Goal: Task Accomplishment & Management: Manage account settings

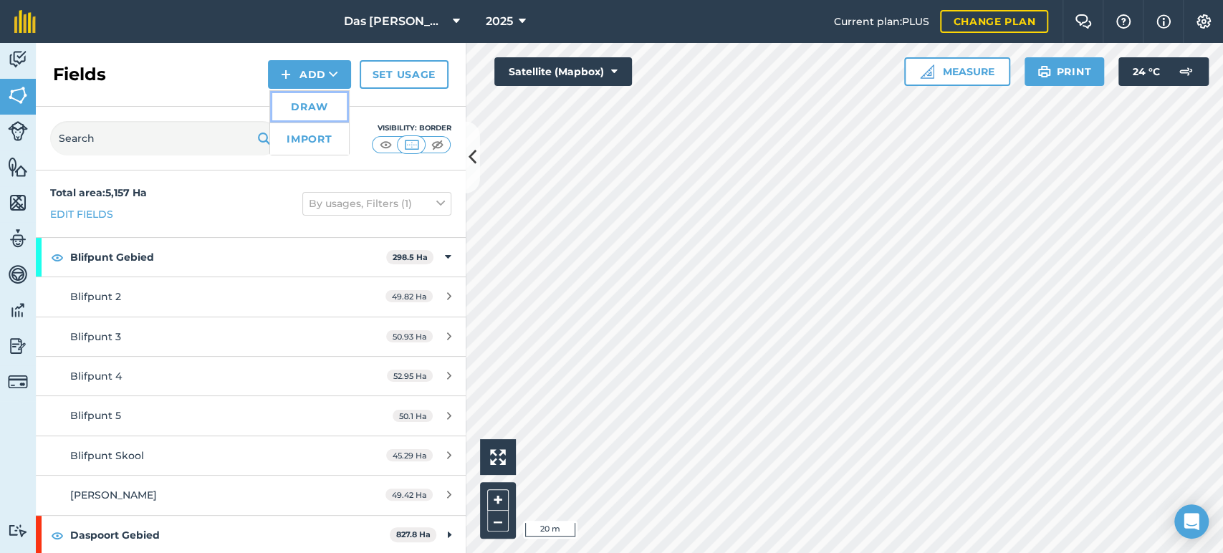
click at [345, 107] on link "Draw" at bounding box center [309, 107] width 79 height 32
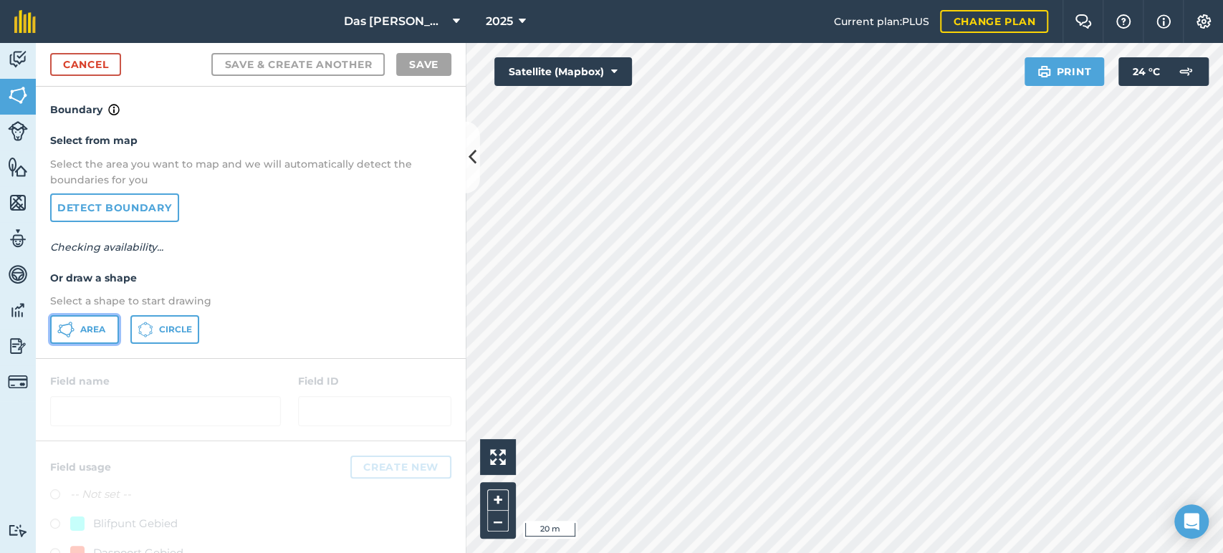
click at [75, 332] on button "Area" at bounding box center [84, 329] width 69 height 29
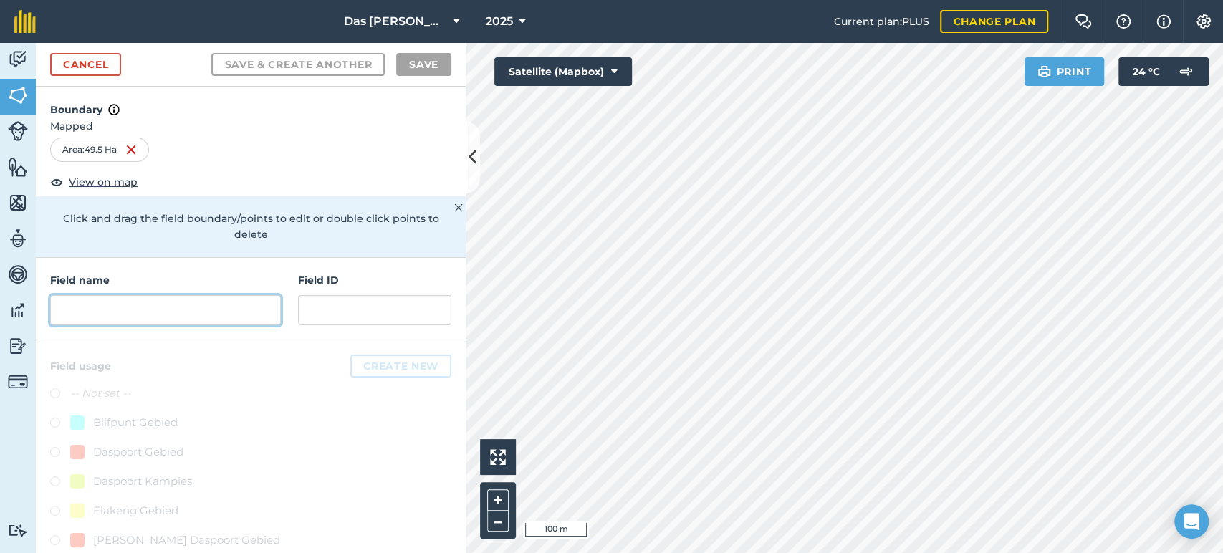
click at [201, 308] on input "text" at bounding box center [165, 310] width 231 height 30
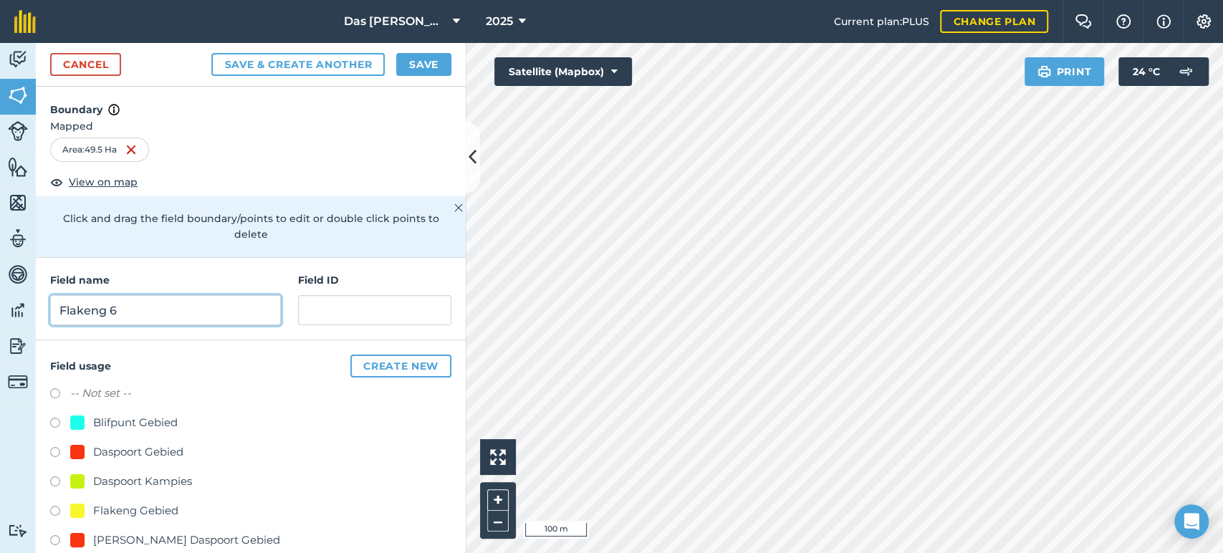
click at [103, 308] on input "Flakeng 6" at bounding box center [165, 310] width 231 height 30
type input "Blifpunt 6"
drag, startPoint x: 151, startPoint y: 419, endPoint x: 193, endPoint y: 377, distance: 59.3
click at [153, 419] on div "Blifpunt Gebied" at bounding box center [135, 422] width 85 height 17
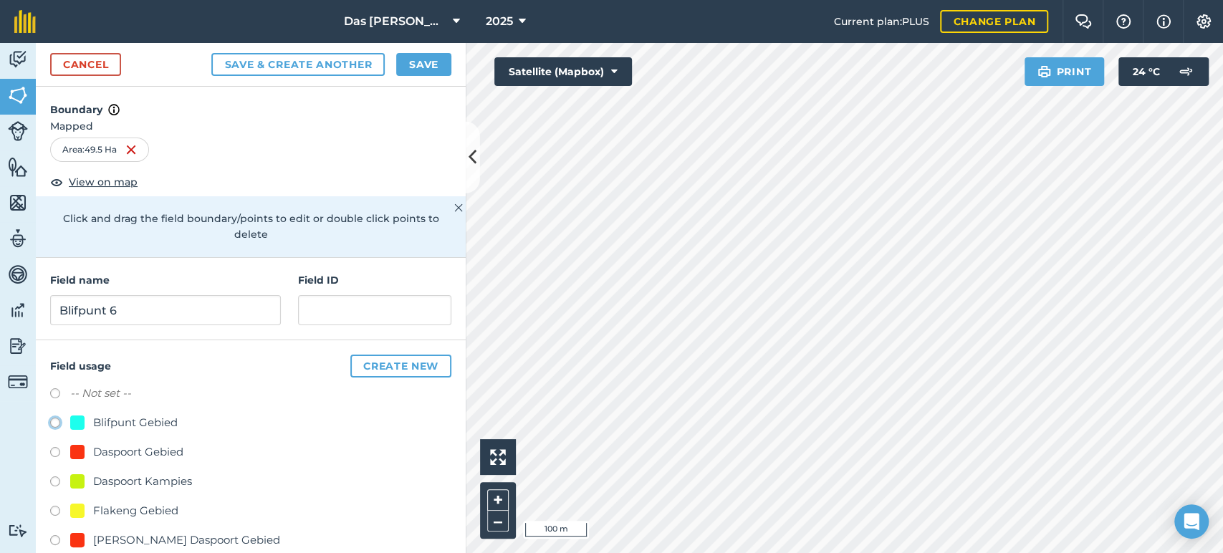
radio input "true"
click at [419, 70] on button "Save" at bounding box center [423, 64] width 55 height 23
click at [471, 140] on button at bounding box center [473, 158] width 14 height 72
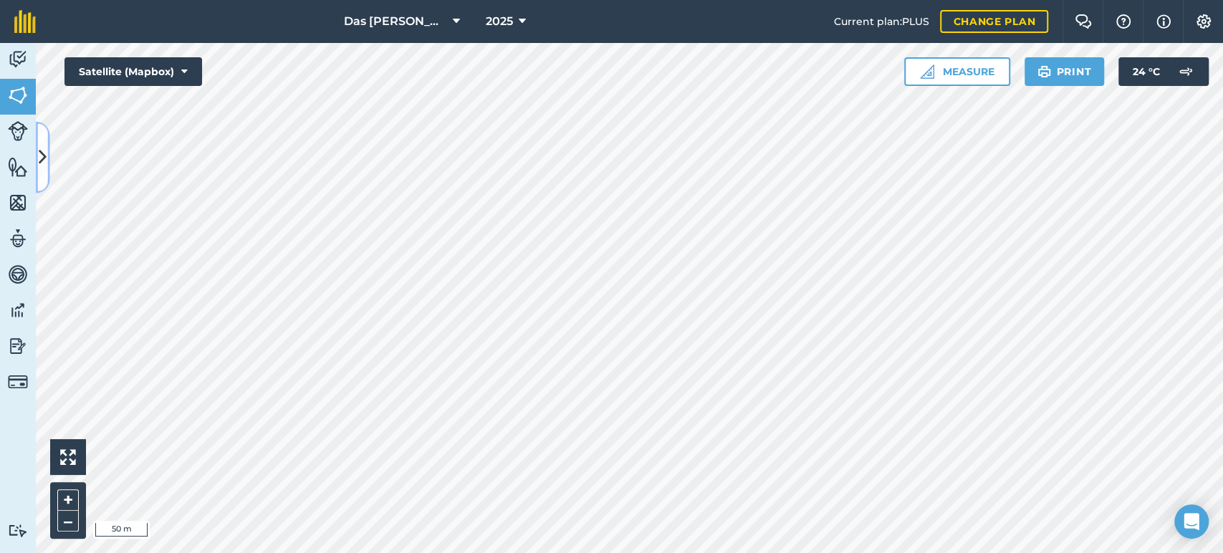
click at [37, 155] on button at bounding box center [43, 158] width 14 height 72
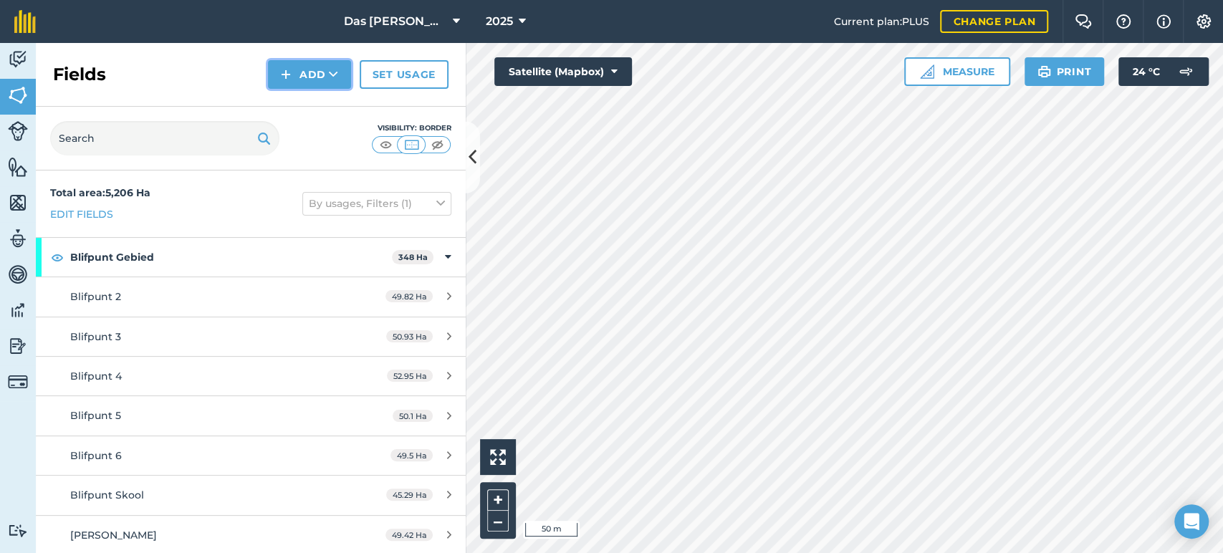
click at [335, 77] on icon at bounding box center [333, 74] width 9 height 14
click at [331, 102] on link "Draw" at bounding box center [309, 107] width 79 height 32
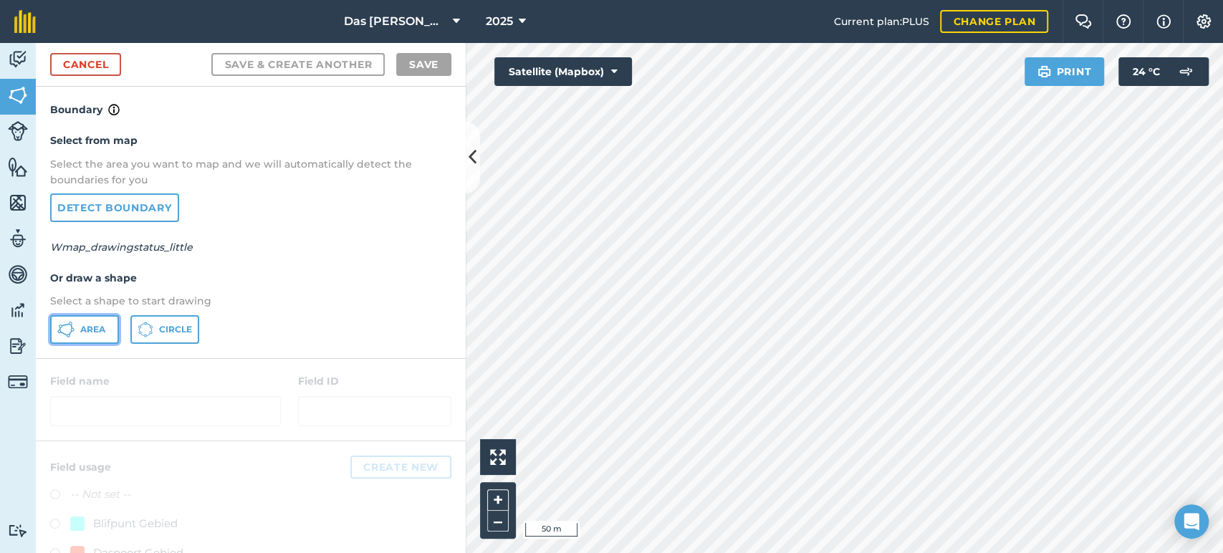
drag, startPoint x: 86, startPoint y: 323, endPoint x: 299, endPoint y: 256, distance: 223.0
click at [87, 324] on span "Area" at bounding box center [92, 329] width 25 height 11
click at [476, 177] on button at bounding box center [473, 158] width 14 height 72
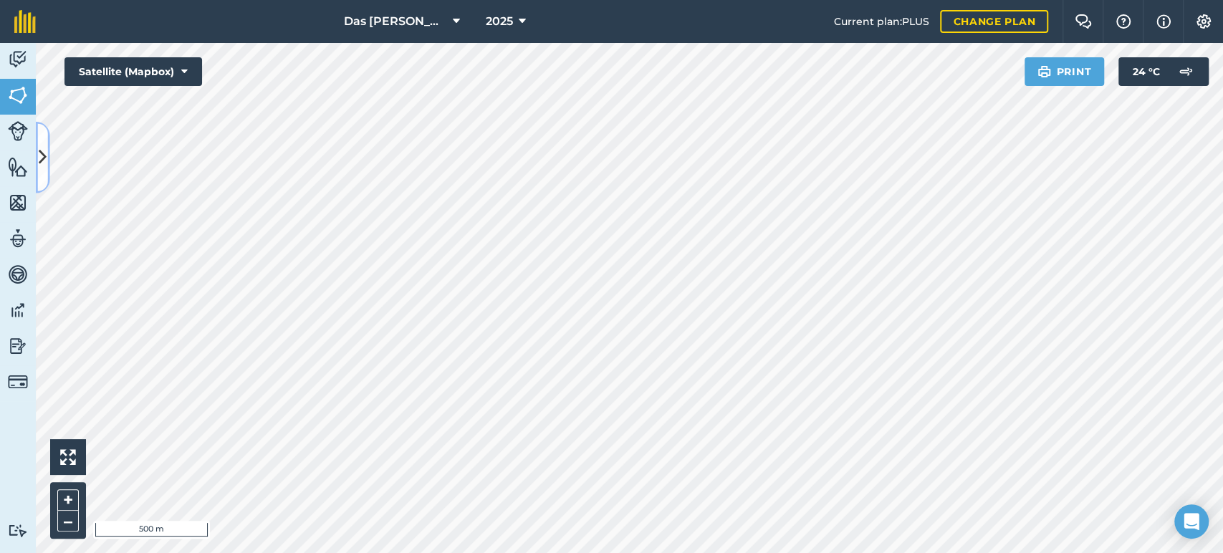
click at [43, 160] on icon at bounding box center [43, 157] width 8 height 25
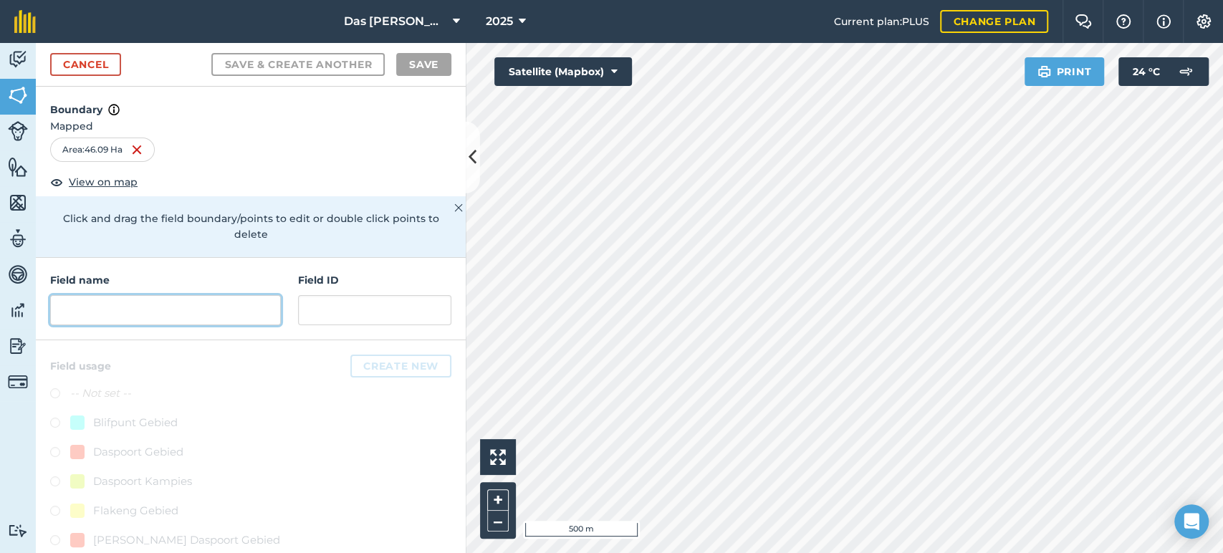
click at [135, 303] on input "text" at bounding box center [165, 310] width 231 height 30
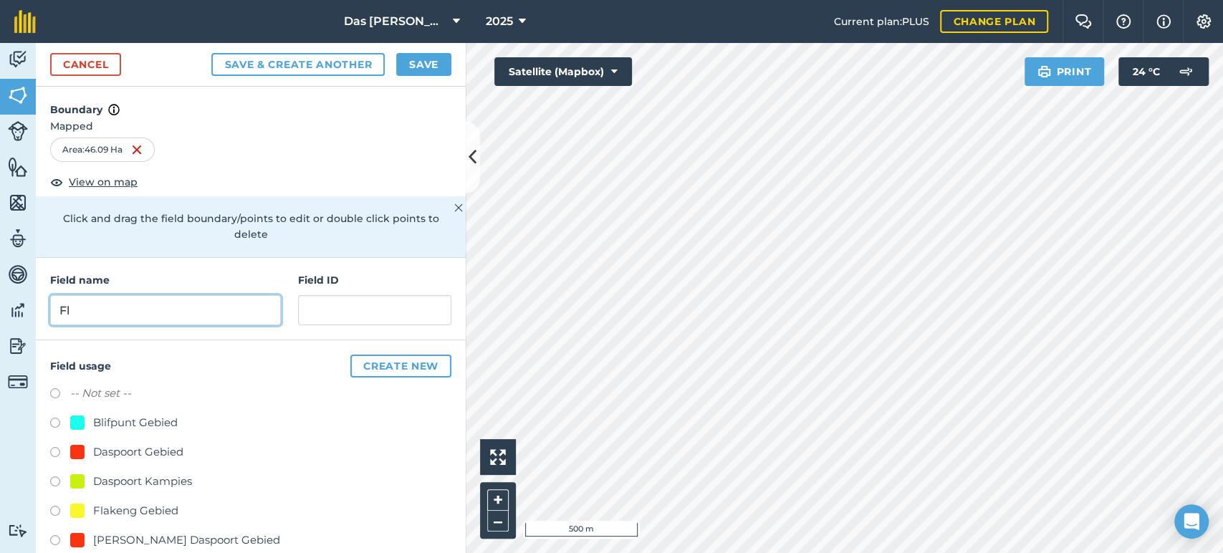
type input "F"
type input "Blifpunt 7"
click at [159, 418] on div "Blifpunt Gebied" at bounding box center [135, 422] width 85 height 17
radio input "true"
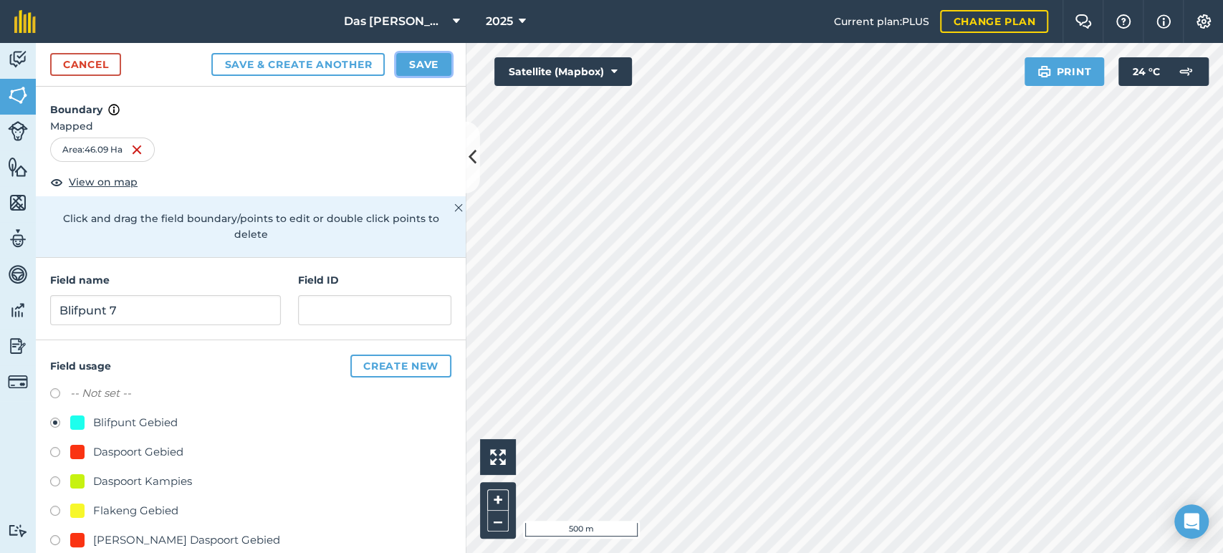
click at [433, 59] on button "Save" at bounding box center [423, 64] width 55 height 23
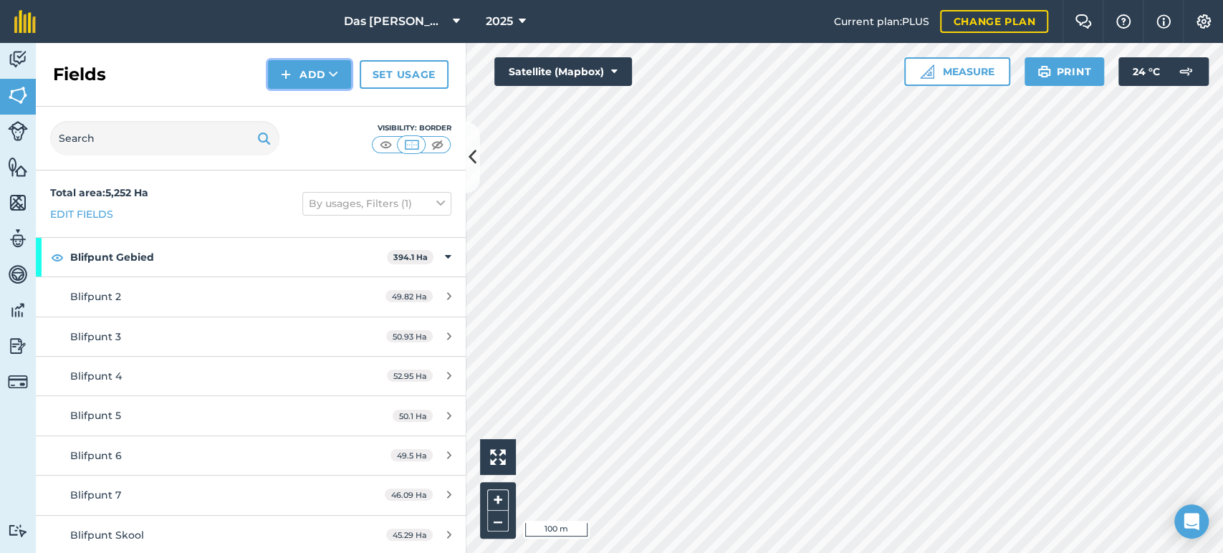
click at [340, 85] on button "Add" at bounding box center [309, 74] width 83 height 29
click at [341, 101] on link "Draw" at bounding box center [309, 107] width 79 height 32
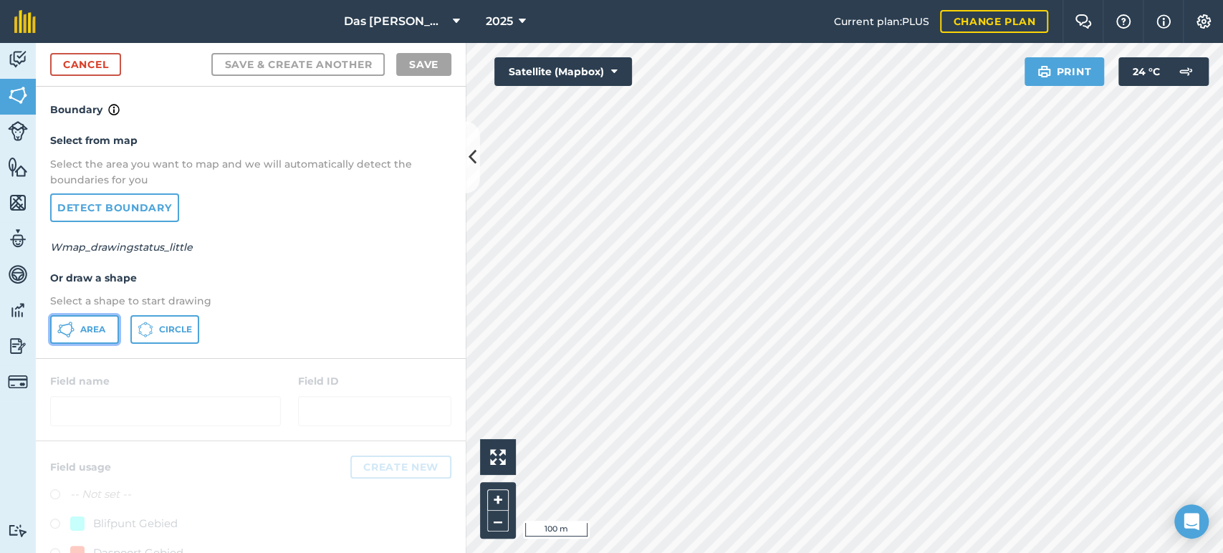
click at [83, 330] on span "Area" at bounding box center [92, 329] width 25 height 11
click at [933, 552] on html "Das Ram Boerdery 2025 Current plan : PLUS Change plan Farm Chat Help Info Setti…" at bounding box center [611, 276] width 1223 height 553
click at [903, 552] on html "Das Ram Boerdery 2025 Current plan : PLUS Change plan Farm Chat Help Info Setti…" at bounding box center [611, 276] width 1223 height 553
click at [92, 66] on link "Cancel" at bounding box center [85, 64] width 71 height 23
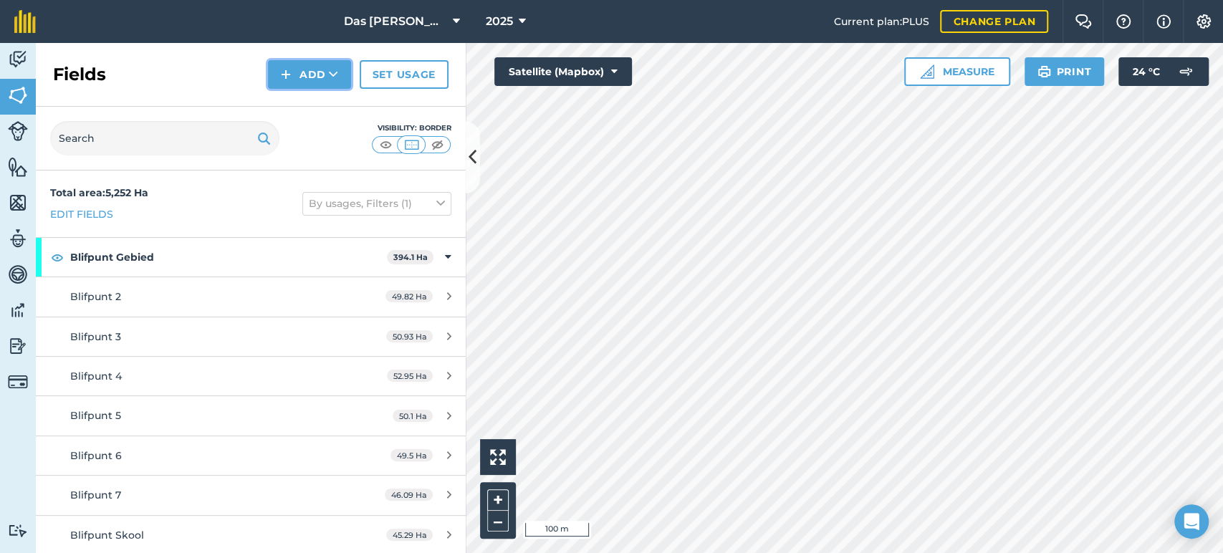
click at [344, 82] on button "Add" at bounding box center [309, 74] width 83 height 29
click at [325, 103] on link "Draw" at bounding box center [309, 107] width 79 height 32
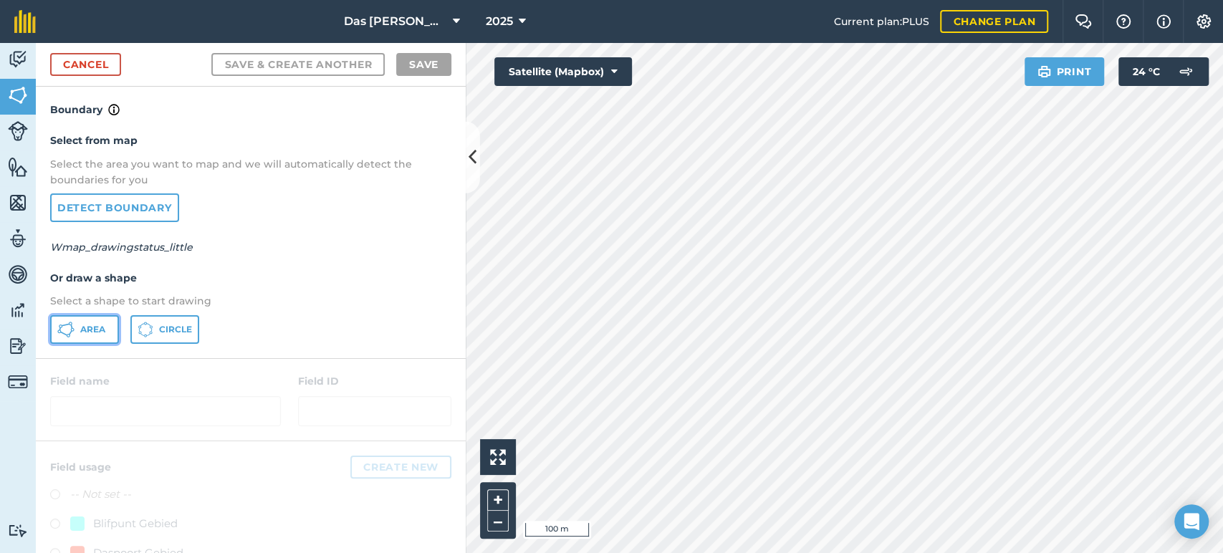
click at [95, 325] on span "Area" at bounding box center [92, 329] width 25 height 11
click at [976, 552] on html "Das Ram Boerdery 2025 Current plan : PLUS Change plan Farm Chat Help Info Setti…" at bounding box center [611, 276] width 1223 height 553
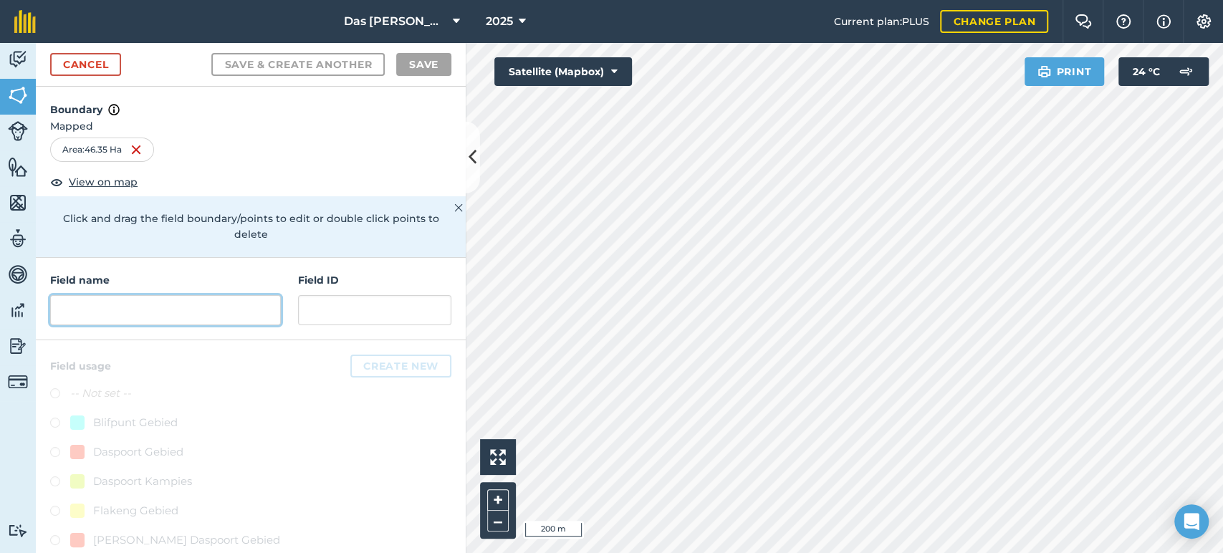
click at [199, 309] on input "text" at bounding box center [165, 310] width 231 height 30
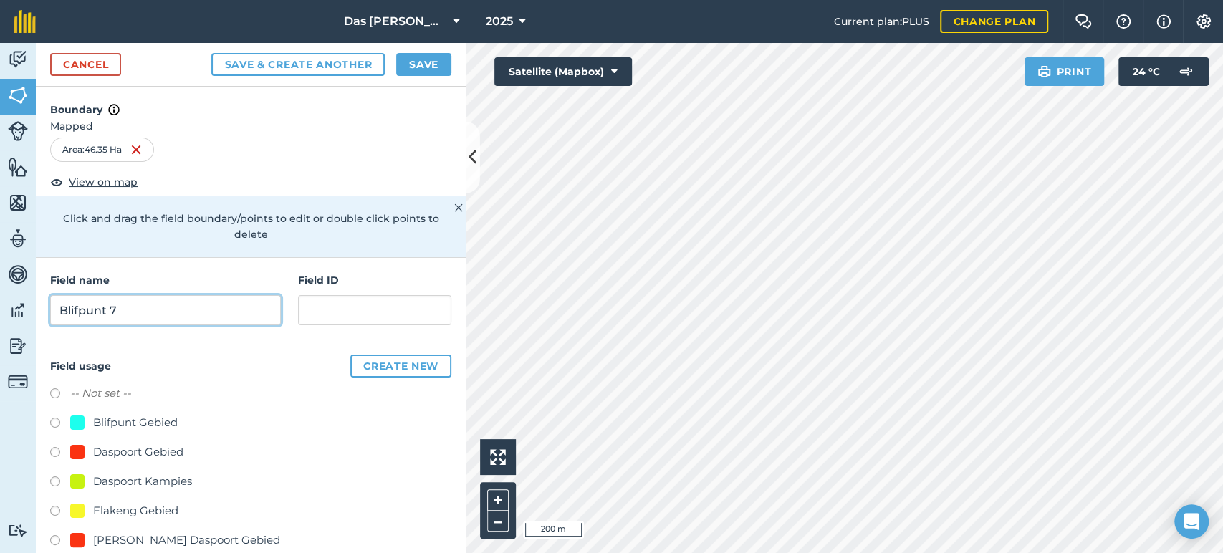
type input "Blifpunt 7"
click at [167, 420] on div "Blifpunt Gebied" at bounding box center [135, 422] width 85 height 17
radio input "true"
click at [438, 60] on button "Save" at bounding box center [423, 64] width 55 height 23
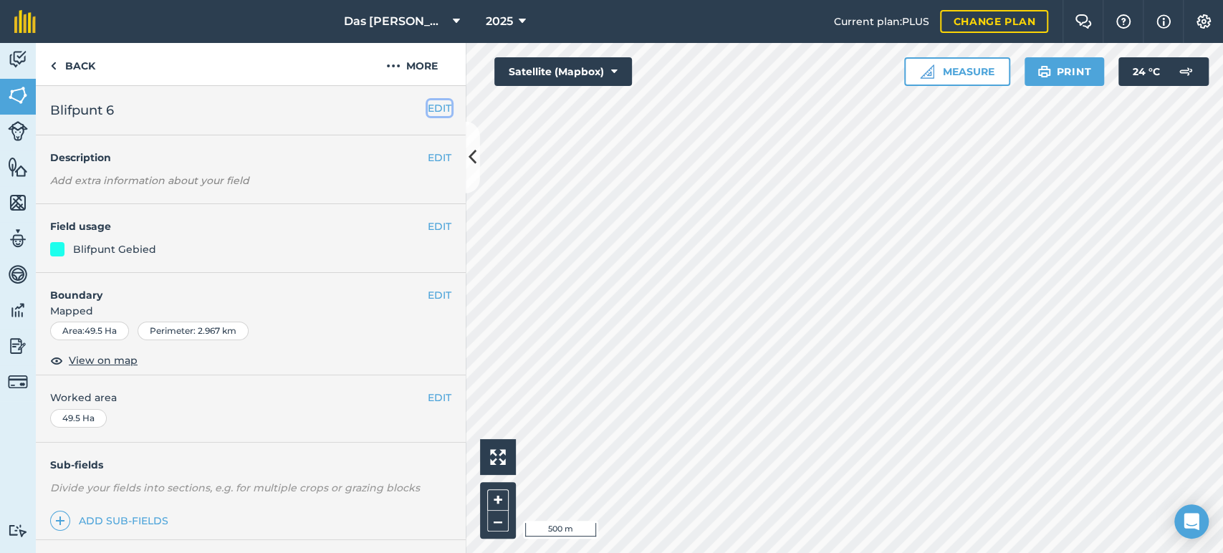
click at [428, 110] on button "EDIT" at bounding box center [440, 108] width 24 height 16
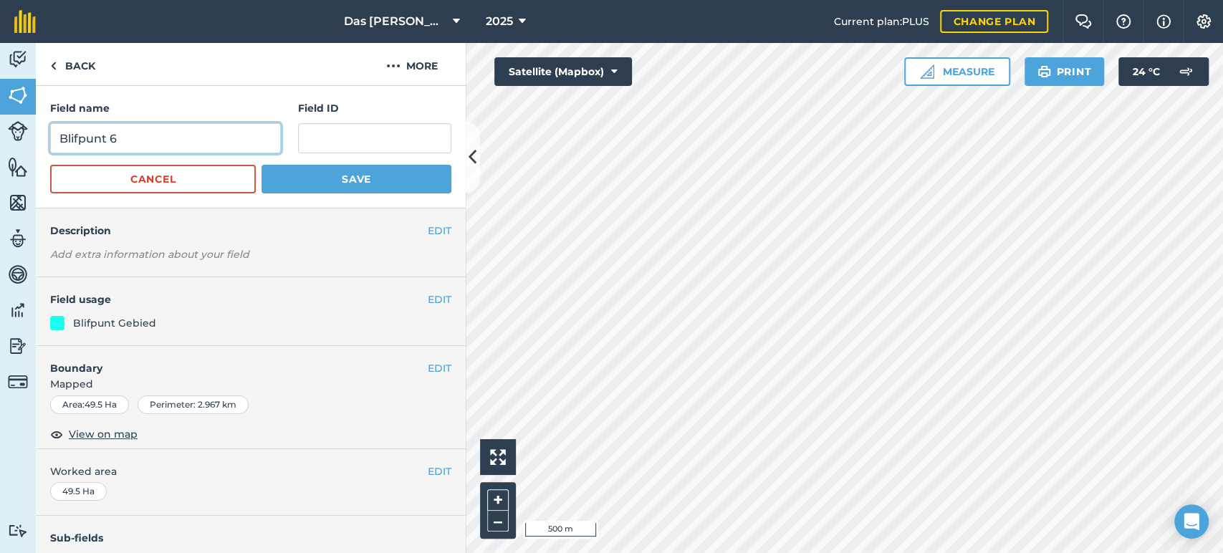
click at [196, 131] on input "Blifpunt 6" at bounding box center [165, 138] width 231 height 30
type input "Blifpunt 8"
click at [415, 179] on button "Save" at bounding box center [356, 179] width 190 height 29
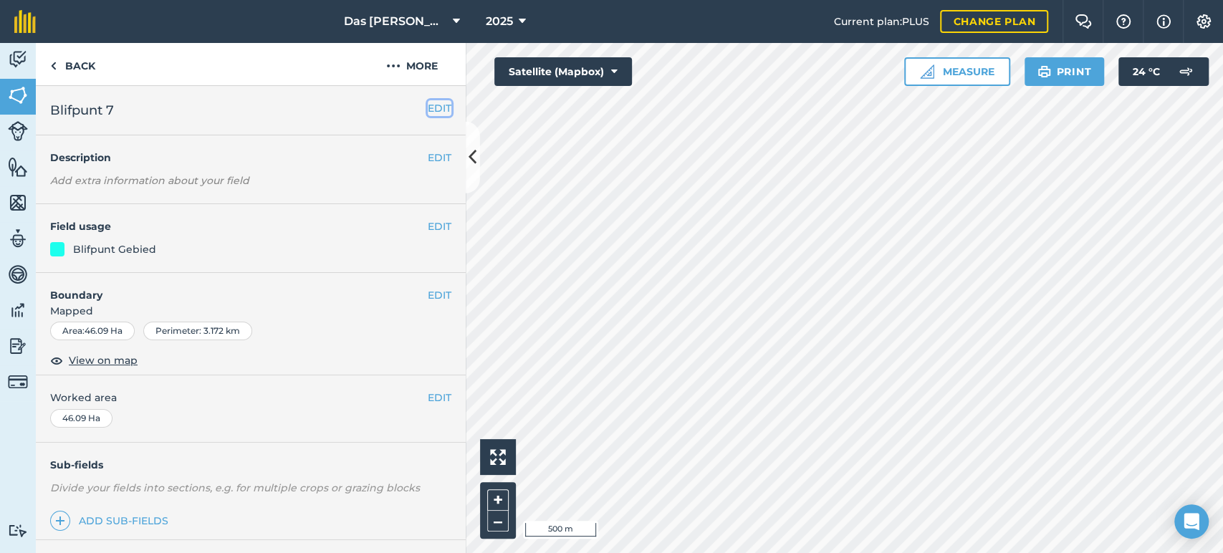
click at [428, 111] on button "EDIT" at bounding box center [440, 108] width 24 height 16
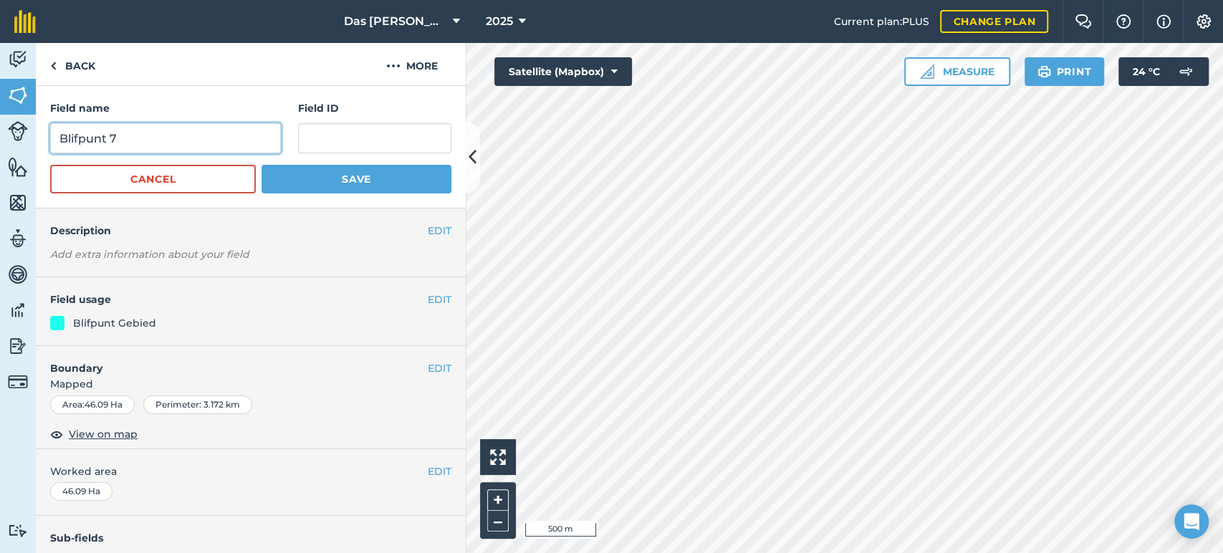
click at [165, 129] on input "Blifpunt 7" at bounding box center [165, 138] width 231 height 30
type input "Blifpunt 6"
drag, startPoint x: 377, startPoint y: 186, endPoint x: 451, endPoint y: 168, distance: 76.6
click at [377, 186] on button "Save" at bounding box center [356, 179] width 190 height 29
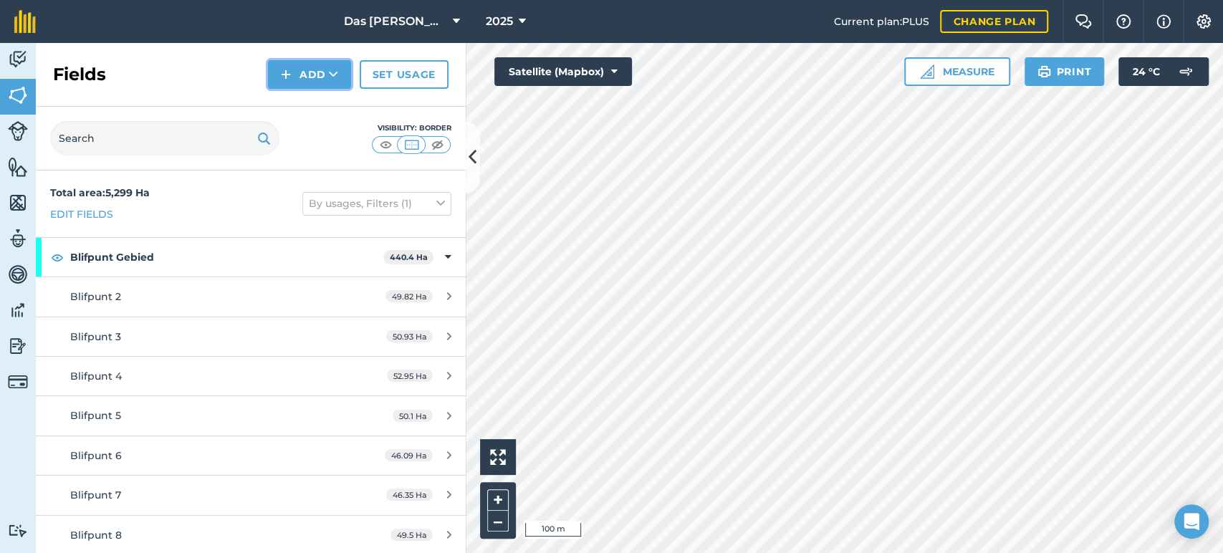
click at [332, 79] on icon at bounding box center [333, 74] width 9 height 14
click at [327, 102] on link "Draw" at bounding box center [309, 107] width 79 height 32
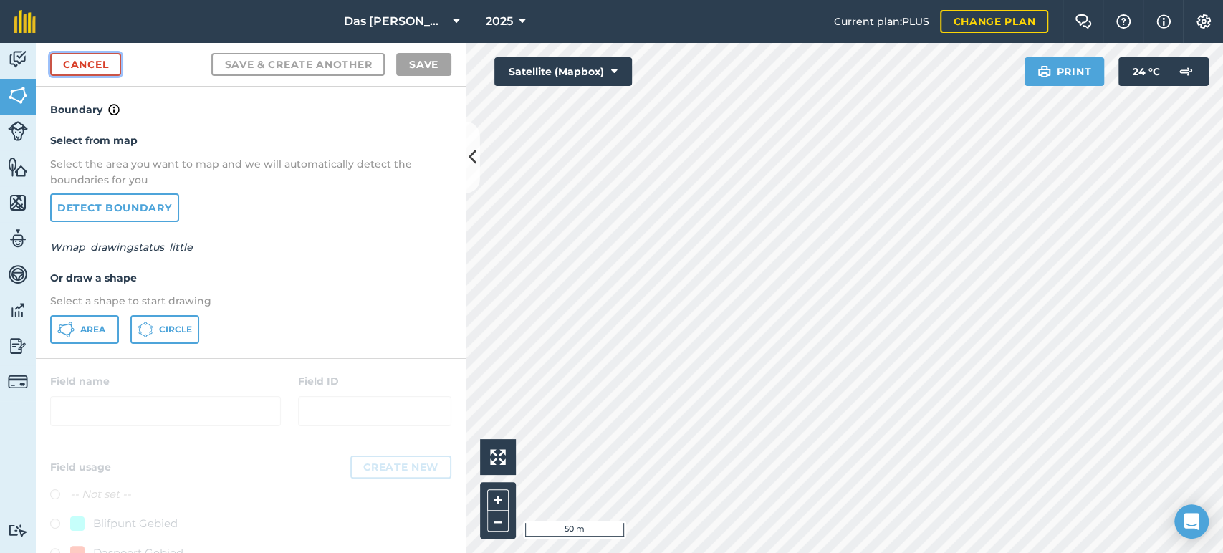
click at [80, 58] on link "Cancel" at bounding box center [85, 64] width 71 height 23
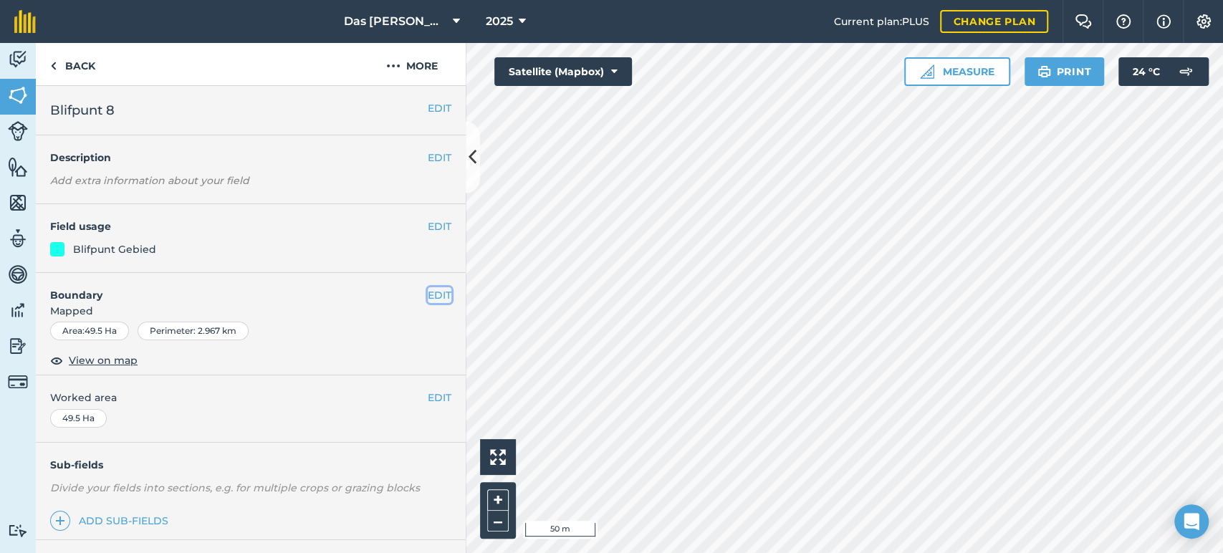
click at [433, 295] on button "EDIT" at bounding box center [440, 295] width 24 height 16
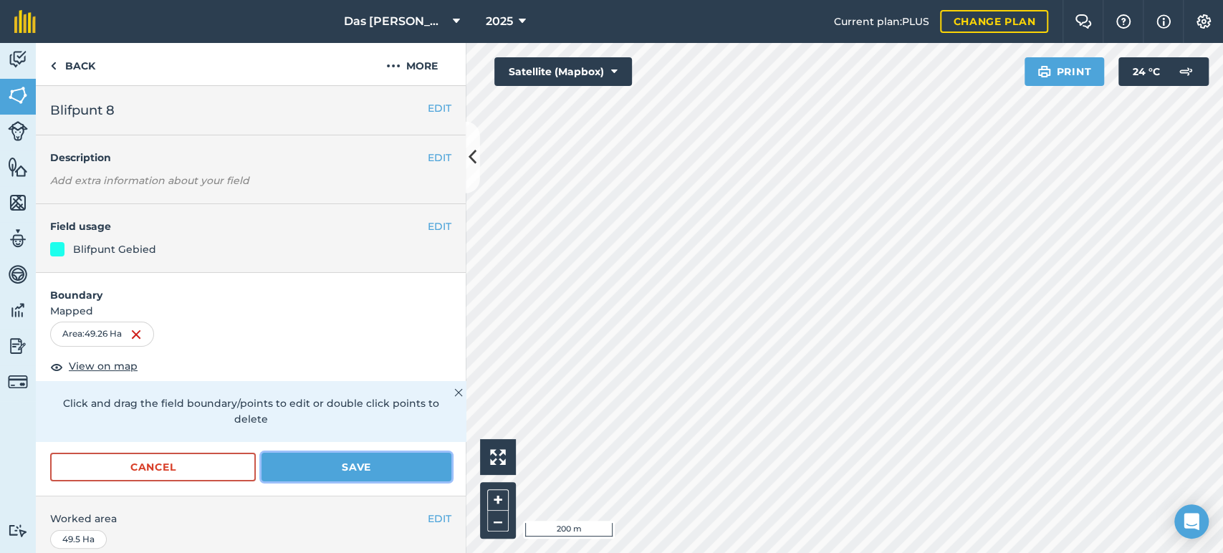
click at [402, 471] on button "Save" at bounding box center [356, 467] width 190 height 29
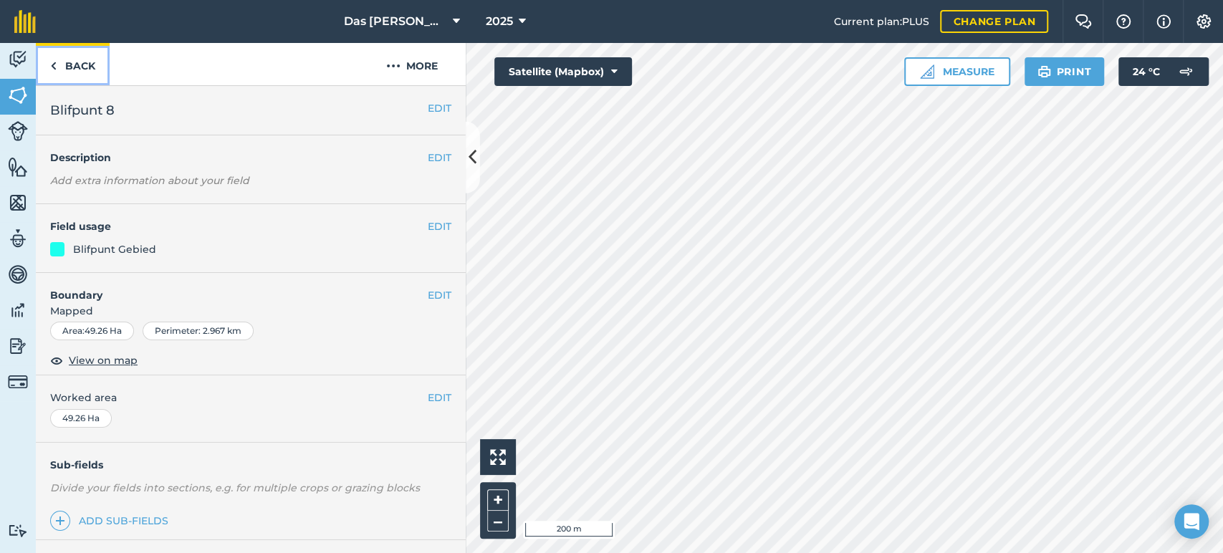
click at [94, 69] on link "Back" at bounding box center [73, 64] width 74 height 42
click at [79, 67] on link "Back" at bounding box center [73, 64] width 74 height 42
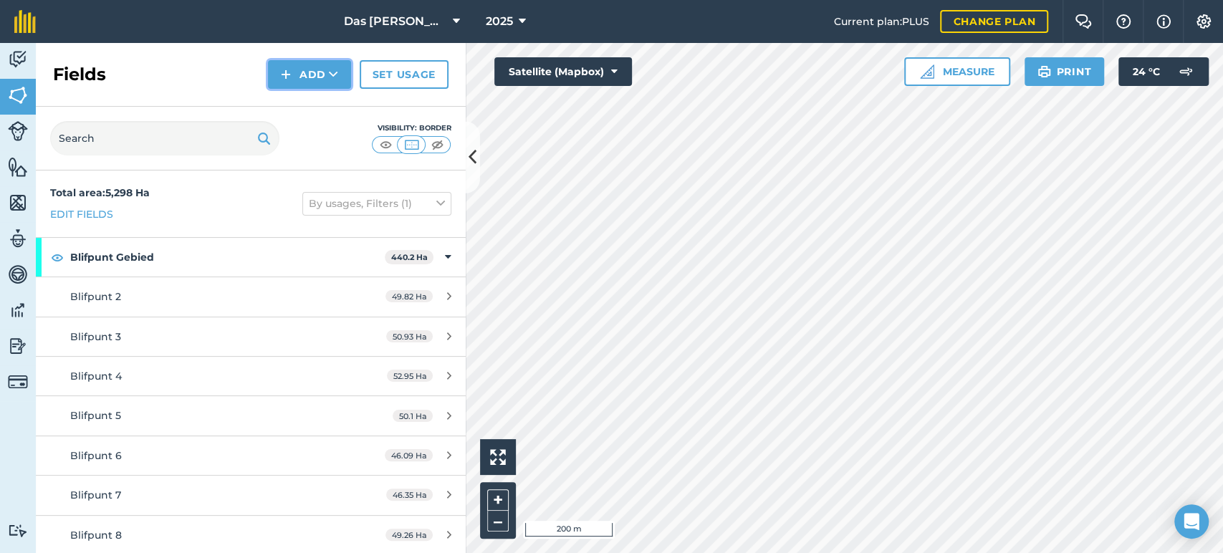
click at [340, 77] on button "Add" at bounding box center [309, 74] width 83 height 29
click at [309, 100] on link "Draw" at bounding box center [309, 107] width 79 height 32
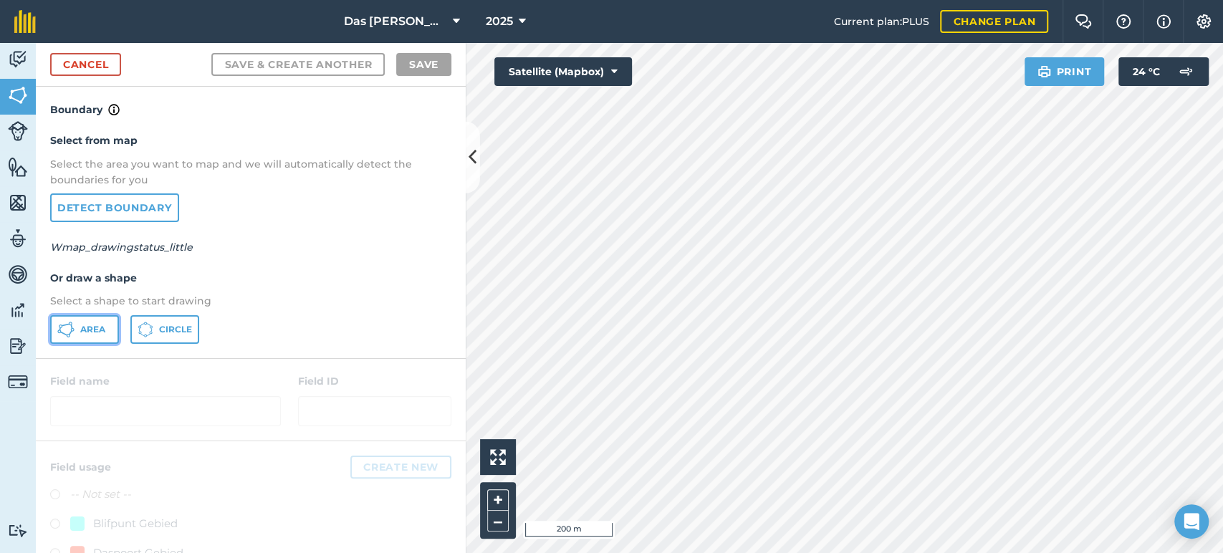
click at [97, 321] on button "Area" at bounding box center [84, 329] width 69 height 29
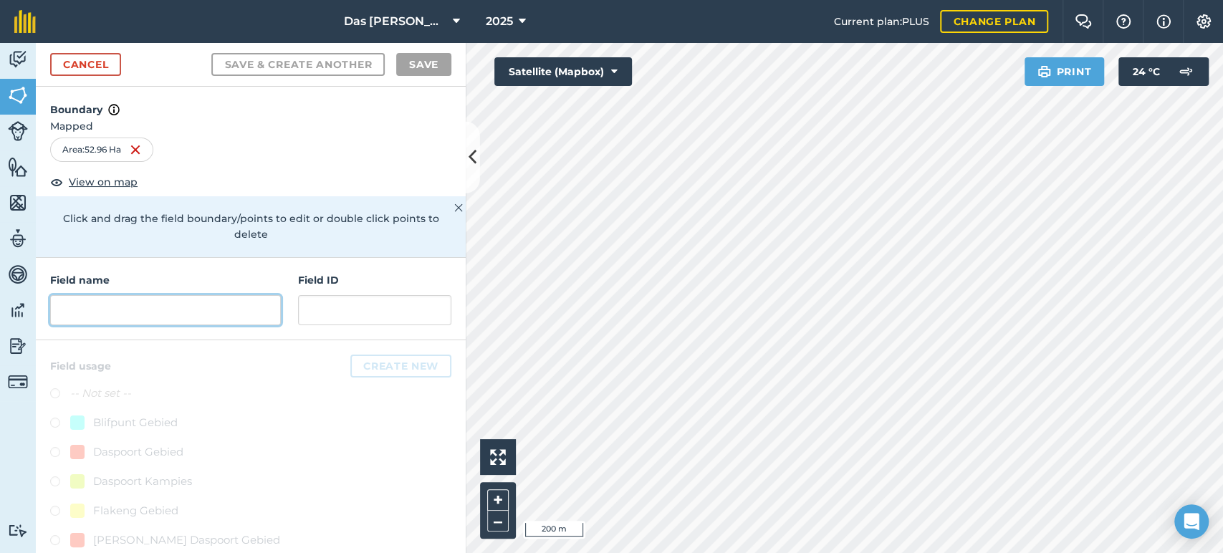
click at [173, 302] on input "text" at bounding box center [165, 310] width 231 height 30
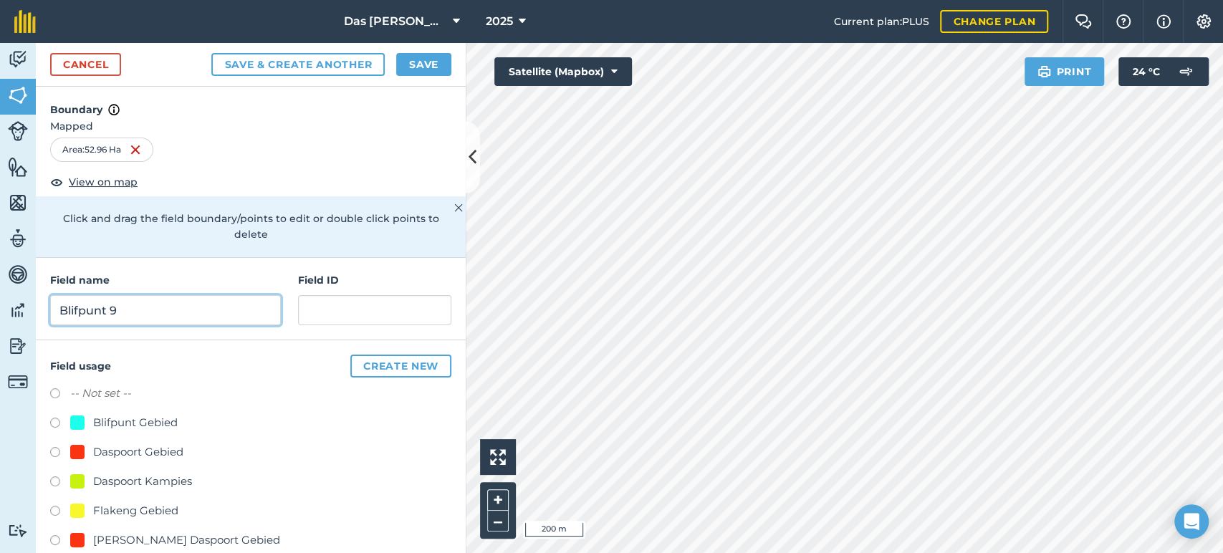
type input "Blifpunt 9"
click at [100, 421] on div "Blifpunt Gebied" at bounding box center [135, 422] width 85 height 17
radio input "true"
click at [430, 72] on button "Save" at bounding box center [423, 64] width 55 height 23
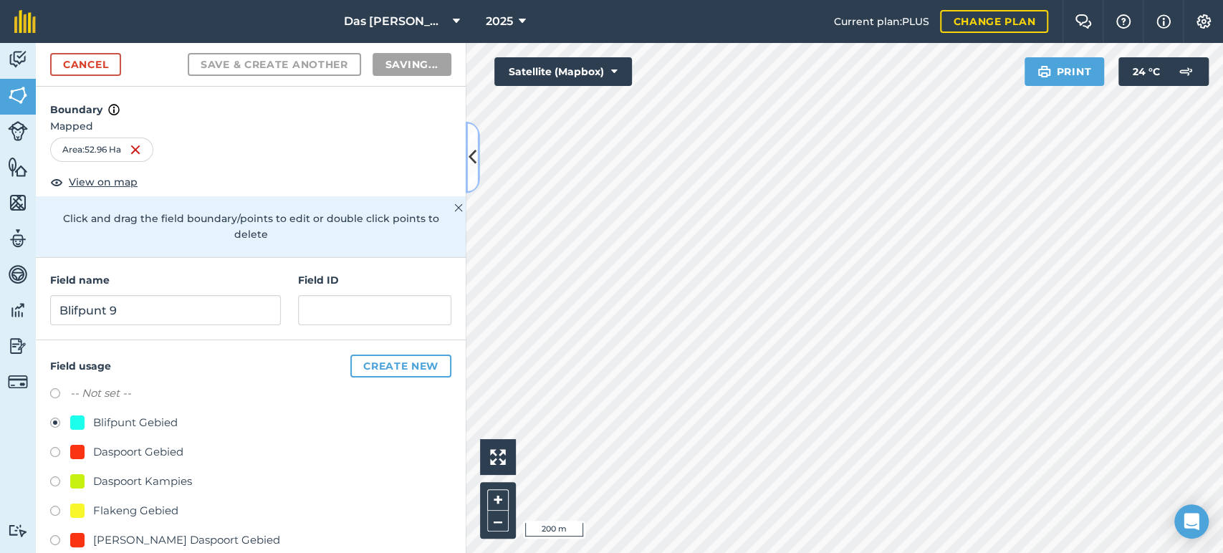
click at [474, 150] on icon at bounding box center [473, 157] width 8 height 25
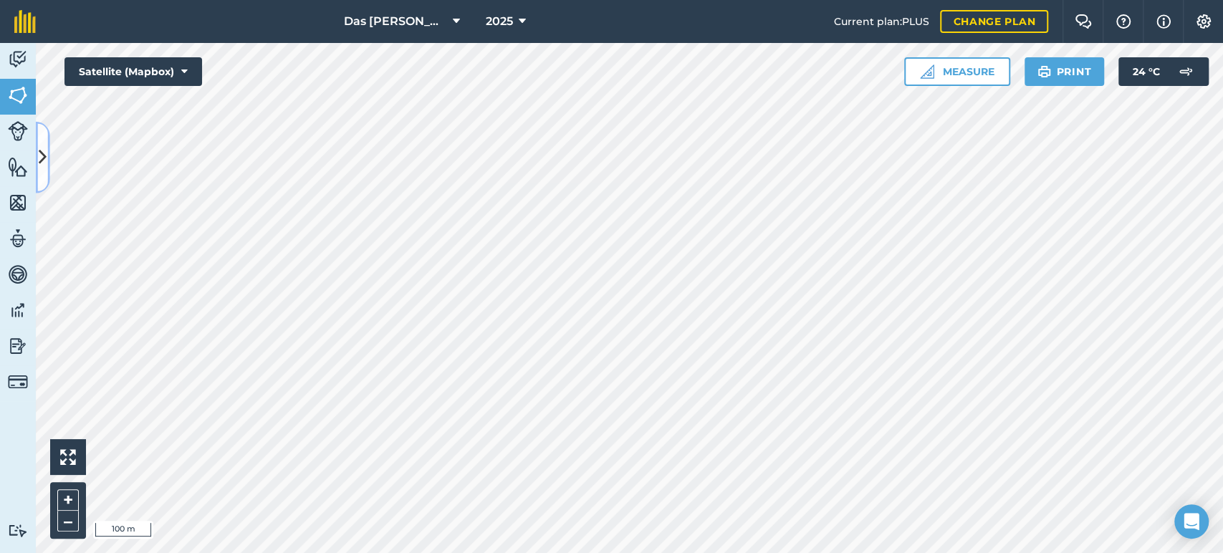
click at [44, 148] on icon at bounding box center [43, 157] width 8 height 25
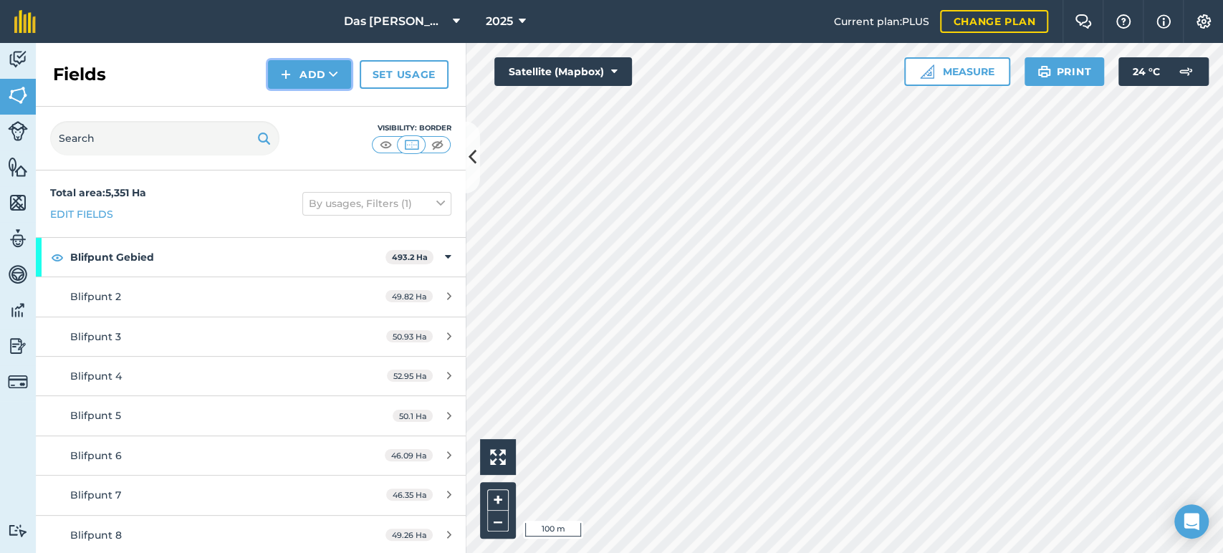
click at [340, 78] on button "Add" at bounding box center [309, 74] width 83 height 29
click at [333, 102] on link "Draw" at bounding box center [309, 107] width 79 height 32
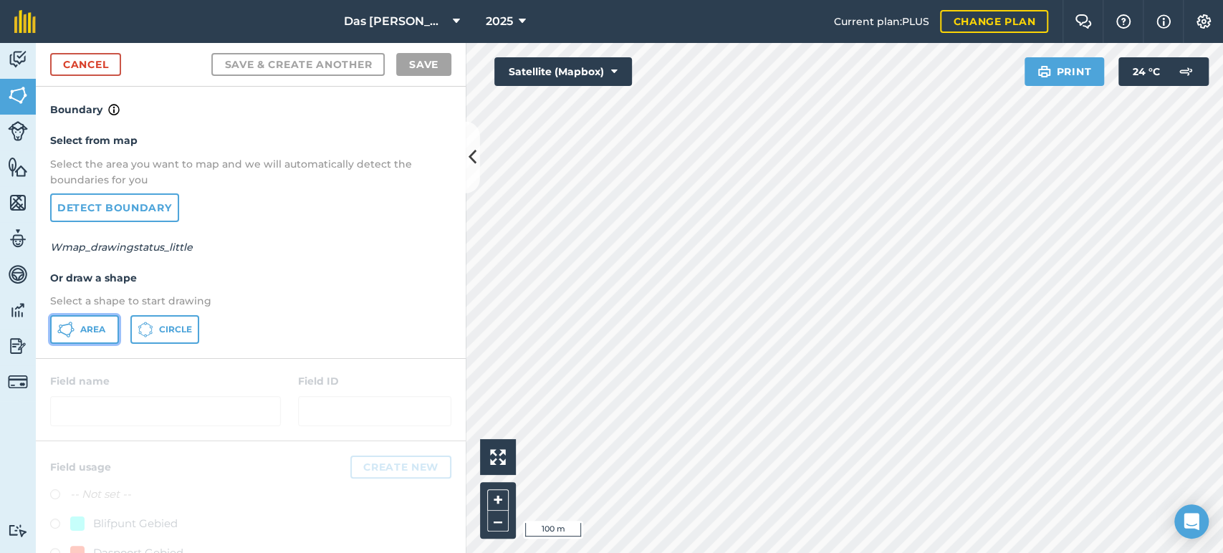
drag, startPoint x: 93, startPoint y: 320, endPoint x: 339, endPoint y: 270, distance: 250.8
click at [95, 321] on button "Area" at bounding box center [84, 329] width 69 height 29
click at [476, 167] on icon at bounding box center [473, 157] width 8 height 25
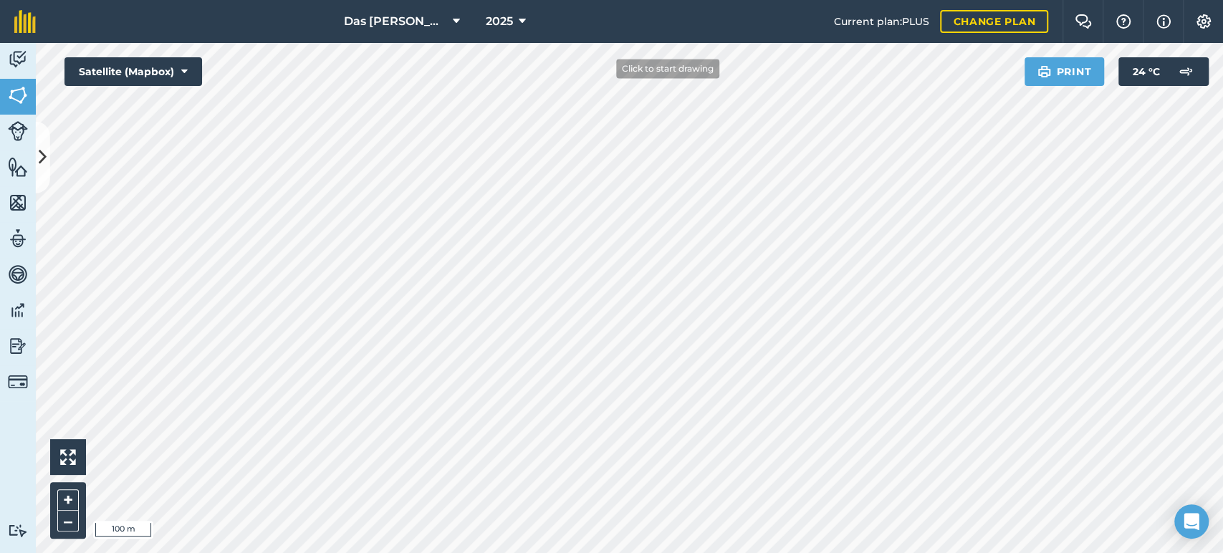
click at [648, 19] on div "Das Ram Boerdery 2025 Current plan : PLUS Change plan Farm Chat Help Info Setti…" at bounding box center [611, 276] width 1223 height 553
click at [43, 154] on icon at bounding box center [43, 157] width 8 height 25
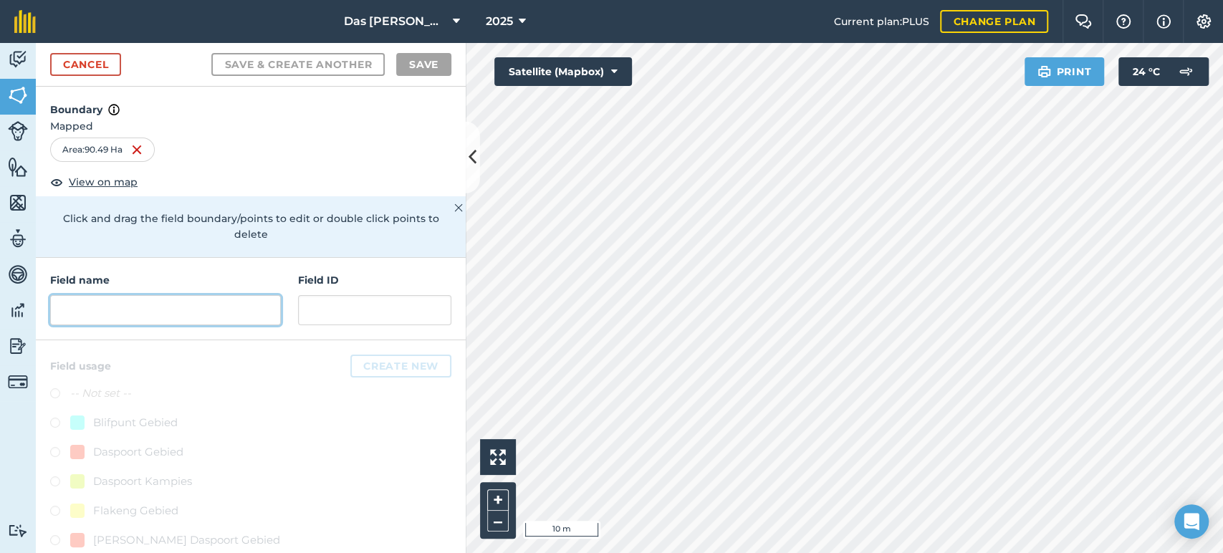
click at [183, 311] on input "text" at bounding box center [165, 310] width 231 height 30
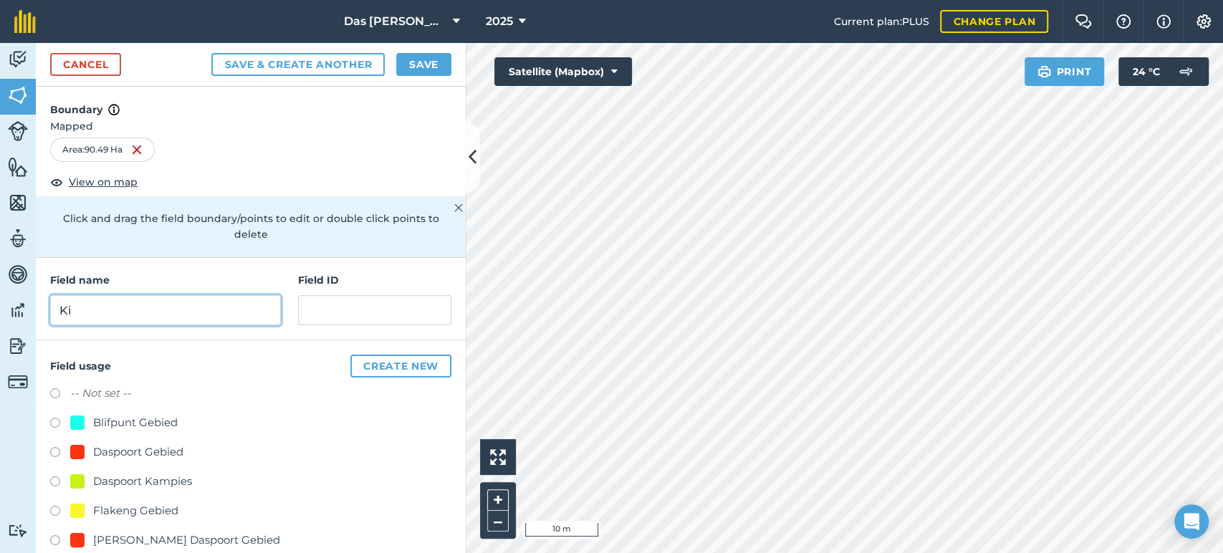
type input "K"
type input "Labanon [PERSON_NAME]"
click at [172, 414] on div "Blifpunt Gebied" at bounding box center [135, 422] width 85 height 17
radio input "true"
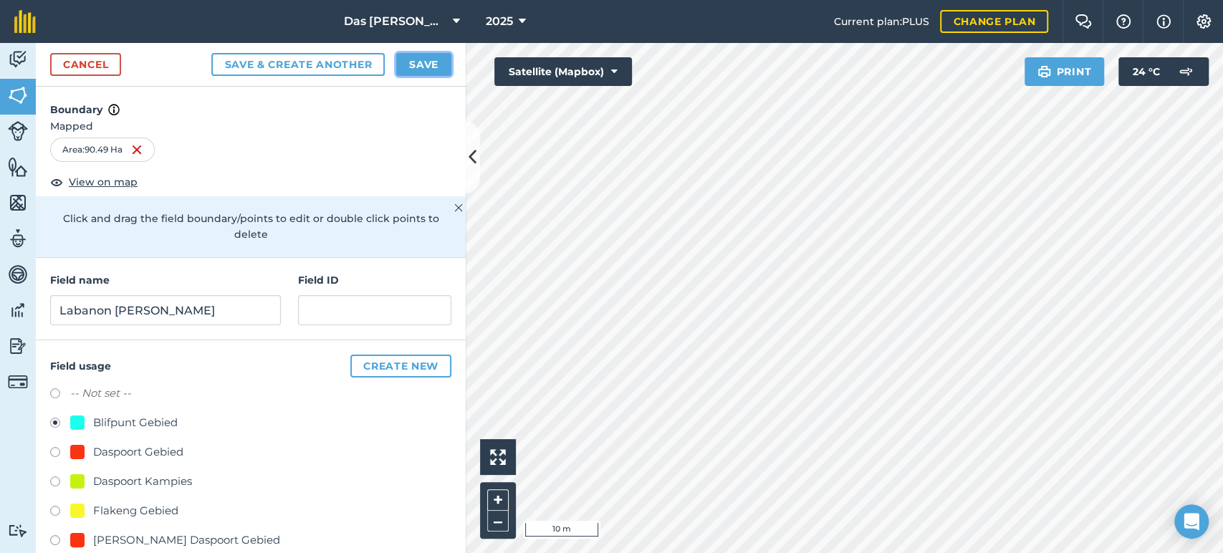
click at [436, 63] on button "Save" at bounding box center [423, 64] width 55 height 23
click at [475, 162] on icon at bounding box center [473, 157] width 8 height 25
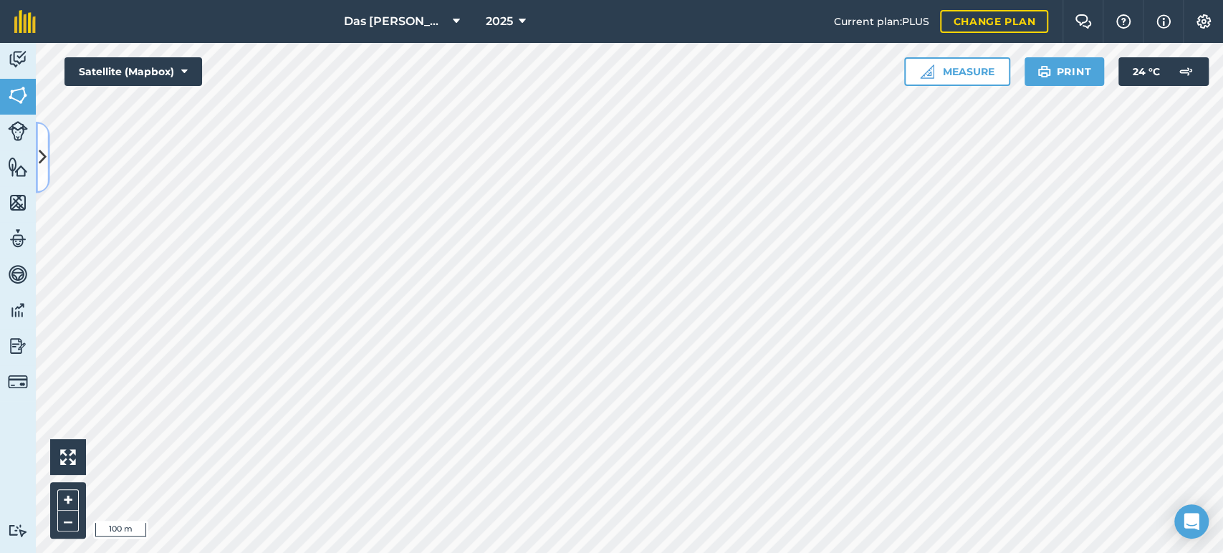
click at [43, 158] on icon at bounding box center [43, 157] width 8 height 25
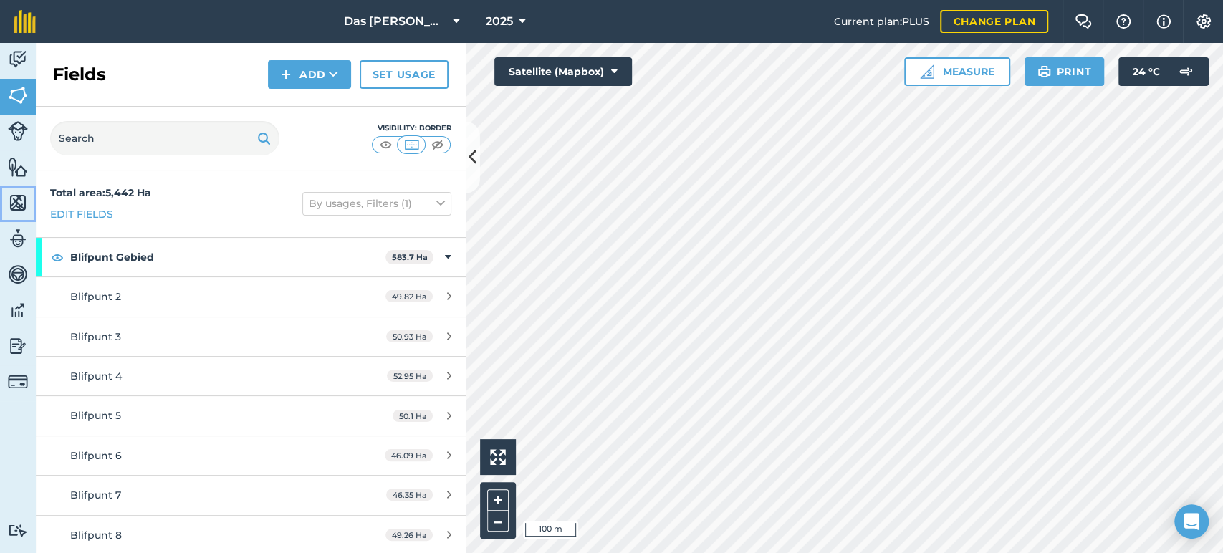
click at [14, 198] on img at bounding box center [18, 202] width 20 height 21
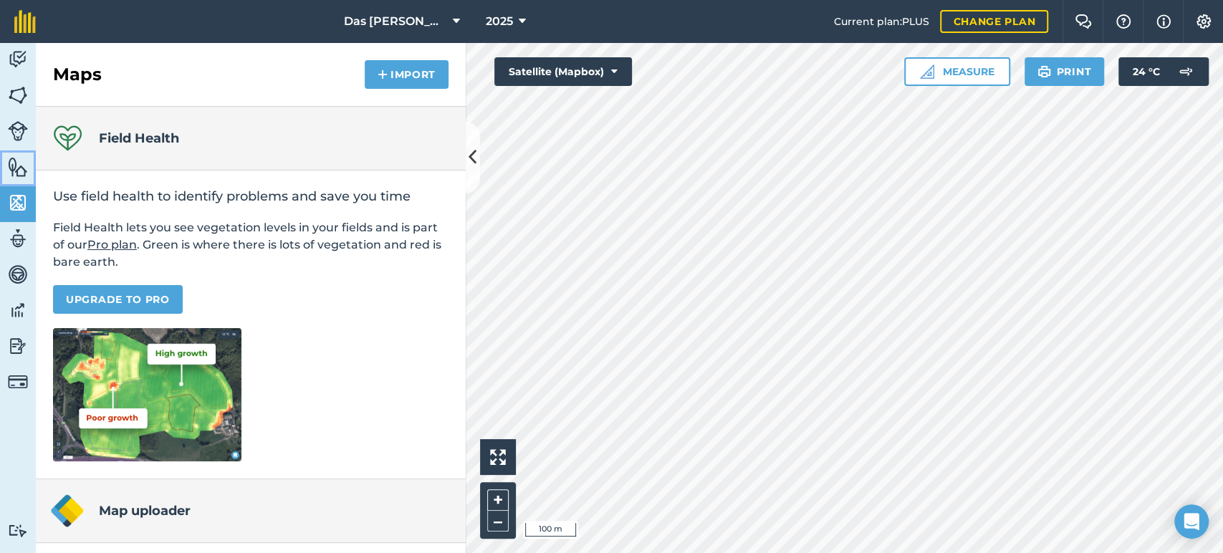
click at [19, 176] on img at bounding box center [18, 166] width 20 height 21
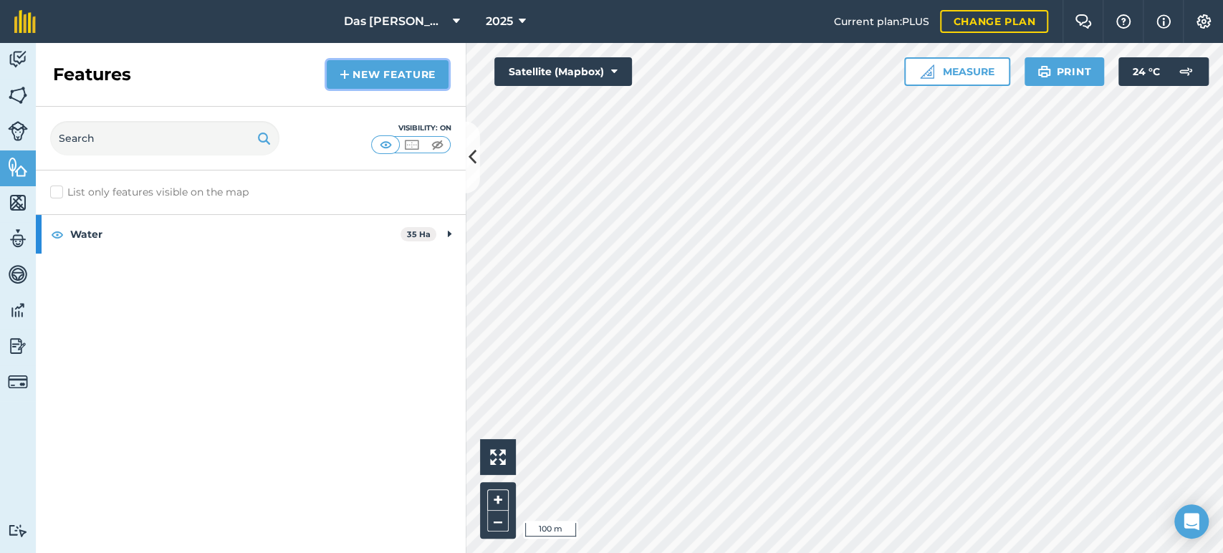
click at [332, 79] on link "New feature" at bounding box center [388, 74] width 122 height 29
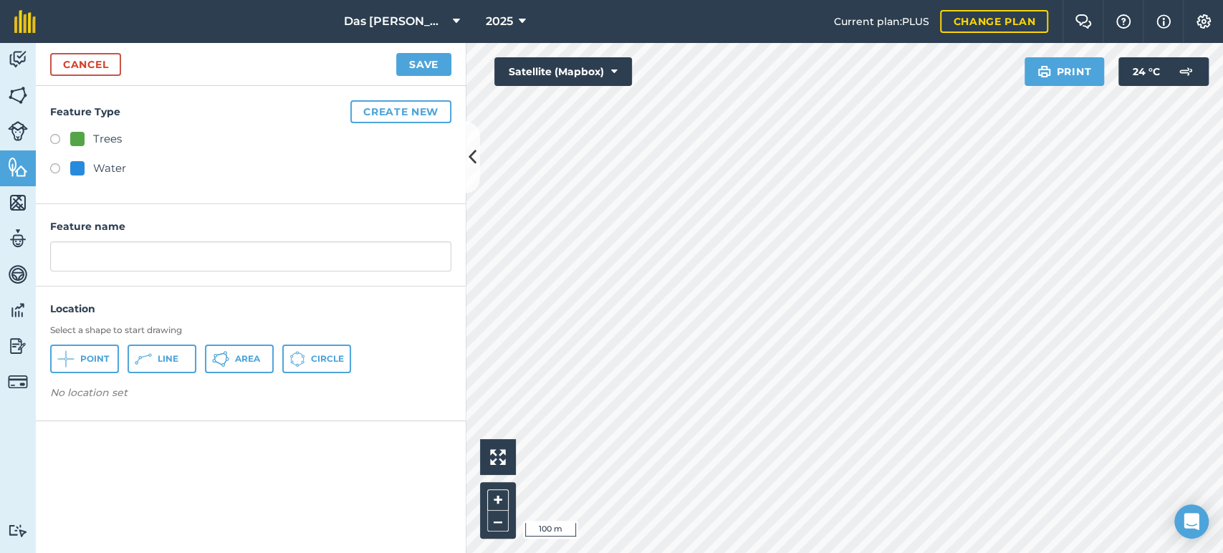
click at [57, 166] on label at bounding box center [60, 170] width 20 height 14
radio input "true"
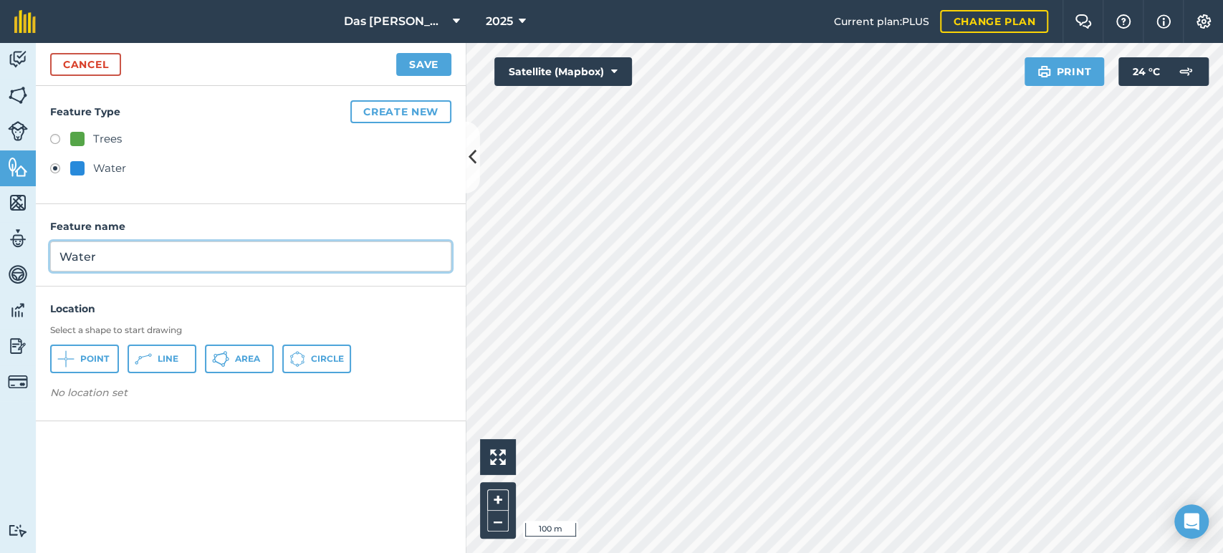
click at [102, 254] on input "Water" at bounding box center [250, 256] width 401 height 30
type input "Gronddam"
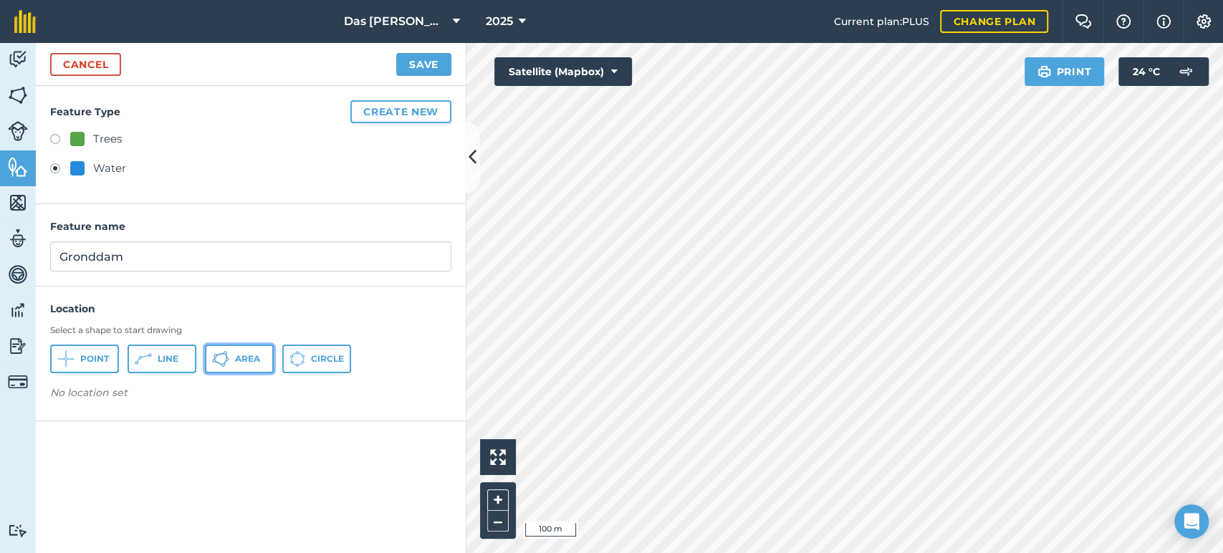
drag, startPoint x: 246, startPoint y: 358, endPoint x: 577, endPoint y: 354, distance: 331.0
click at [247, 358] on span "Area" at bounding box center [247, 358] width 25 height 11
click at [436, 62] on button "Save" at bounding box center [423, 64] width 55 height 23
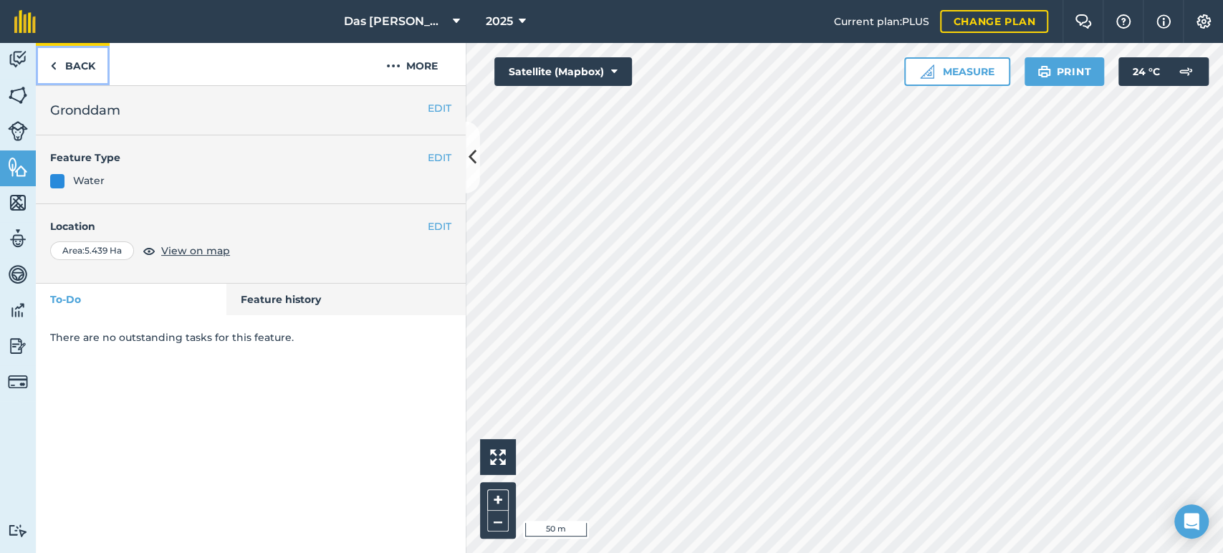
click at [67, 65] on link "Back" at bounding box center [73, 64] width 74 height 42
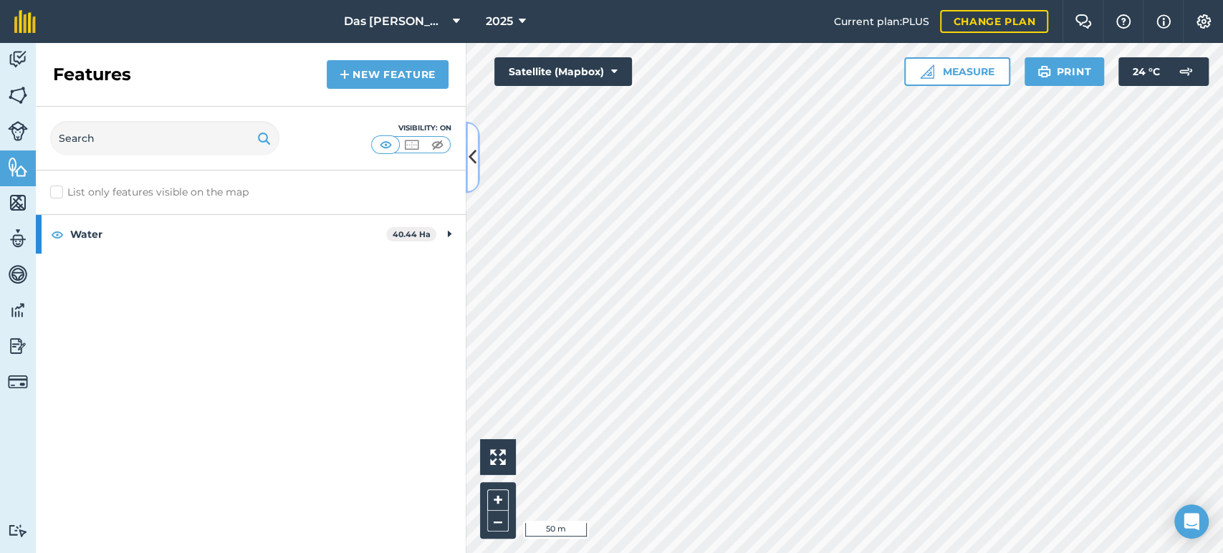
click at [476, 166] on button at bounding box center [473, 158] width 14 height 72
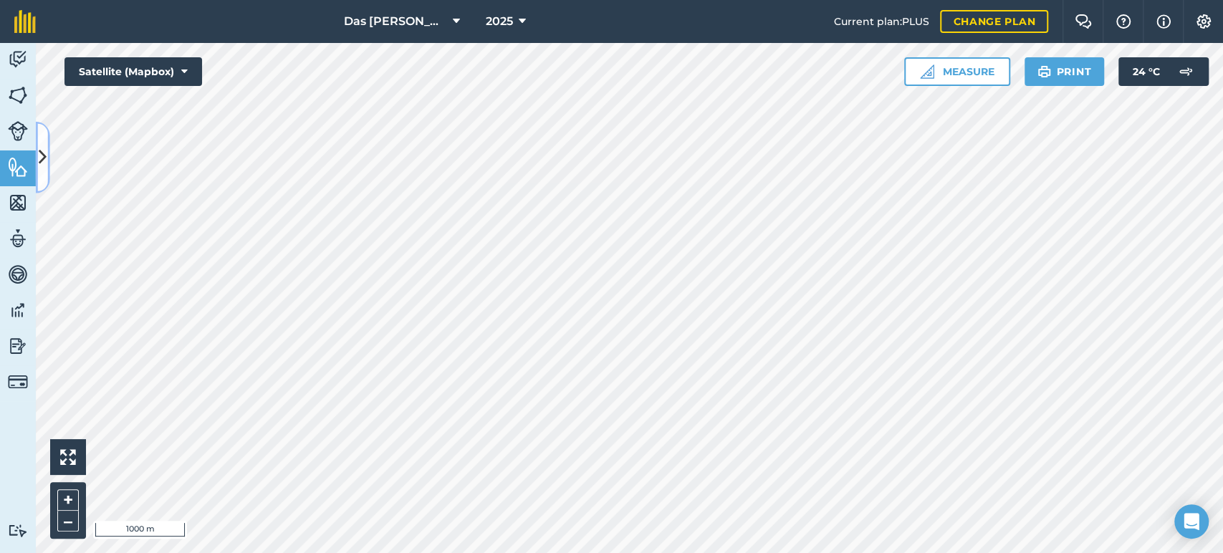
click at [49, 181] on button at bounding box center [43, 158] width 14 height 72
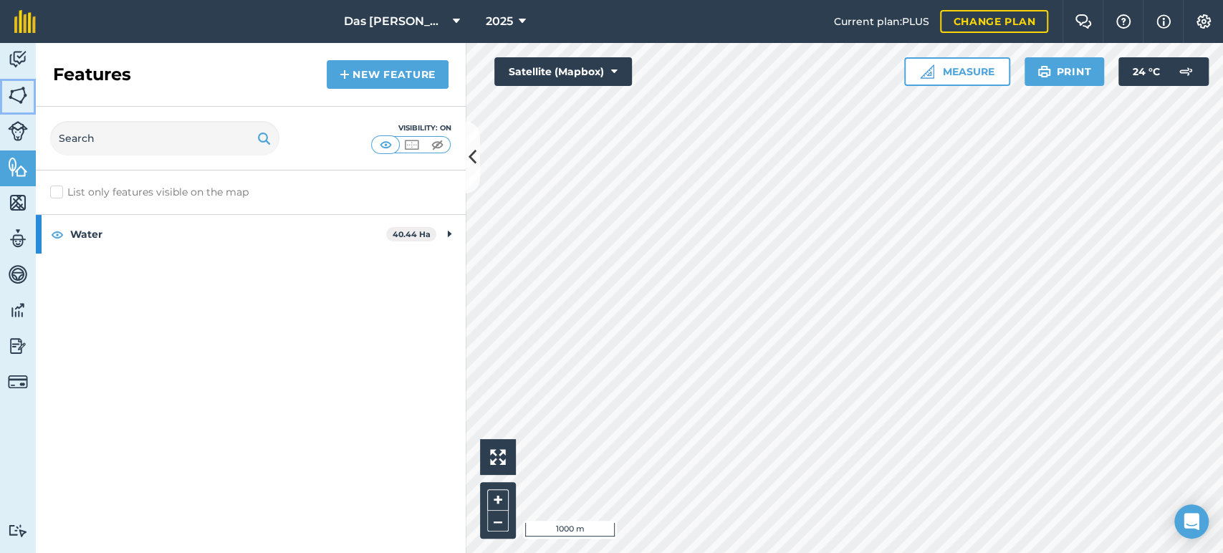
click at [15, 105] on img at bounding box center [18, 95] width 20 height 21
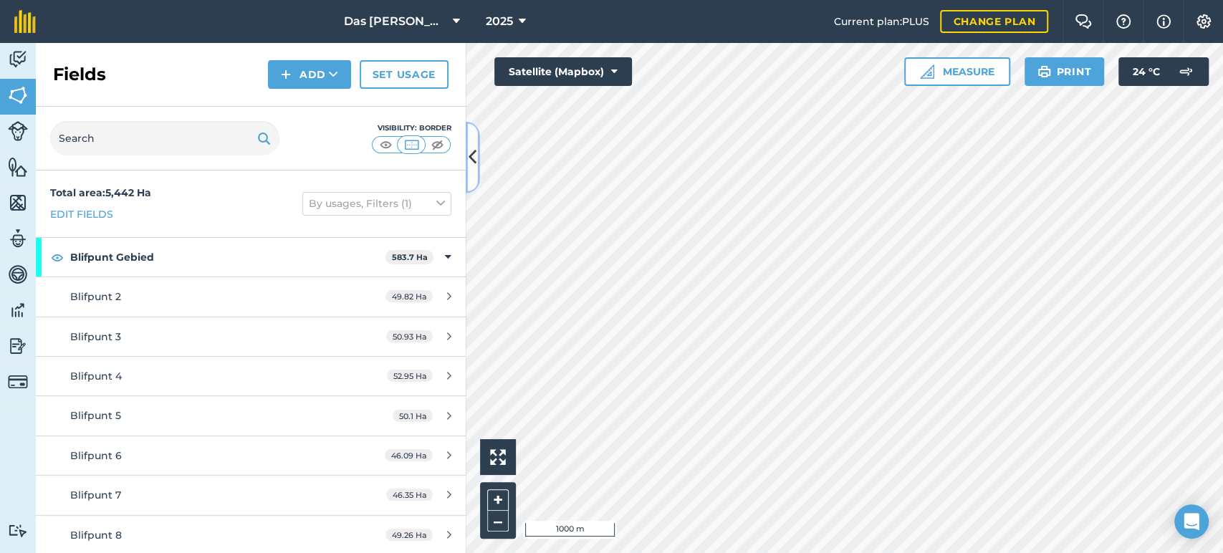
click at [473, 153] on icon at bounding box center [473, 157] width 8 height 25
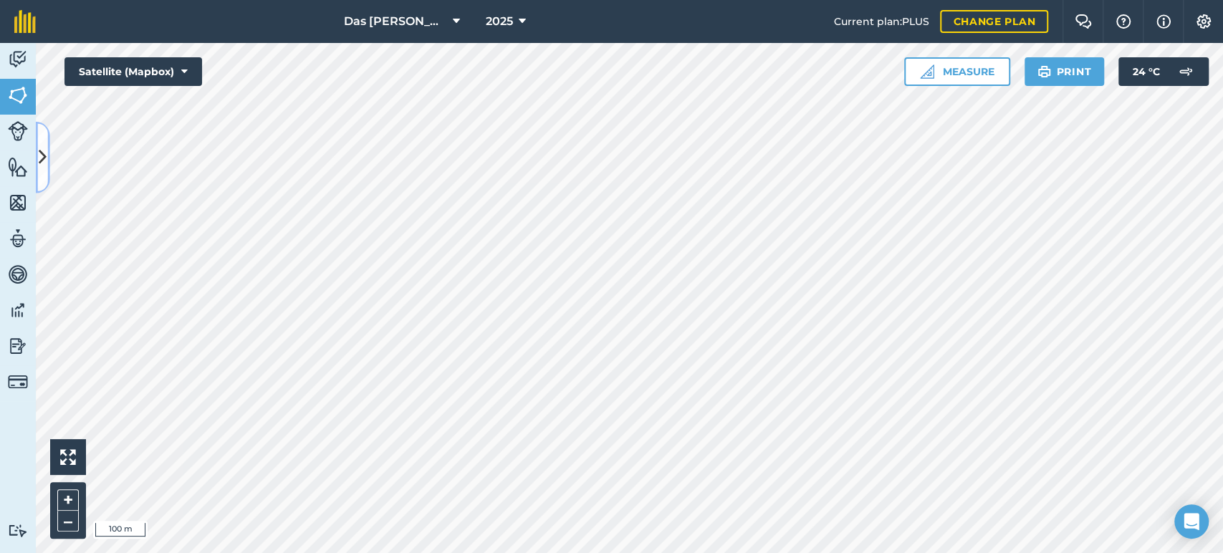
click at [39, 170] on icon at bounding box center [43, 157] width 8 height 25
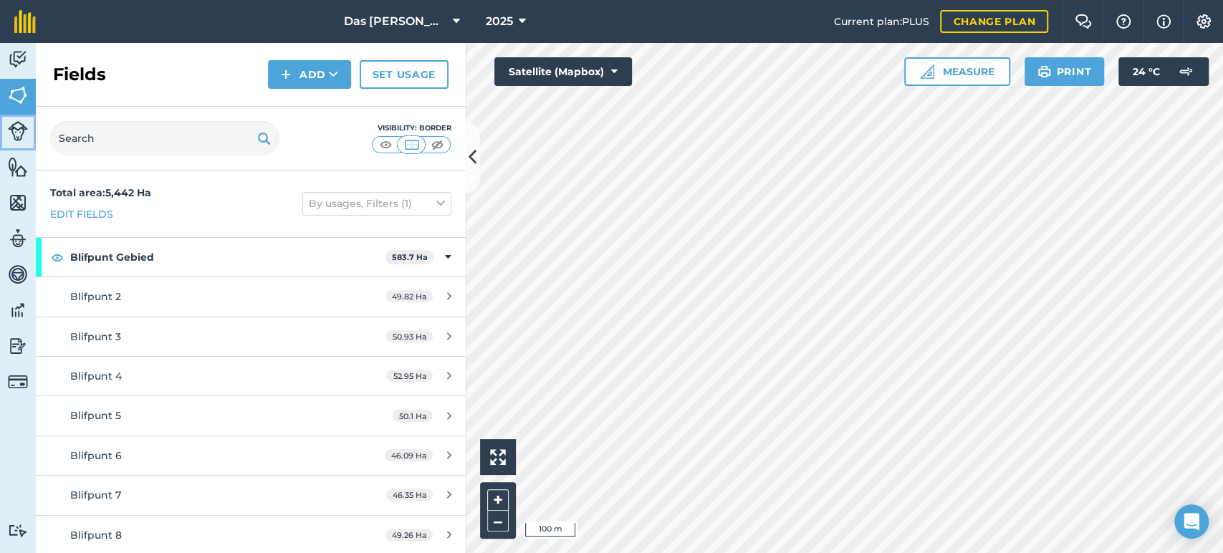
click at [21, 138] on img at bounding box center [18, 131] width 20 height 20
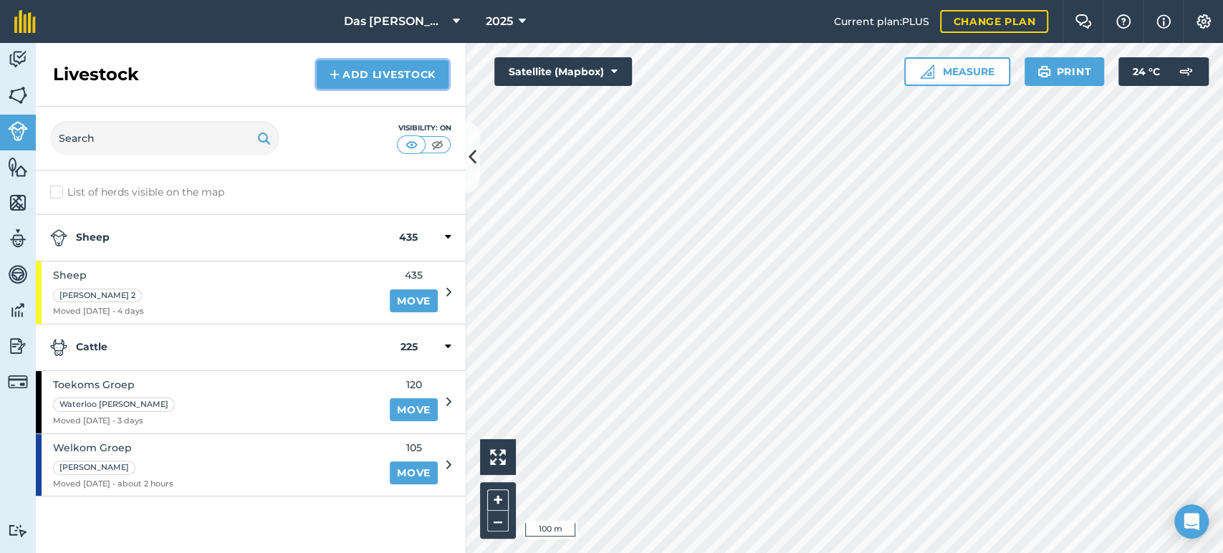
click at [382, 75] on link "Add Livestock" at bounding box center [383, 74] width 132 height 29
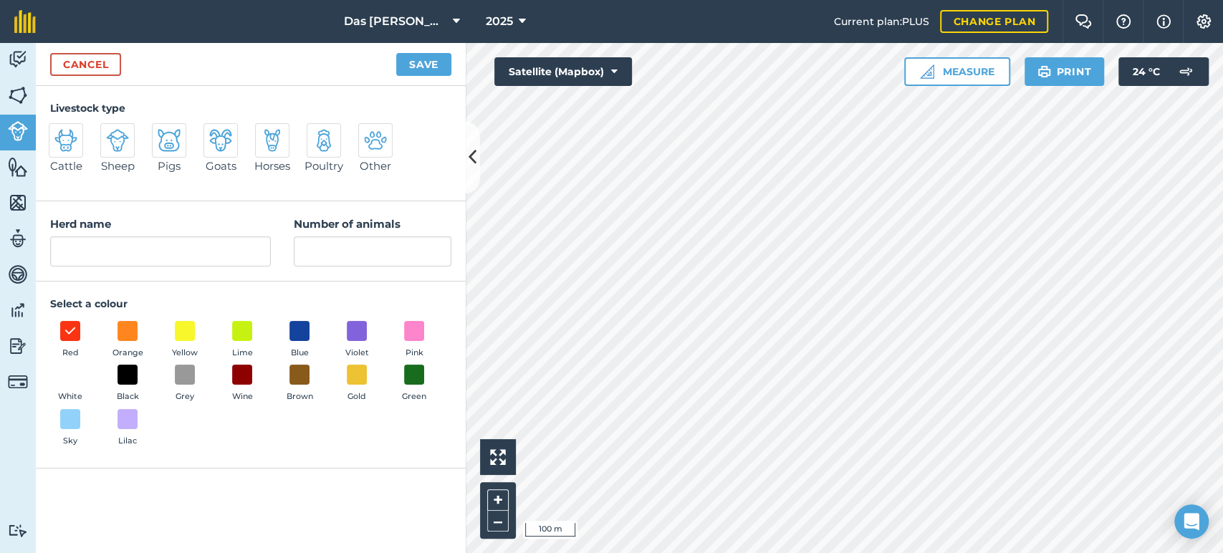
click at [69, 145] on img at bounding box center [65, 140] width 23 height 23
click at [59, 133] on input "Cattle" at bounding box center [54, 127] width 9 height 9
radio input "true"
type input "Cattle"
click at [343, 254] on input "Number of animals" at bounding box center [373, 251] width 158 height 30
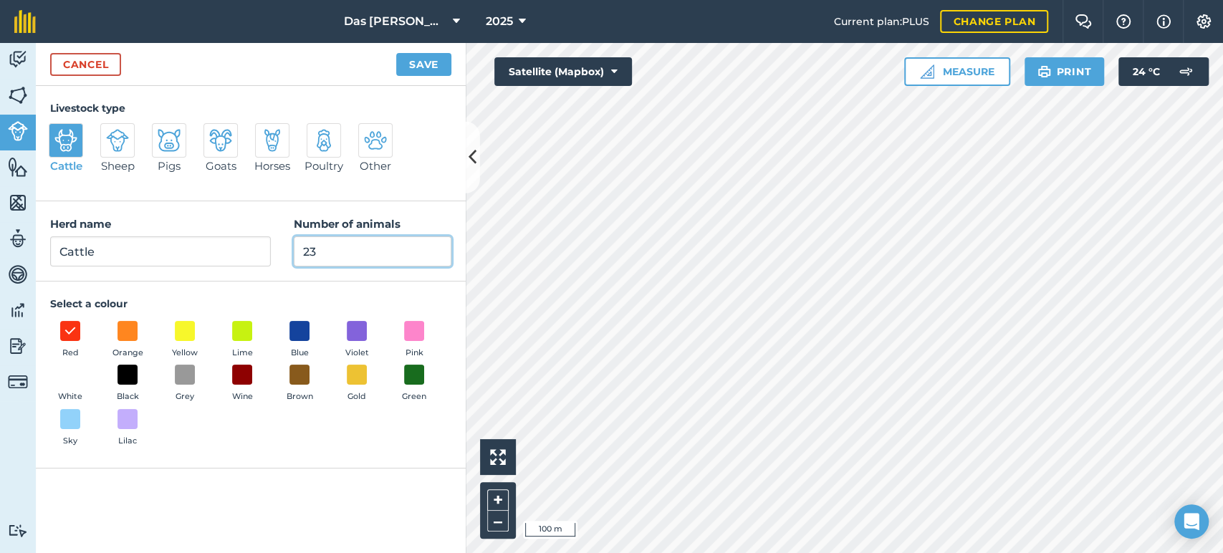
type input "23"
click at [423, 69] on button "Save" at bounding box center [423, 64] width 55 height 23
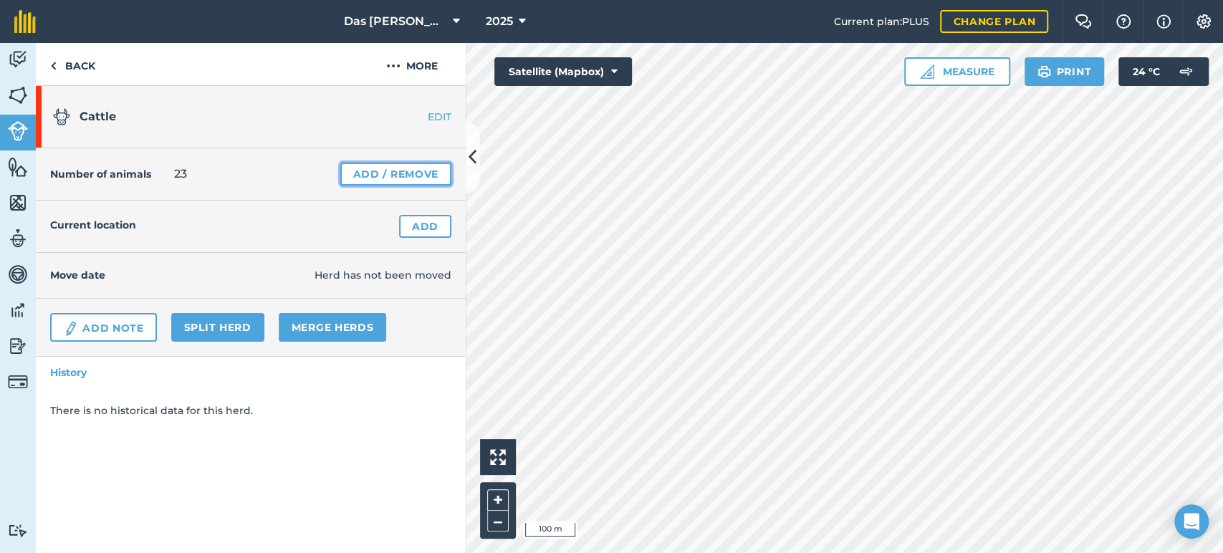
click at [395, 178] on link "Add / Remove" at bounding box center [395, 174] width 111 height 23
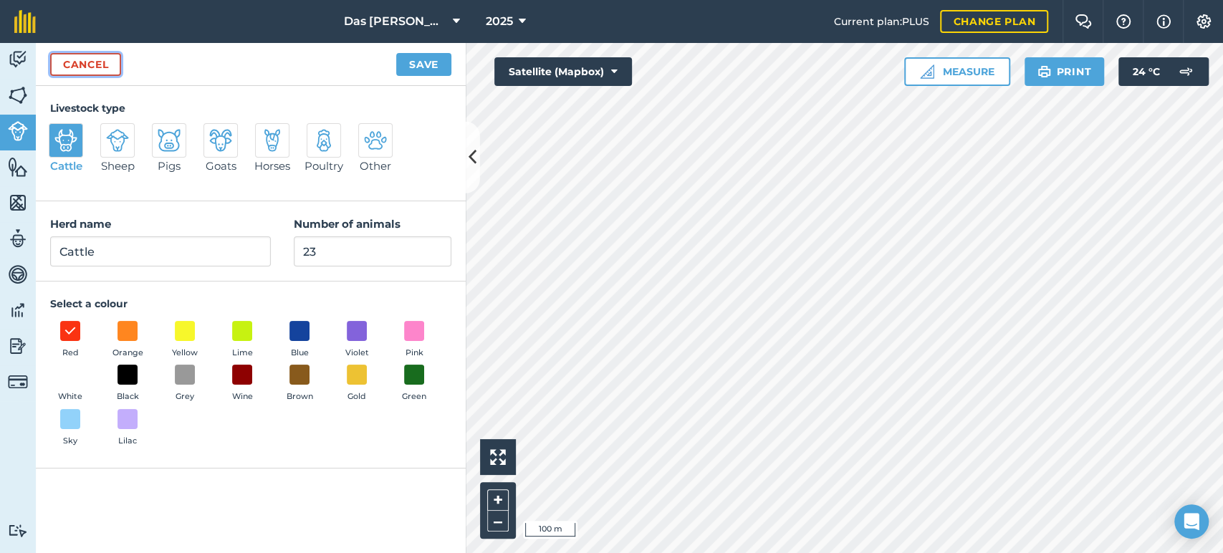
click at [81, 65] on link "Cancel" at bounding box center [85, 64] width 71 height 23
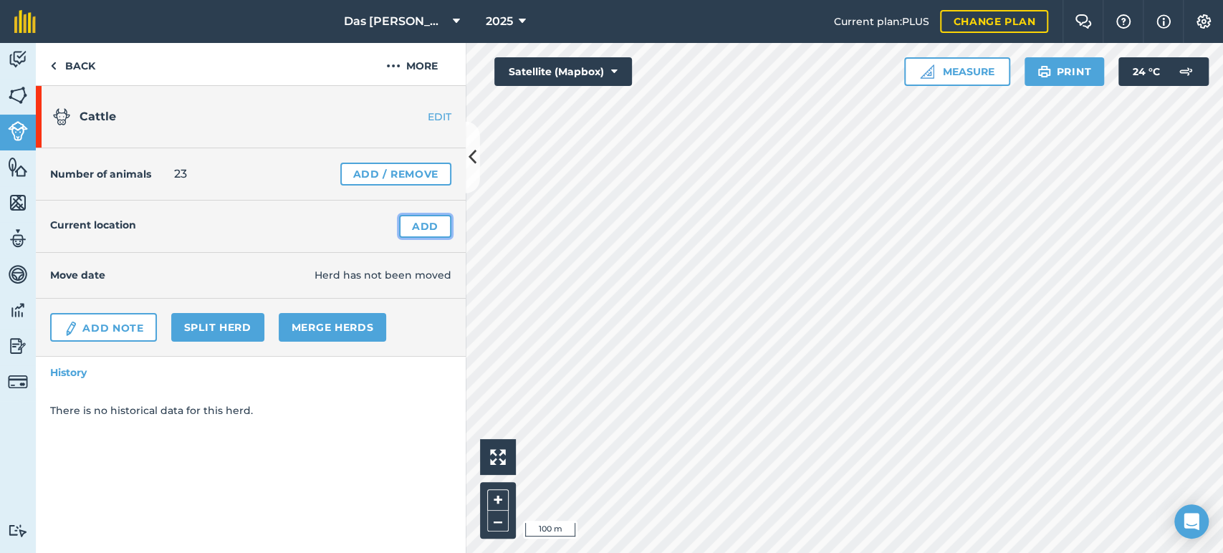
click at [430, 234] on link "Add" at bounding box center [425, 226] width 52 height 23
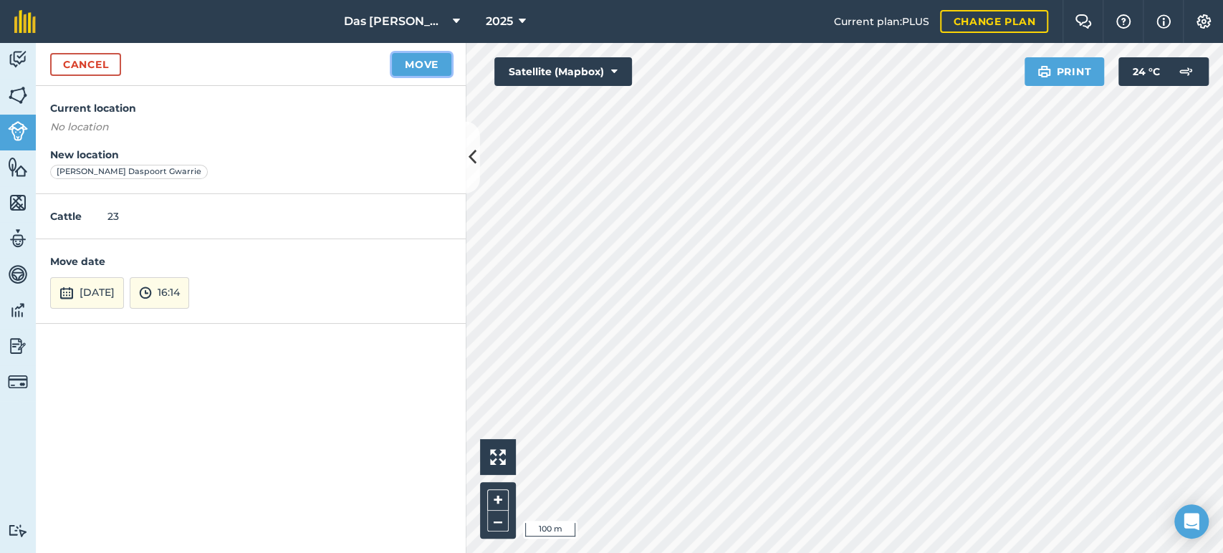
click at [401, 67] on button "Move" at bounding box center [421, 64] width 59 height 23
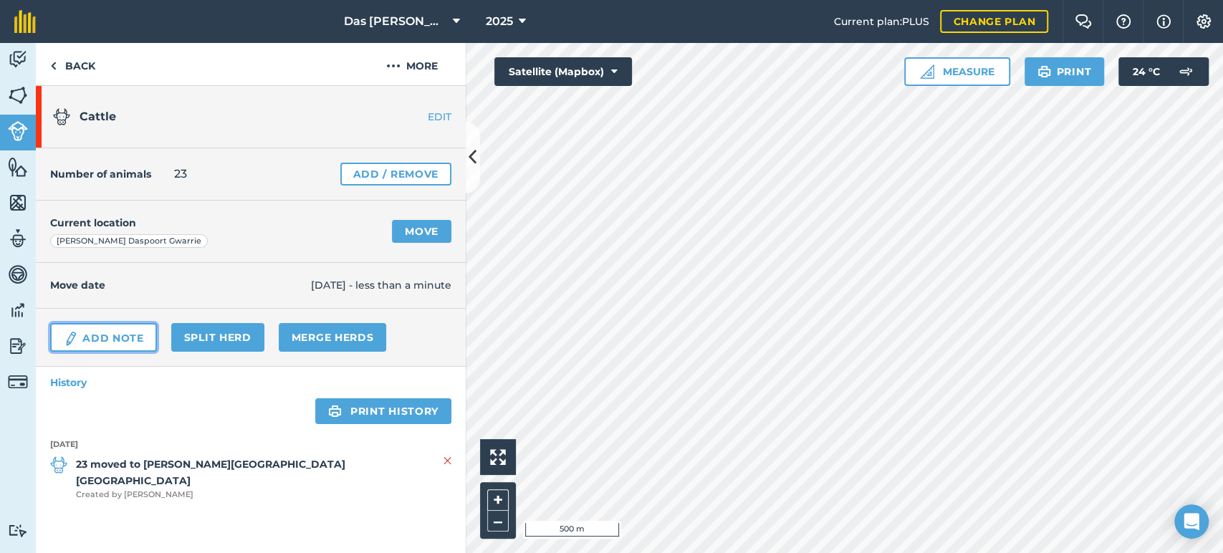
click at [113, 323] on link "Add Note" at bounding box center [103, 337] width 107 height 29
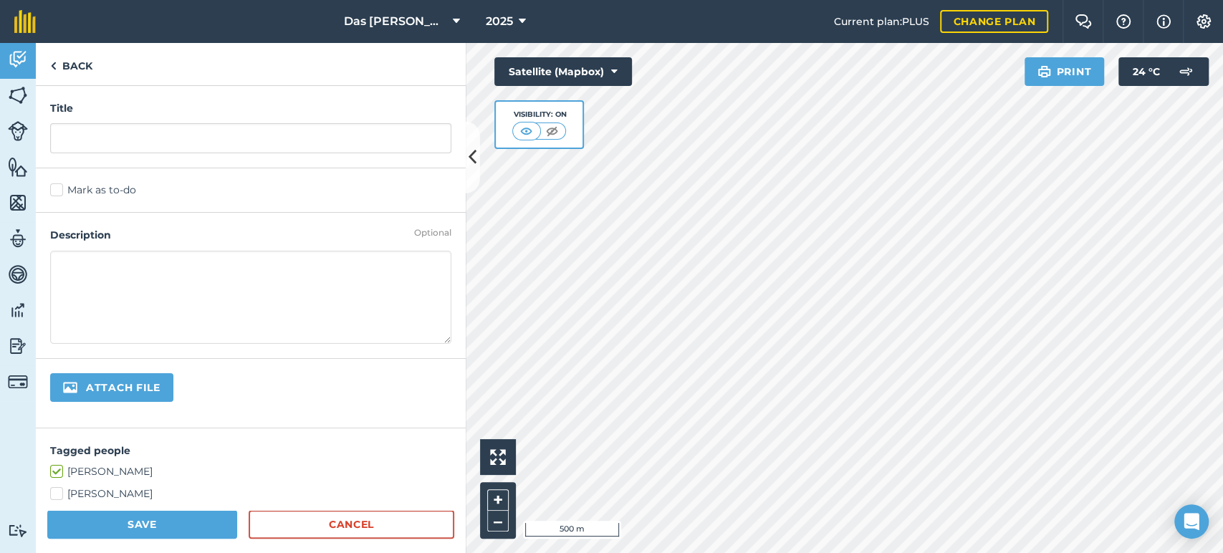
click at [114, 261] on textarea at bounding box center [250, 297] width 401 height 93
click at [116, 135] on input "text" at bounding box center [250, 138] width 401 height 30
type input "1"
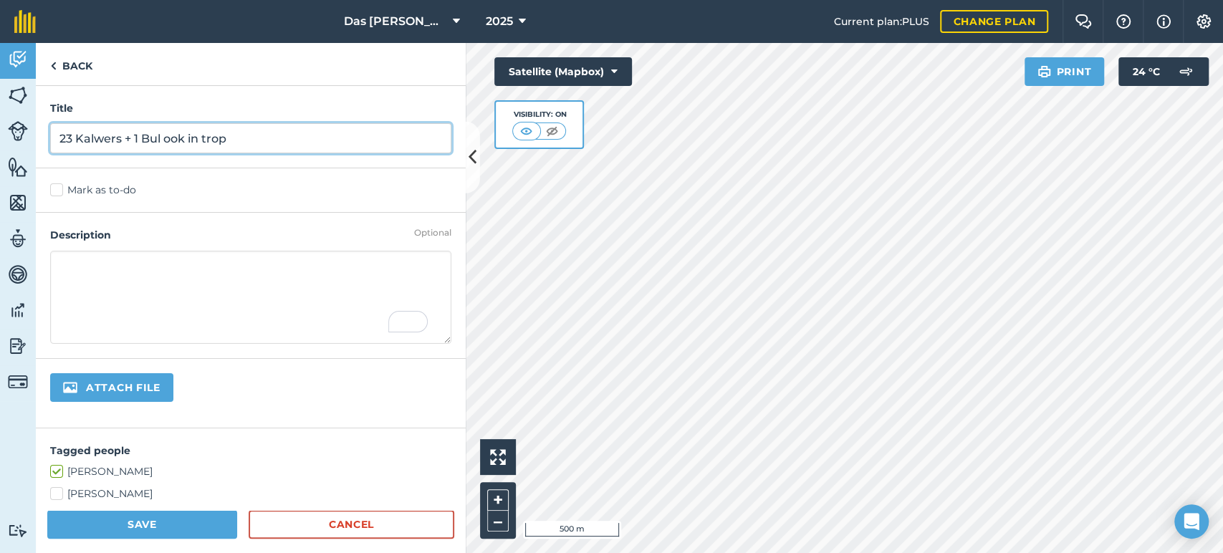
scroll to position [106, 0]
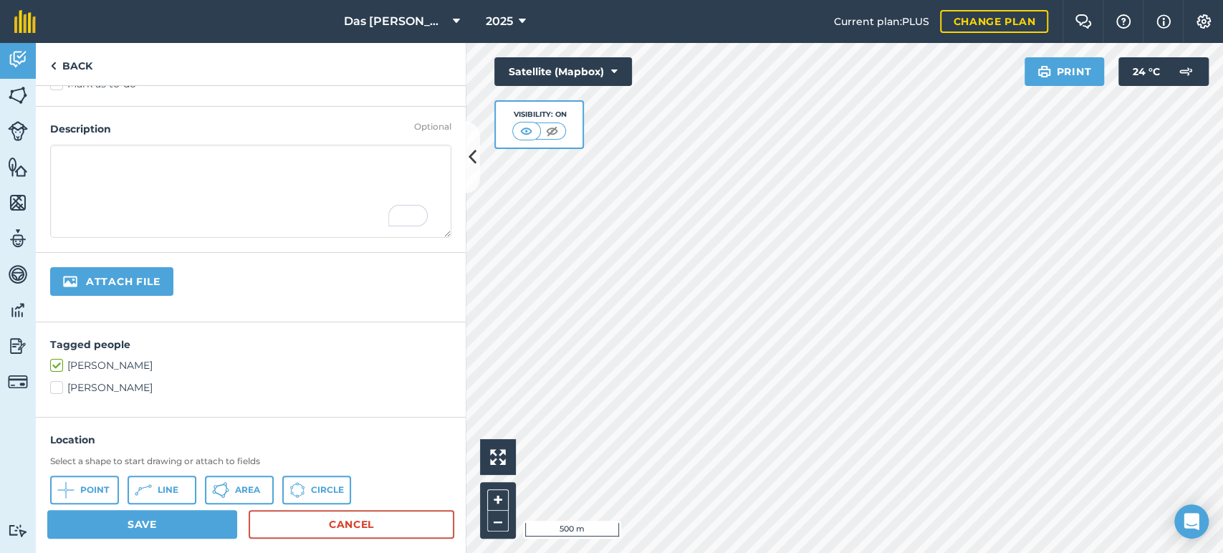
type input "23 Kalwers + 1 Bul ook in trop"
drag, startPoint x: 146, startPoint y: 524, endPoint x: 155, endPoint y: 514, distance: 13.8
click at [146, 524] on button "Save" at bounding box center [142, 524] width 190 height 29
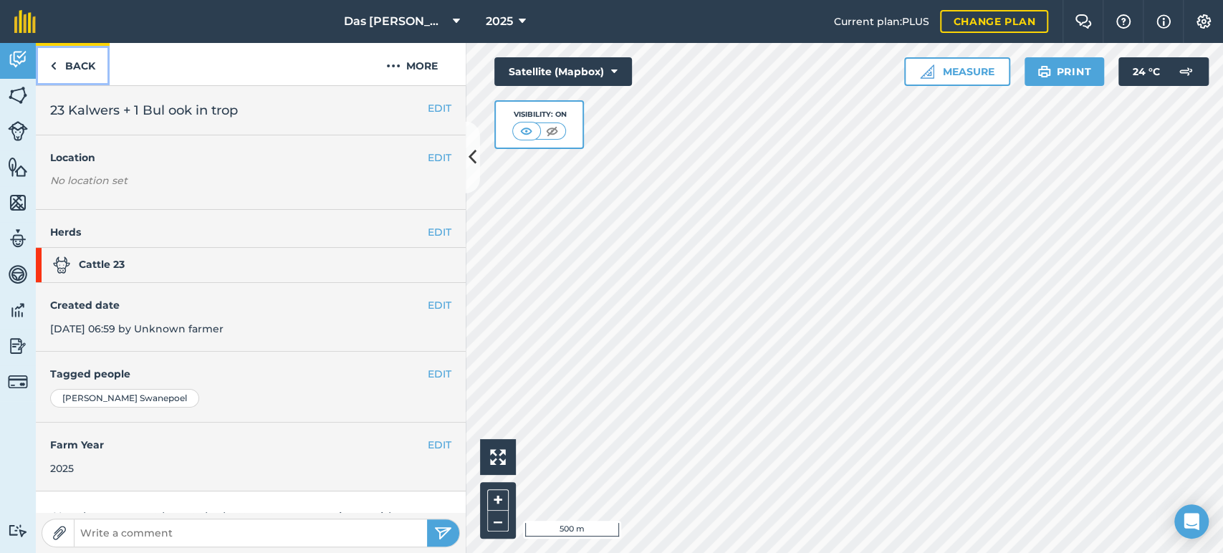
click at [63, 68] on link "Back" at bounding box center [73, 64] width 74 height 42
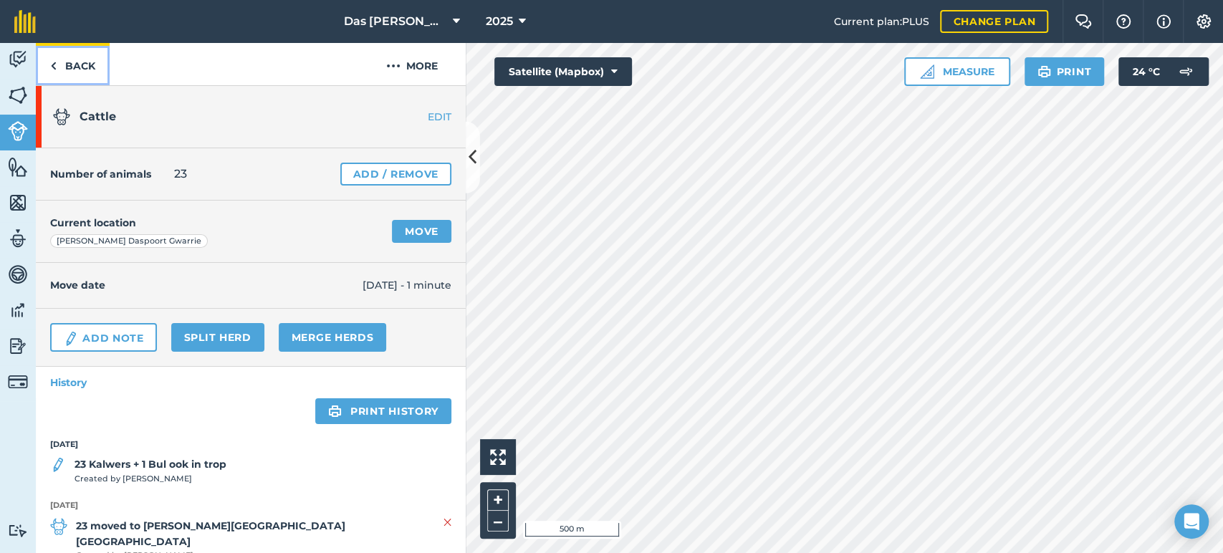
click at [84, 59] on link "Back" at bounding box center [73, 64] width 74 height 42
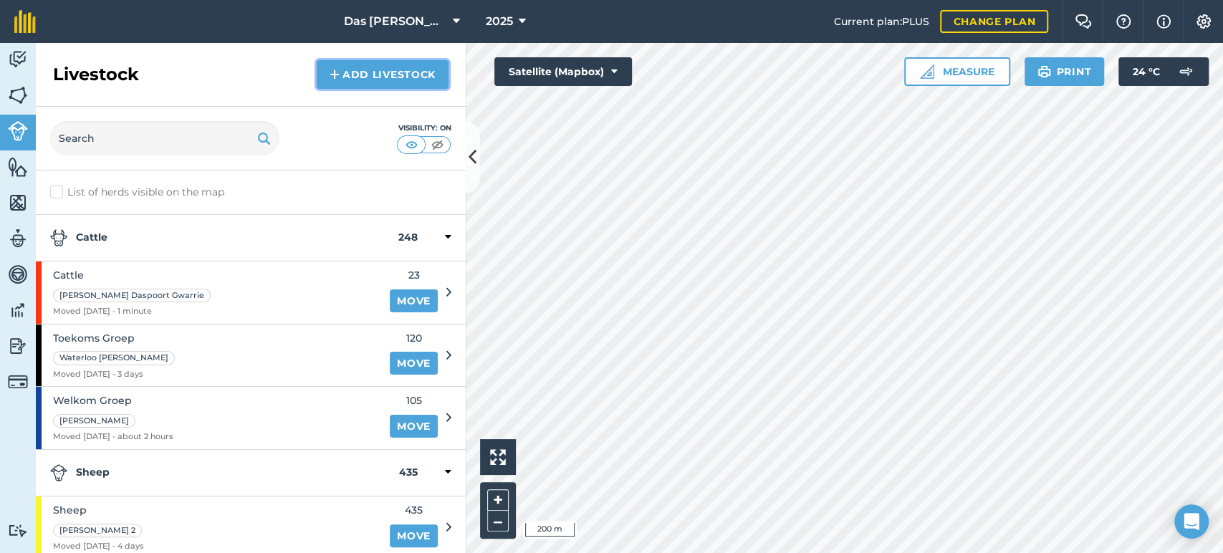
click at [375, 76] on link "Add Livestock" at bounding box center [383, 74] width 132 height 29
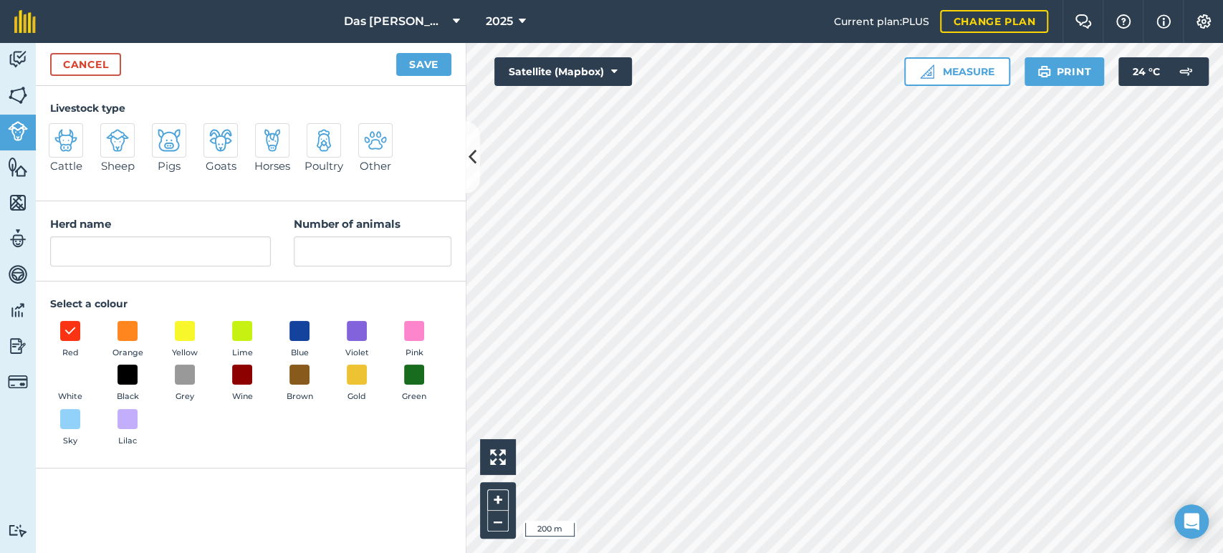
drag, startPoint x: 64, startPoint y: 144, endPoint x: 128, endPoint y: 190, distance: 78.5
click at [63, 144] on img at bounding box center [65, 140] width 23 height 23
click at [59, 133] on input "Cattle" at bounding box center [54, 127] width 9 height 9
radio input "true"
type input "Cattle"
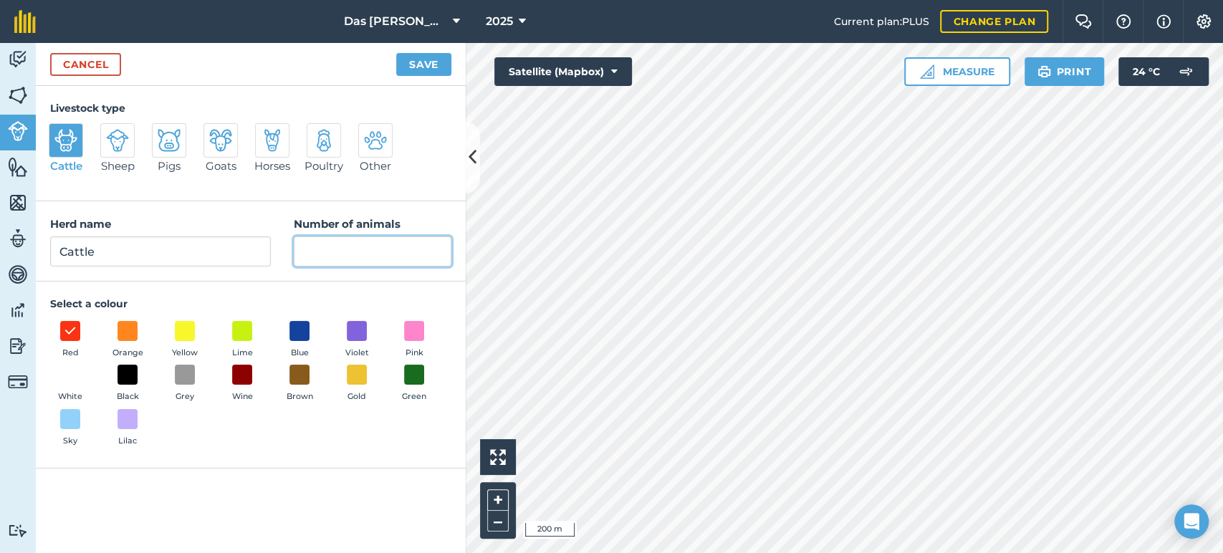
click at [323, 252] on input "Number of animals" at bounding box center [373, 251] width 158 height 30
type input "175"
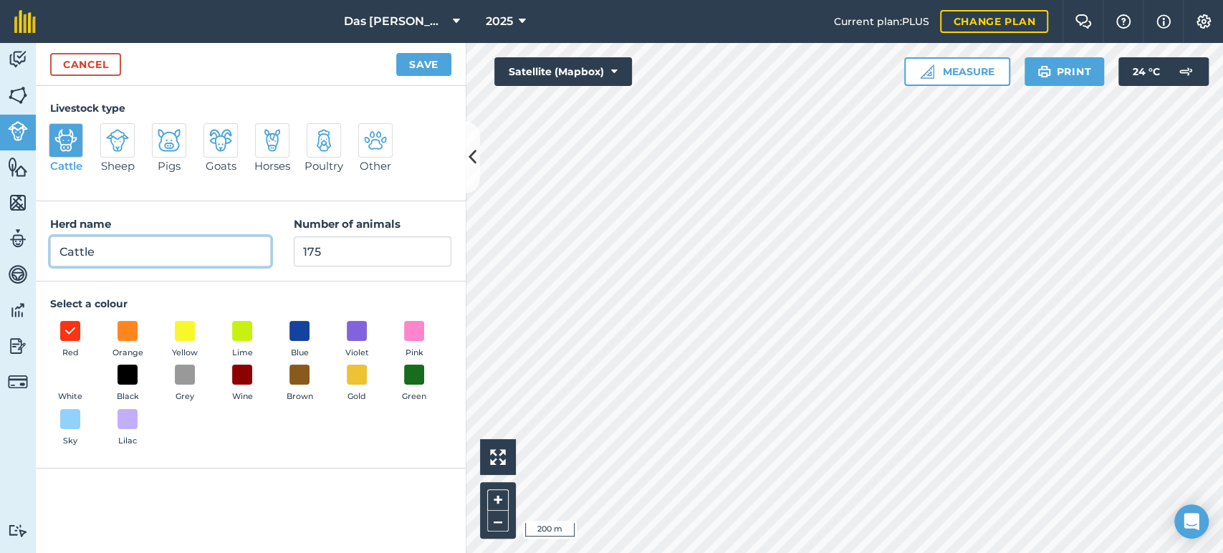
click at [180, 245] on input "Cattle" at bounding box center [160, 251] width 221 height 30
type input "Speenkalwers"
click at [417, 67] on button "Save" at bounding box center [423, 64] width 55 height 23
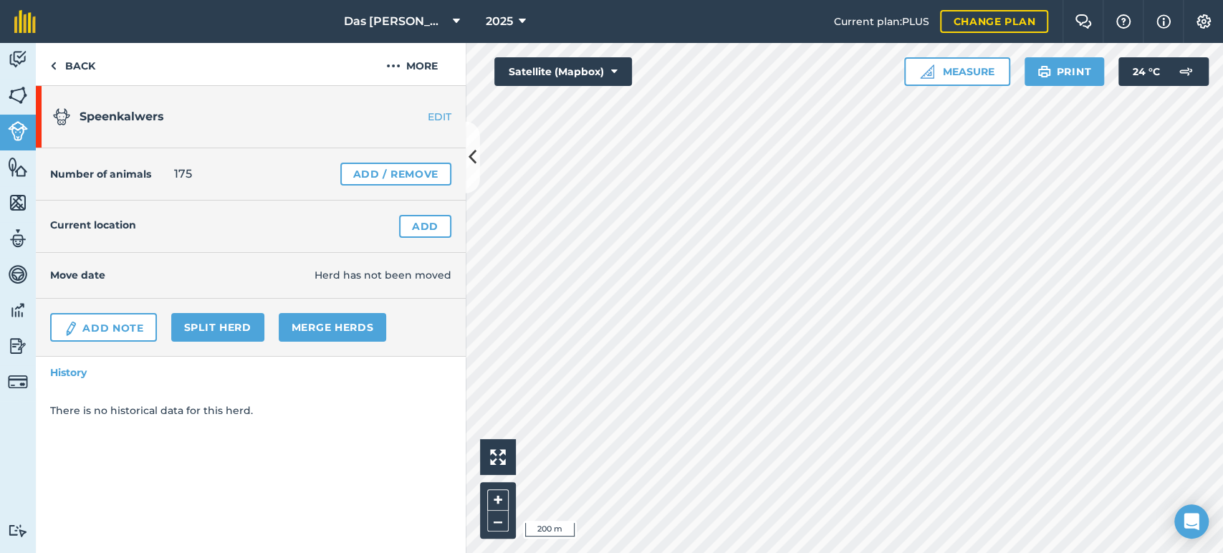
click at [417, 212] on div "Current location Add" at bounding box center [251, 227] width 430 height 52
click at [435, 224] on link "Add" at bounding box center [425, 226] width 52 height 23
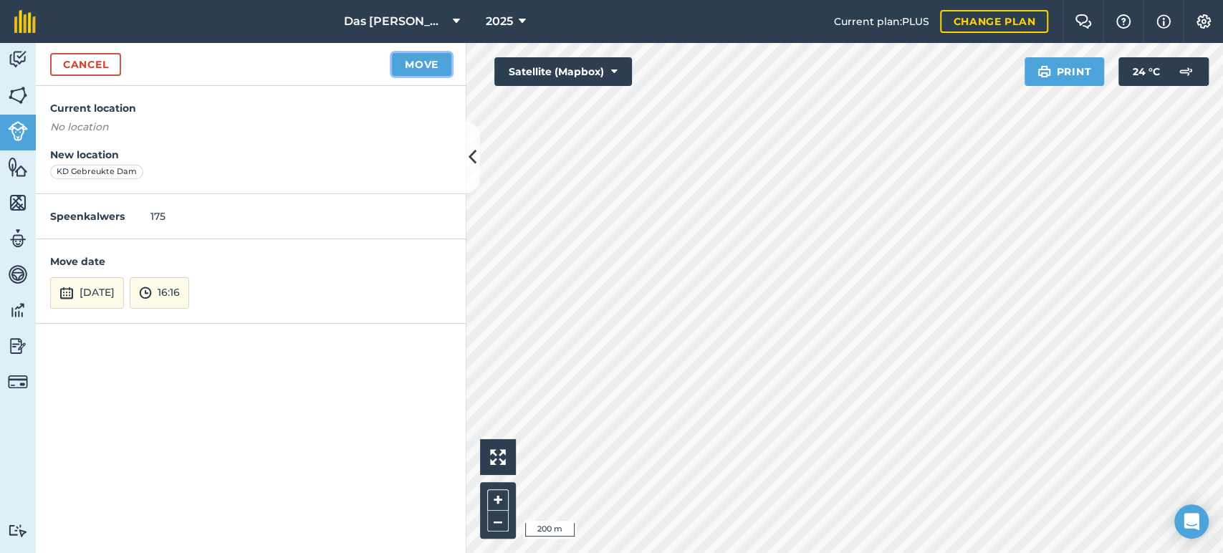
click at [413, 69] on button "Move" at bounding box center [421, 64] width 59 height 23
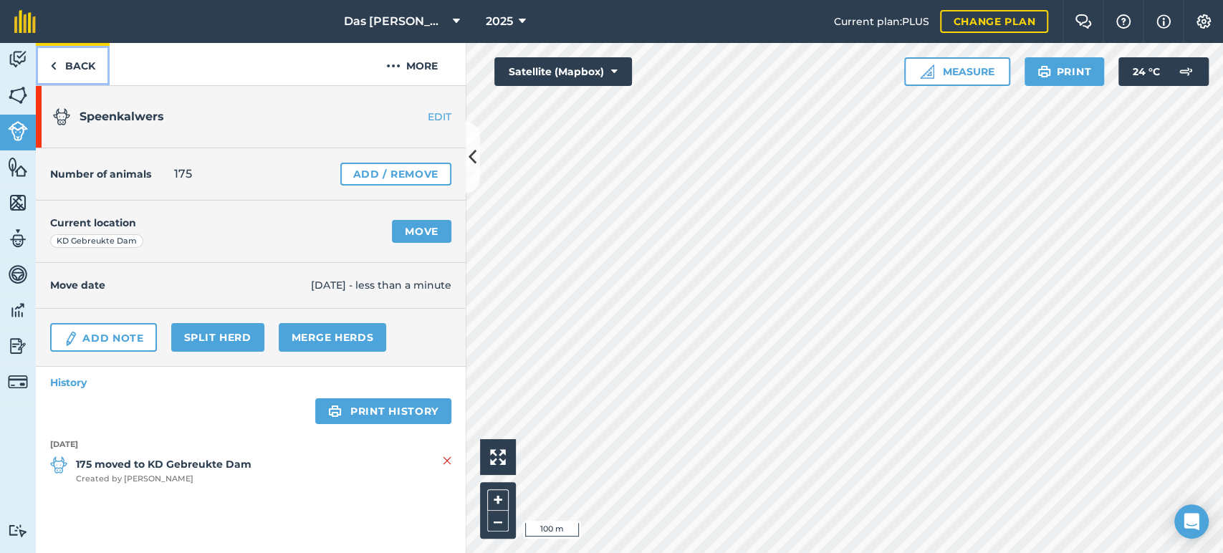
click at [57, 64] on link "Back" at bounding box center [73, 64] width 74 height 42
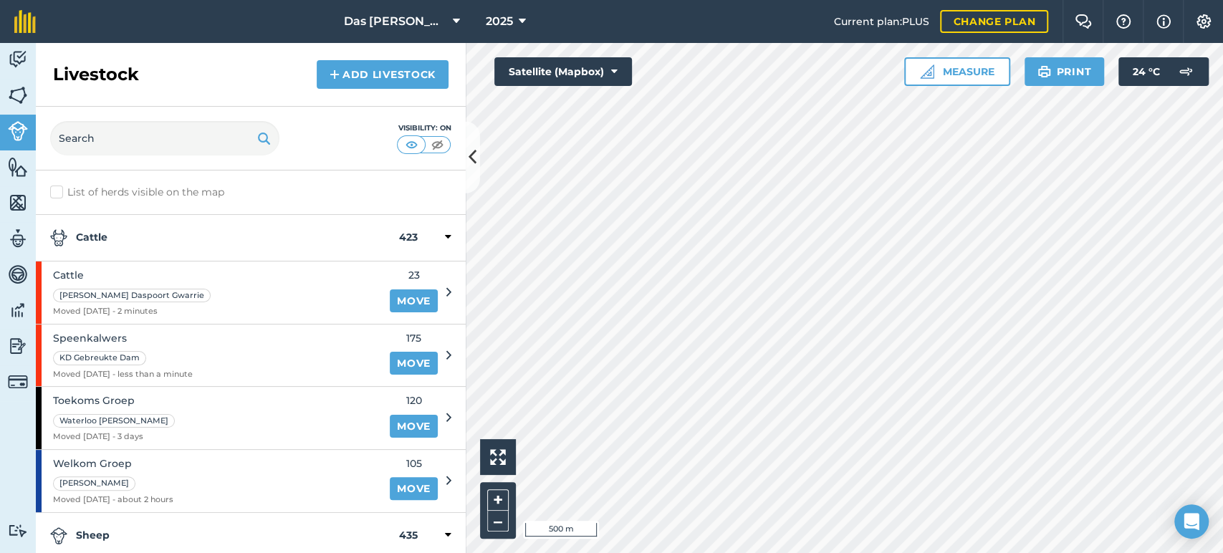
click at [443, 237] on div "Cattle 423" at bounding box center [251, 238] width 430 height 47
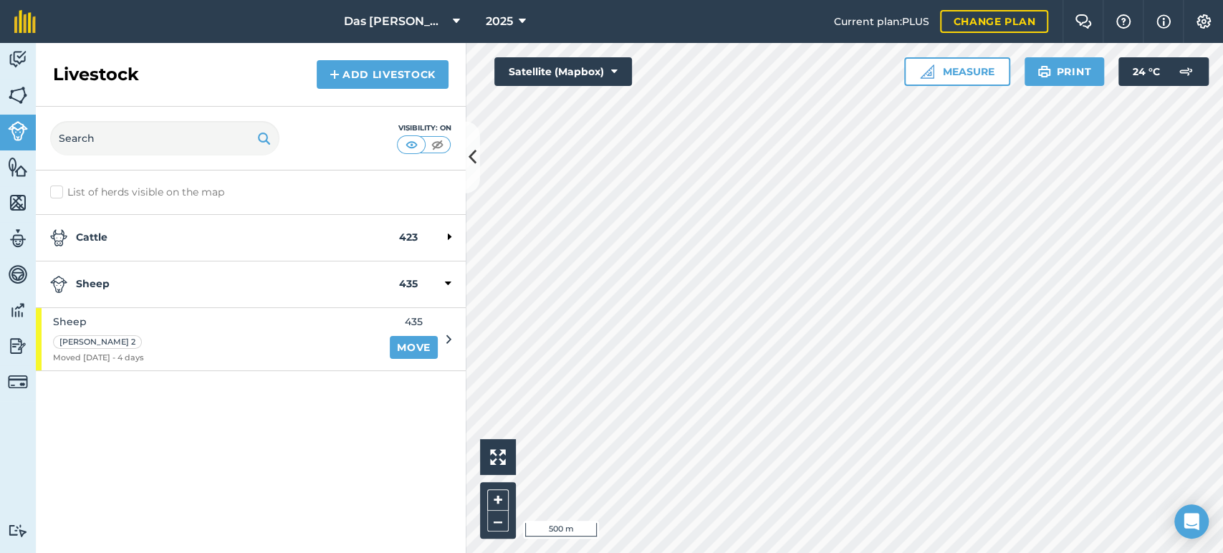
click at [452, 285] on div "Sheep 435" at bounding box center [251, 284] width 430 height 47
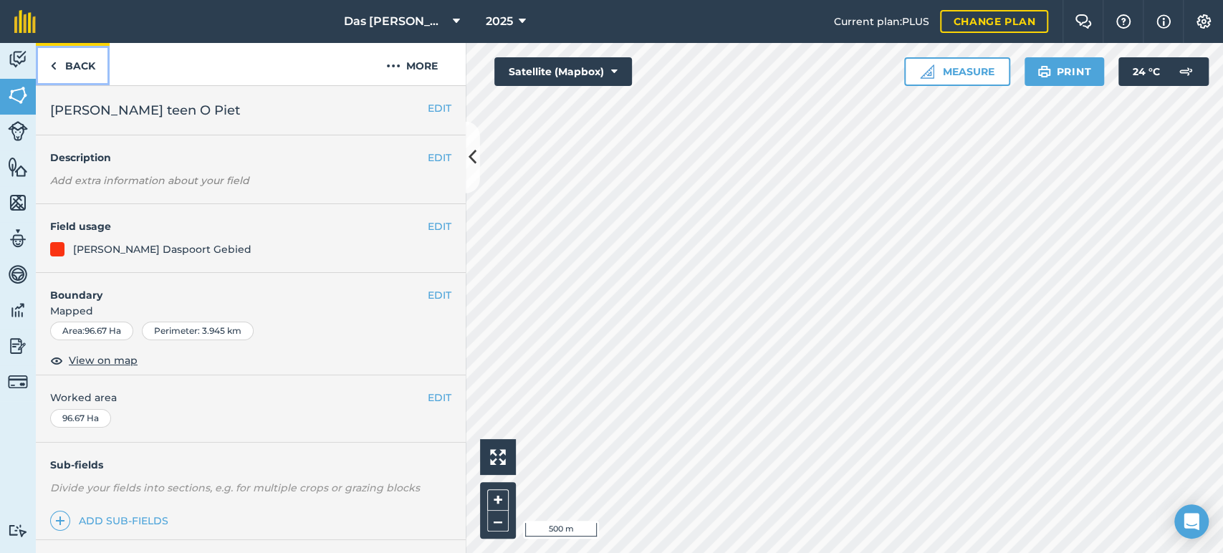
click at [89, 64] on link "Back" at bounding box center [73, 64] width 74 height 42
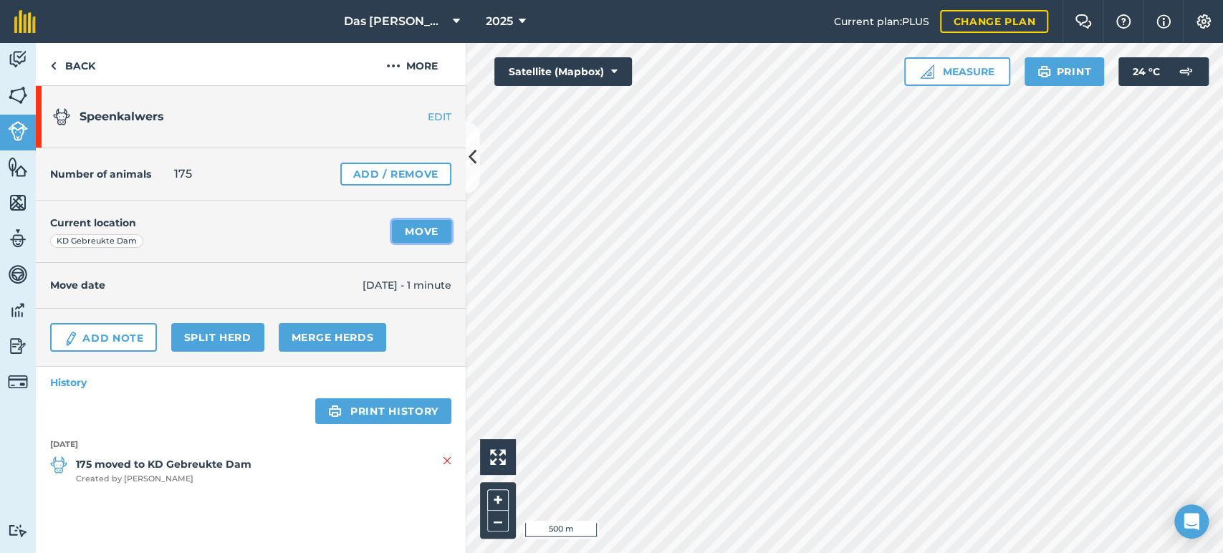
click at [426, 226] on link "Move" at bounding box center [421, 231] width 59 height 23
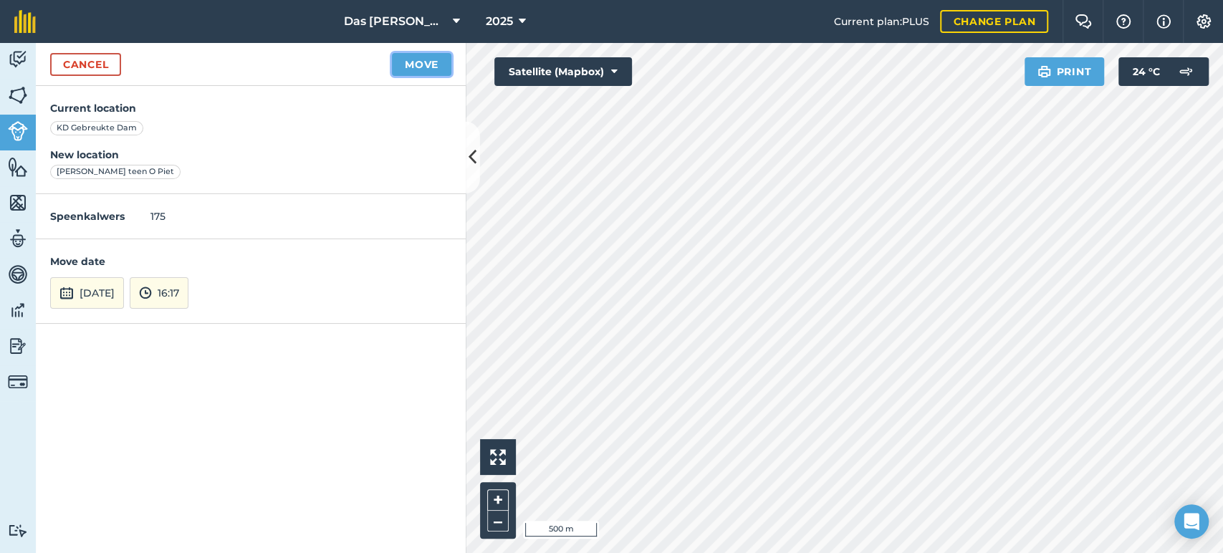
click at [410, 57] on button "Move" at bounding box center [421, 64] width 59 height 23
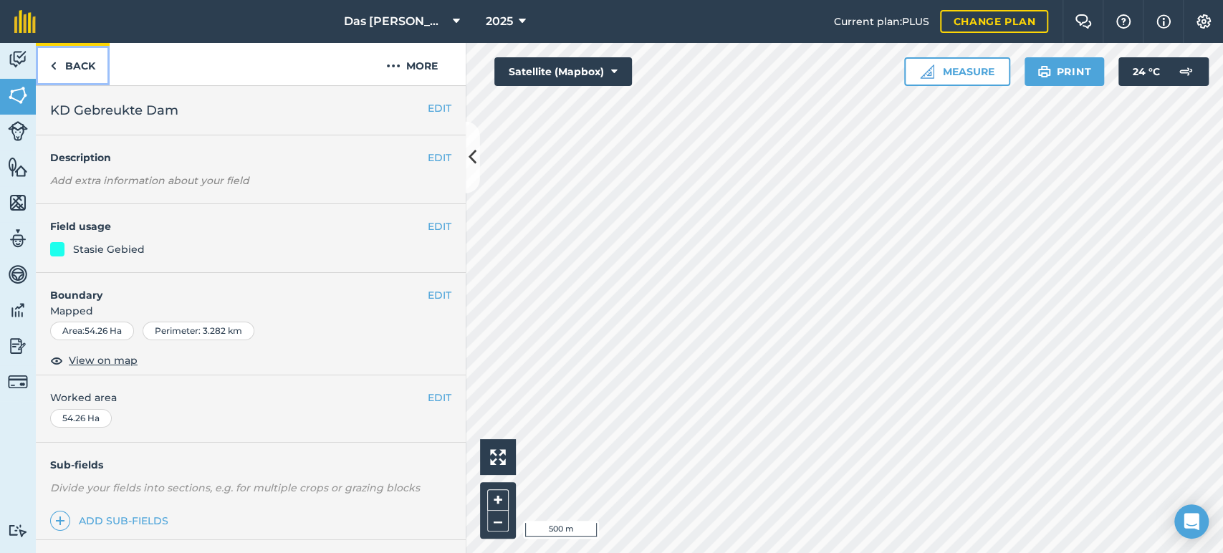
click at [96, 63] on link "Back" at bounding box center [73, 64] width 74 height 42
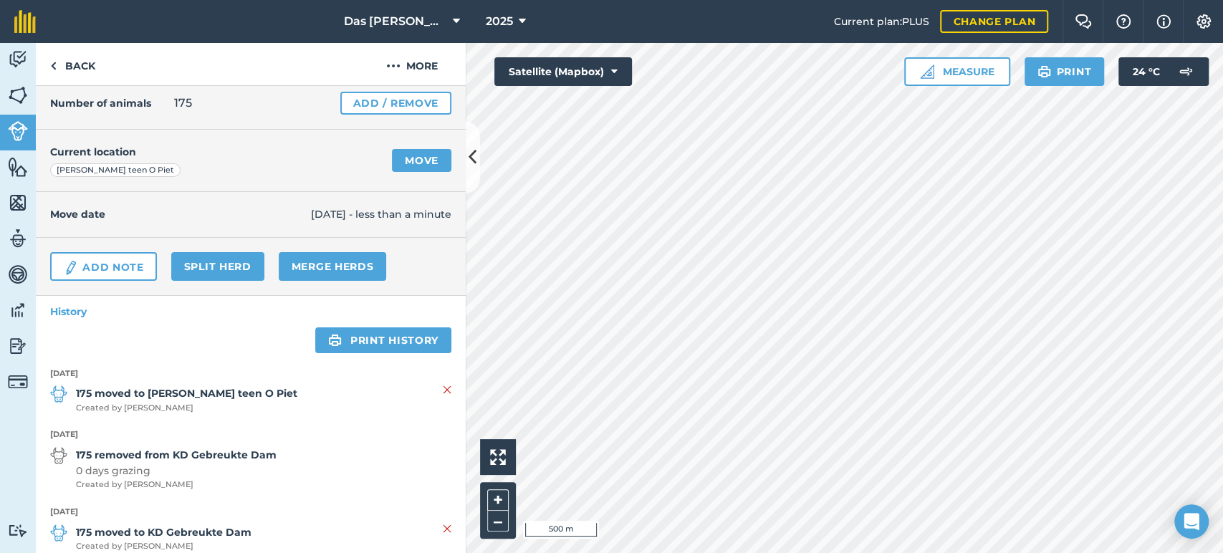
scroll to position [97, 0]
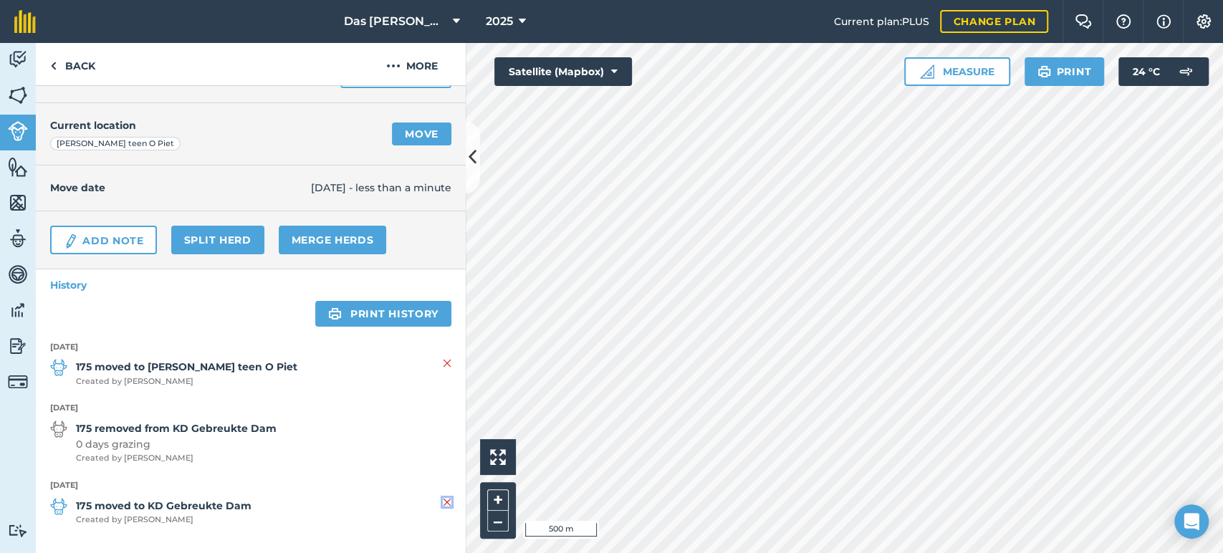
click at [443, 499] on img at bounding box center [447, 502] width 9 height 17
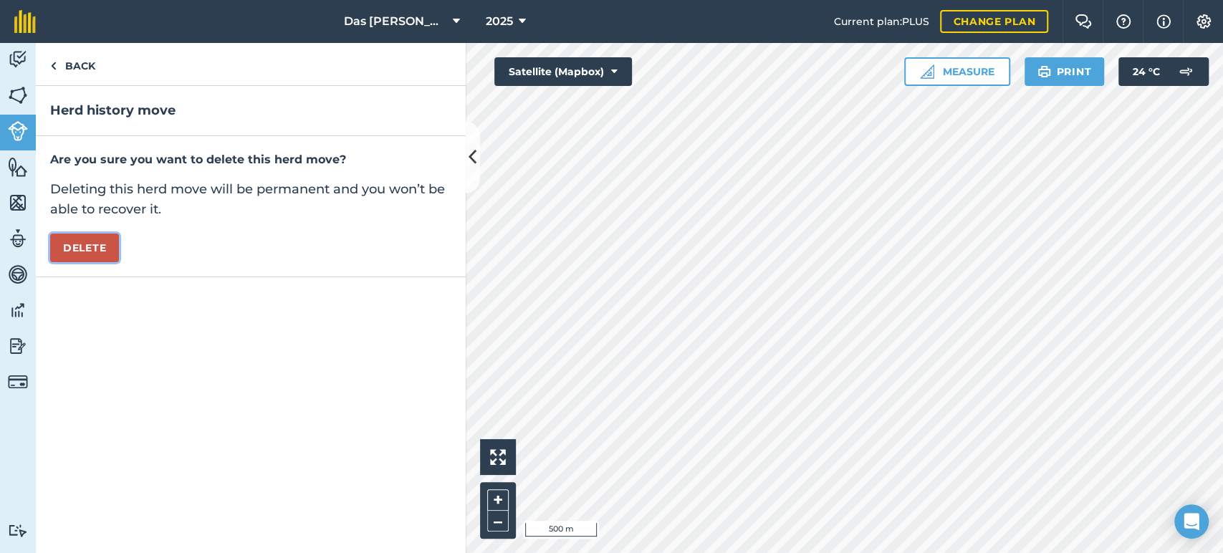
click at [97, 259] on button "Delete" at bounding box center [84, 248] width 69 height 29
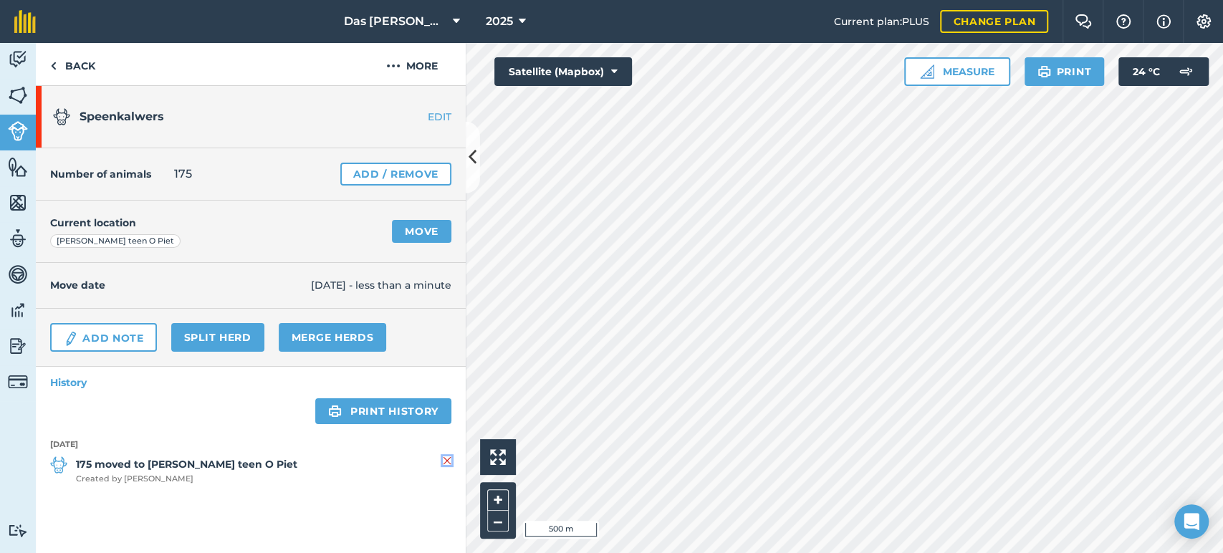
click at [447, 455] on img at bounding box center [447, 460] width 9 height 17
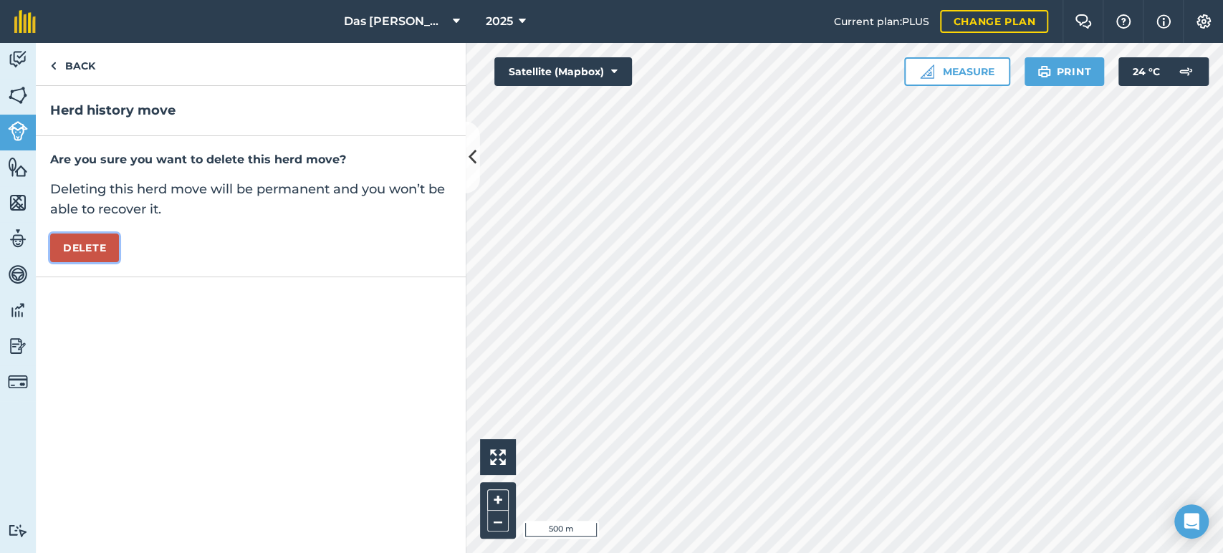
click at [103, 253] on button "Delete" at bounding box center [84, 248] width 69 height 29
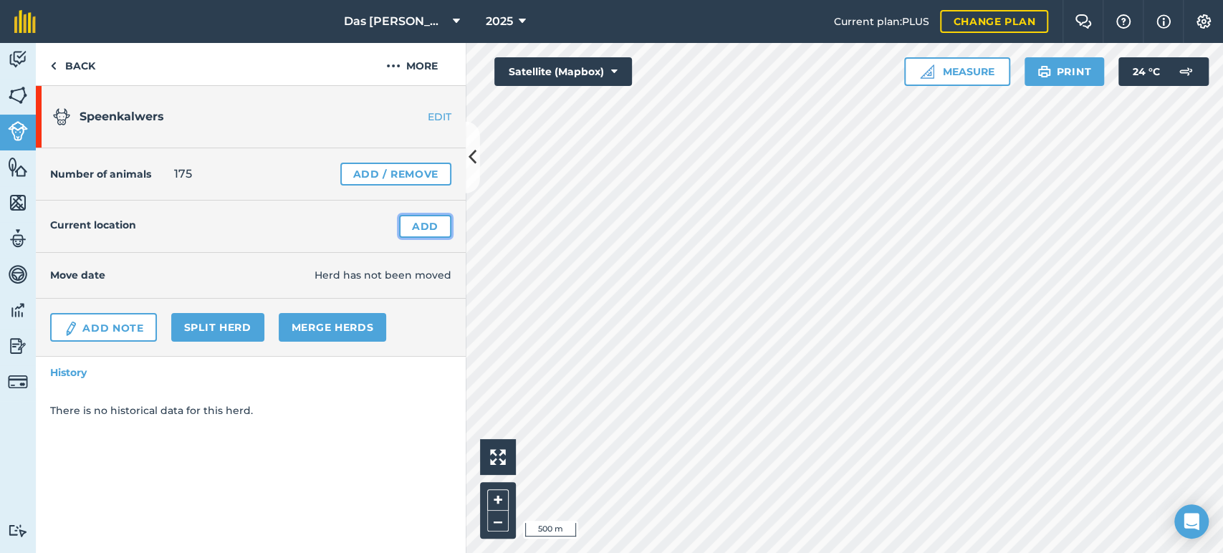
click at [433, 225] on link "Add" at bounding box center [425, 226] width 52 height 23
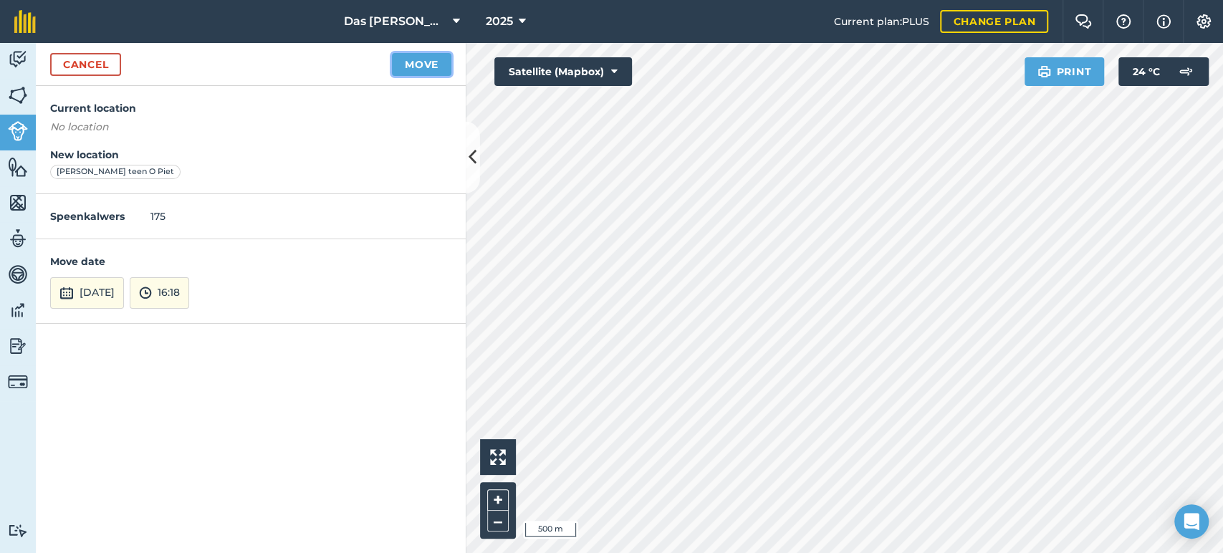
click at [430, 68] on button "Move" at bounding box center [421, 64] width 59 height 23
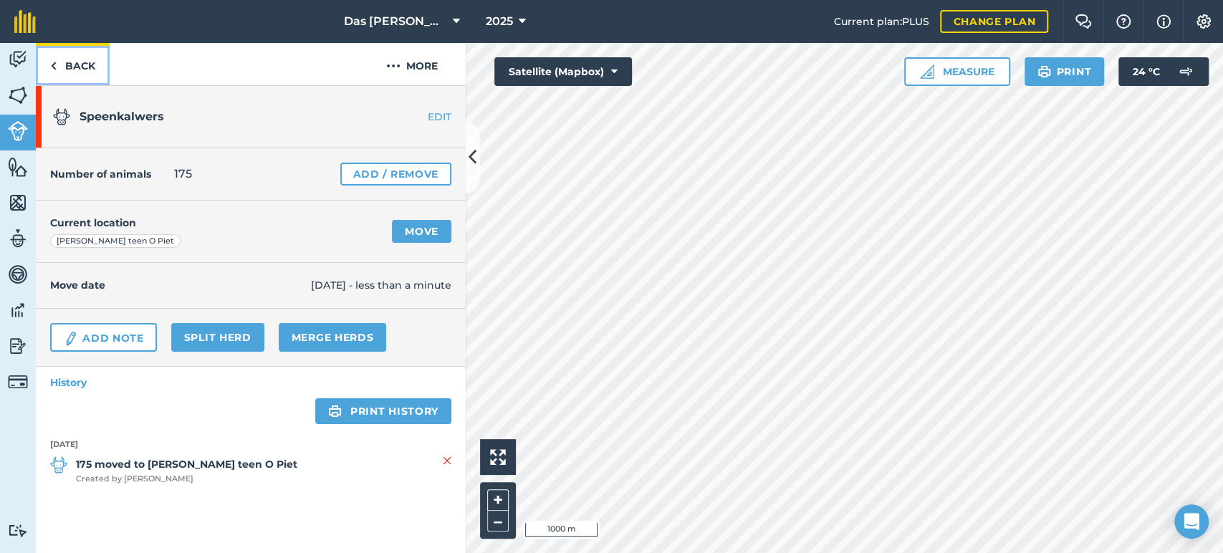
click at [70, 66] on link "Back" at bounding box center [73, 64] width 74 height 42
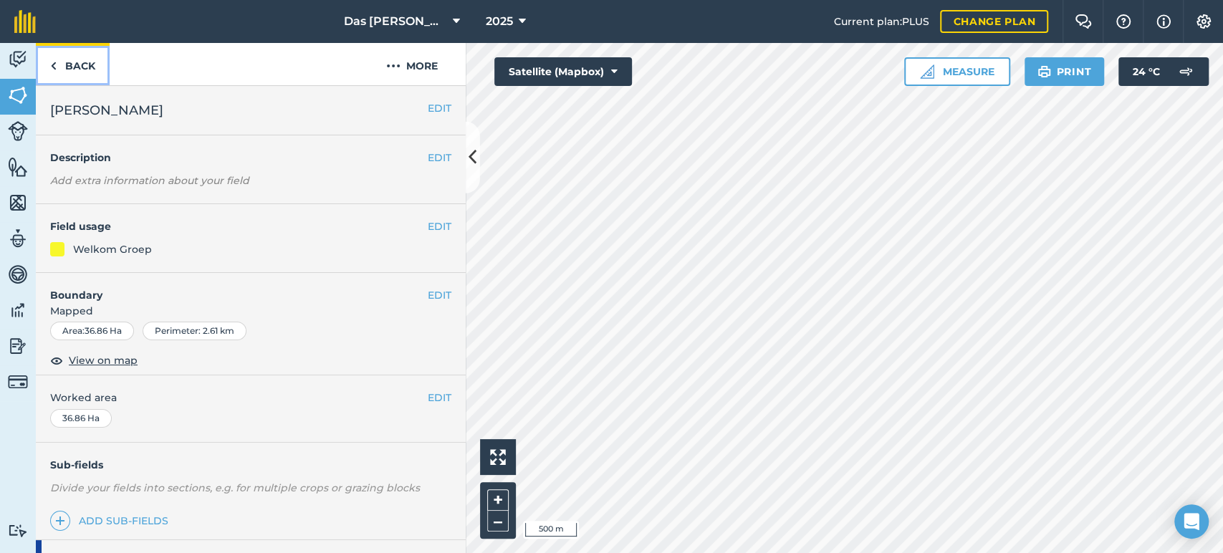
click at [79, 63] on link "Back" at bounding box center [73, 64] width 74 height 42
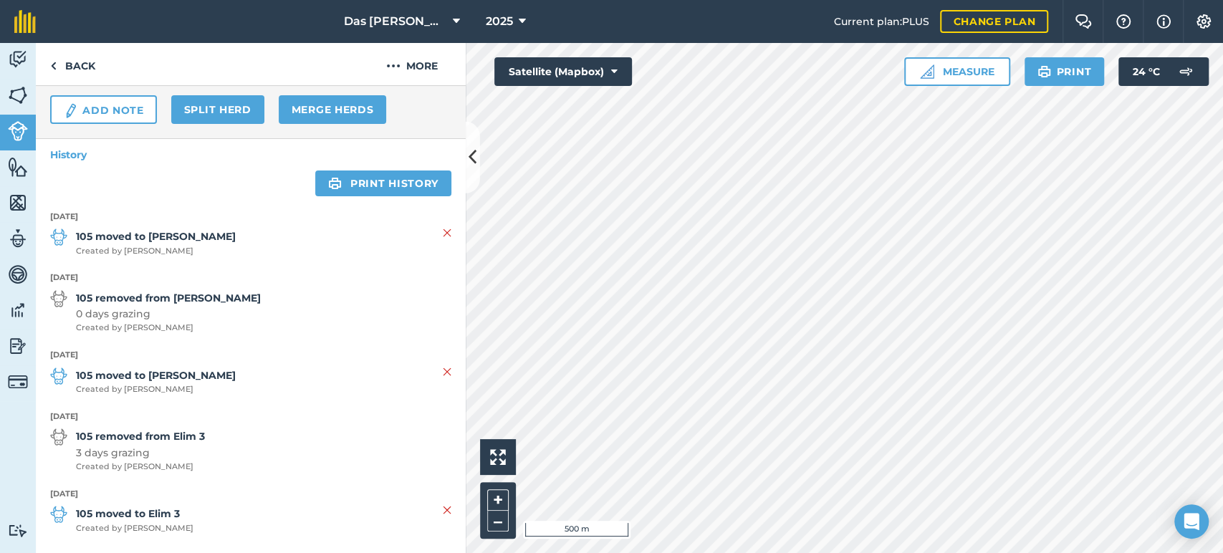
scroll to position [236, 0]
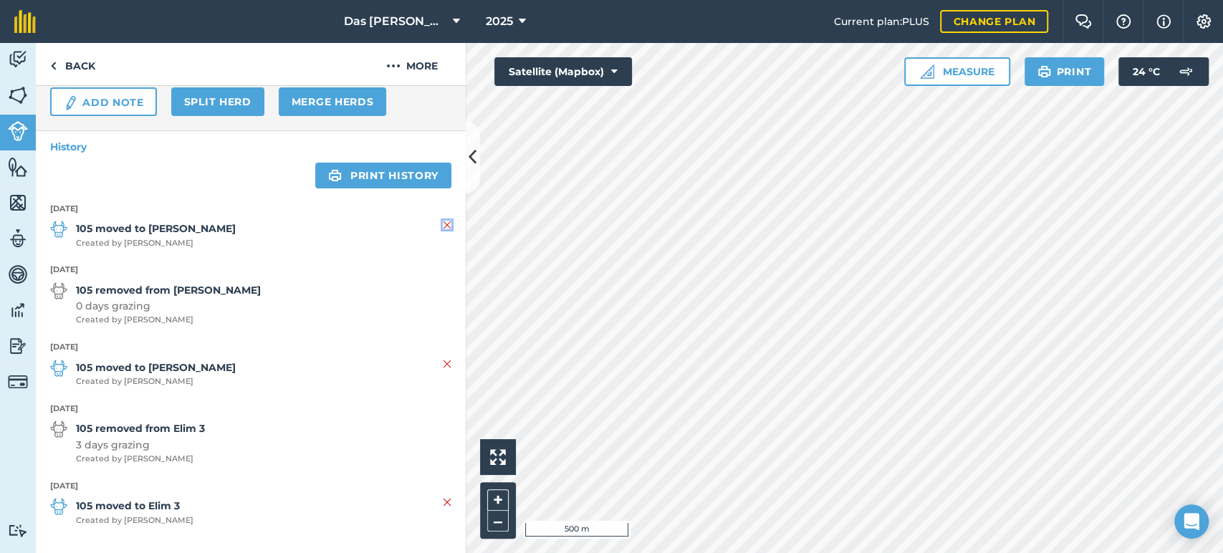
click at [443, 225] on img at bounding box center [447, 224] width 9 height 17
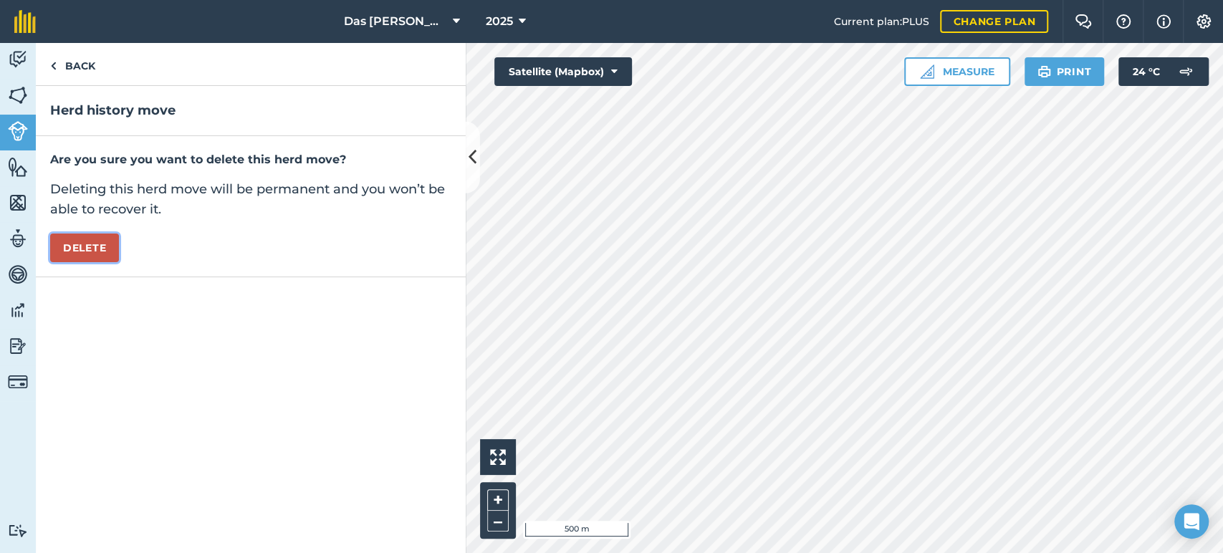
click at [104, 249] on button "Delete" at bounding box center [84, 248] width 69 height 29
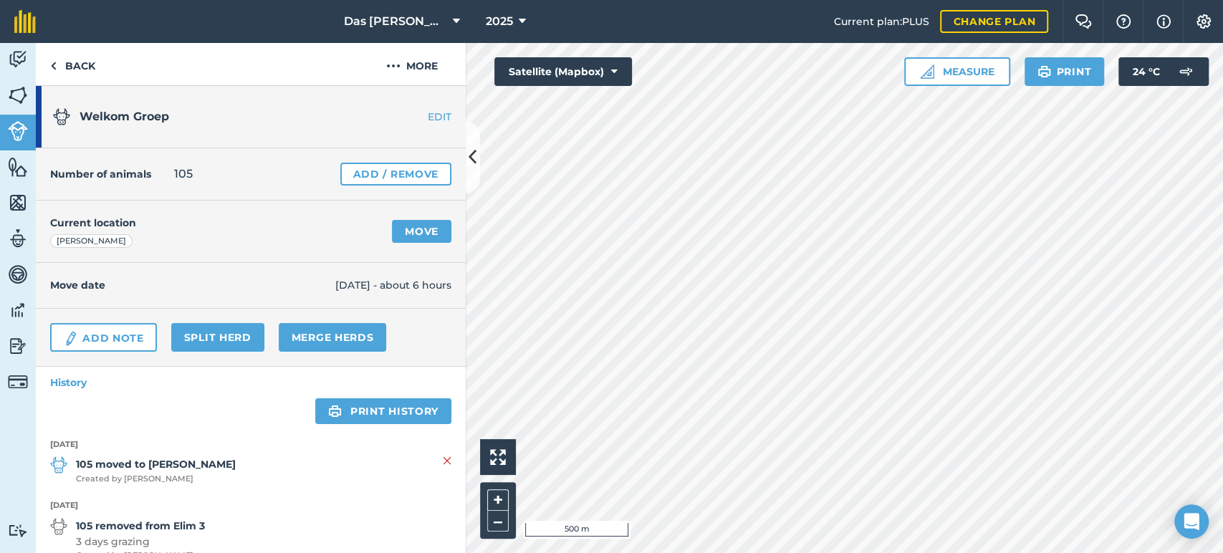
click at [422, 117] on link "EDIT" at bounding box center [420, 117] width 90 height 14
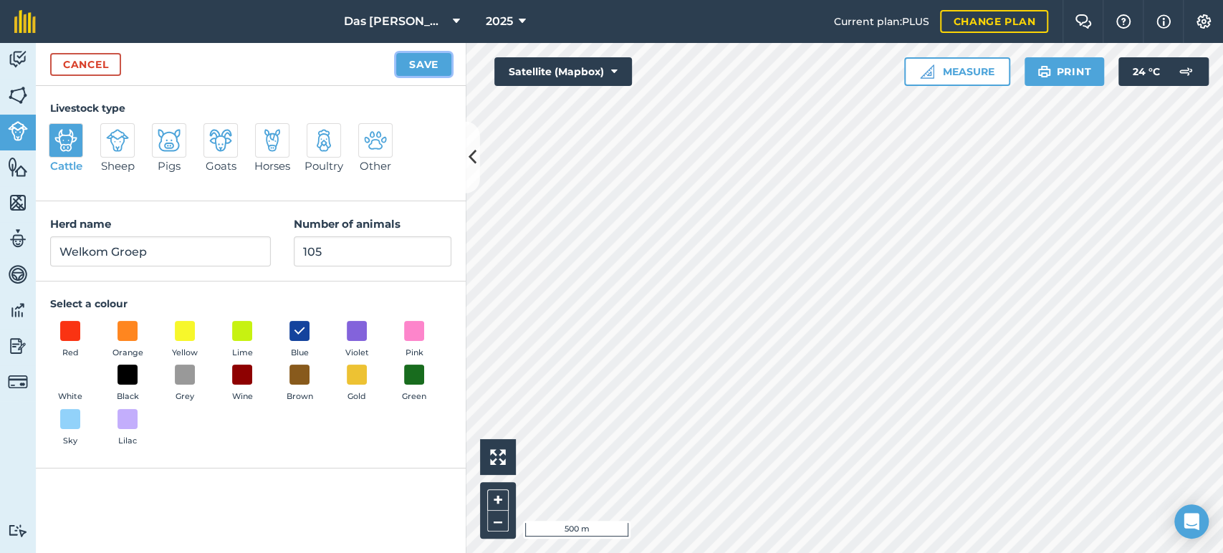
click at [410, 62] on button "Save" at bounding box center [423, 64] width 55 height 23
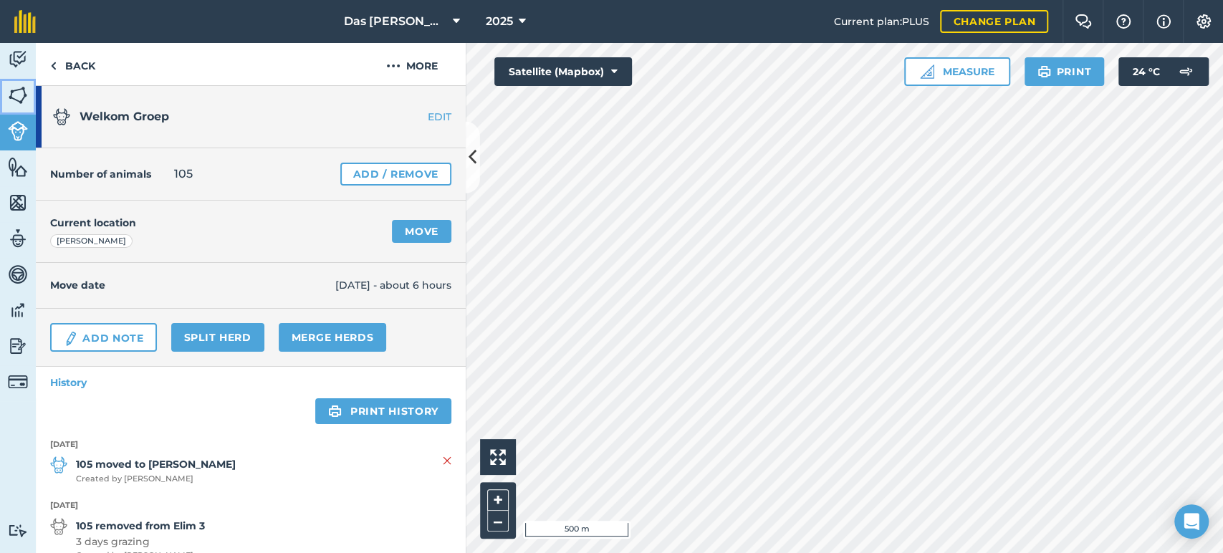
click at [23, 93] on img at bounding box center [18, 95] width 20 height 21
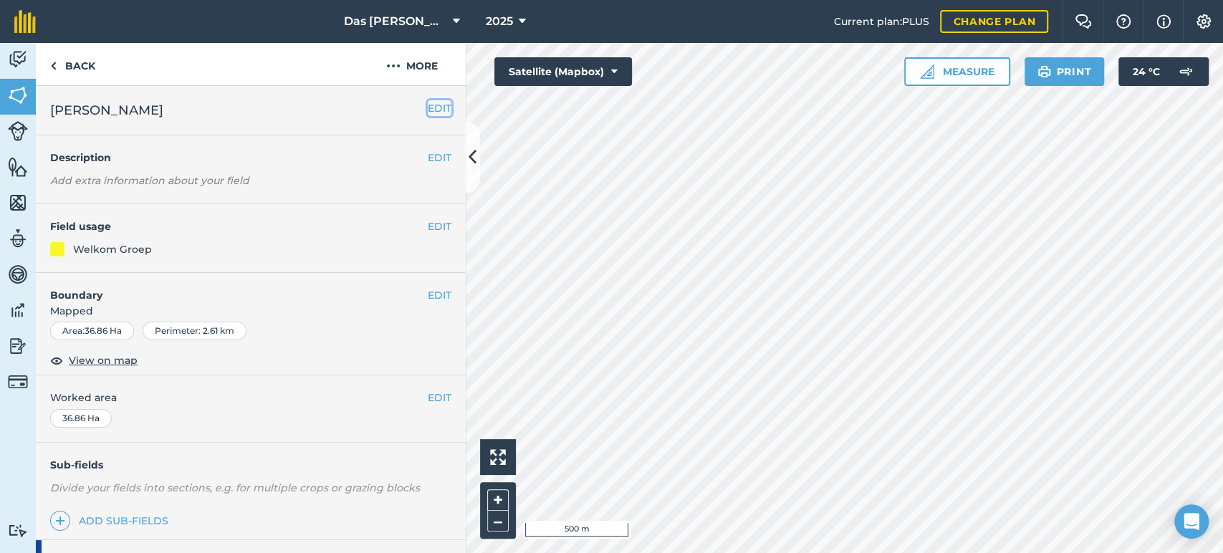
click at [428, 112] on button "EDIT" at bounding box center [440, 108] width 24 height 16
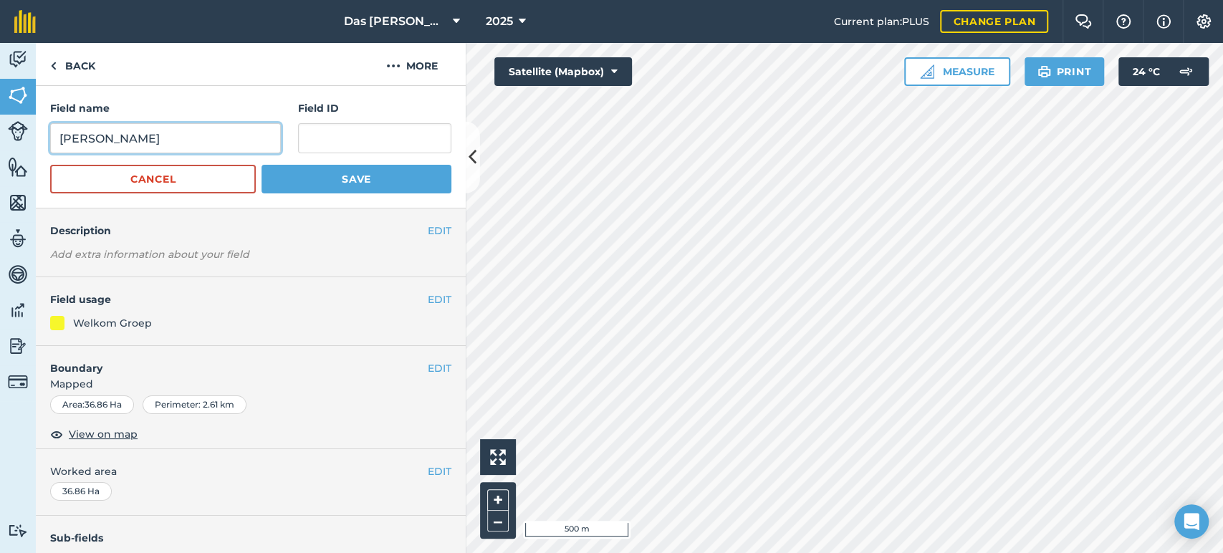
click at [120, 141] on input "[PERSON_NAME]" at bounding box center [165, 138] width 231 height 30
type input "[PERSON_NAME]"
click at [371, 182] on button "Save" at bounding box center [356, 179] width 190 height 29
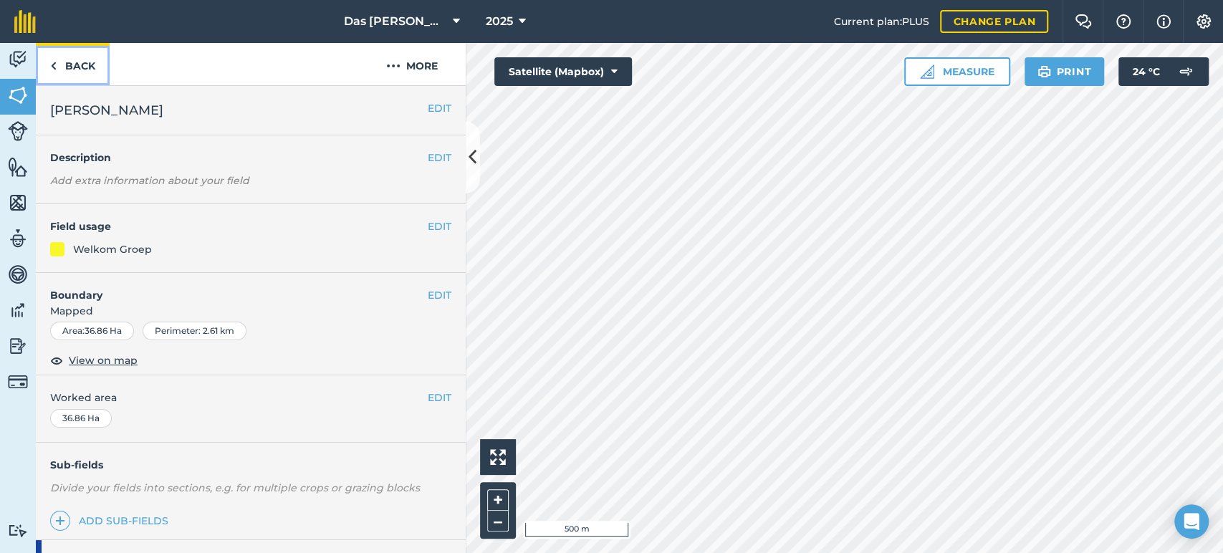
click at [63, 68] on link "Back" at bounding box center [73, 64] width 74 height 42
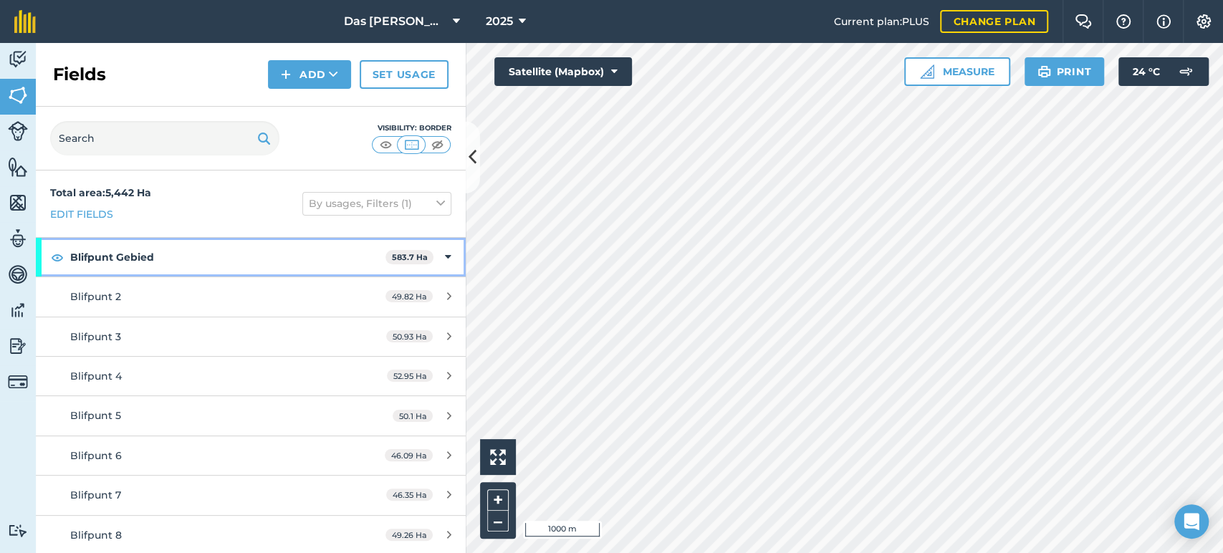
click at [439, 251] on div "Blifpunt Gebied 583.7 Ha" at bounding box center [251, 257] width 430 height 39
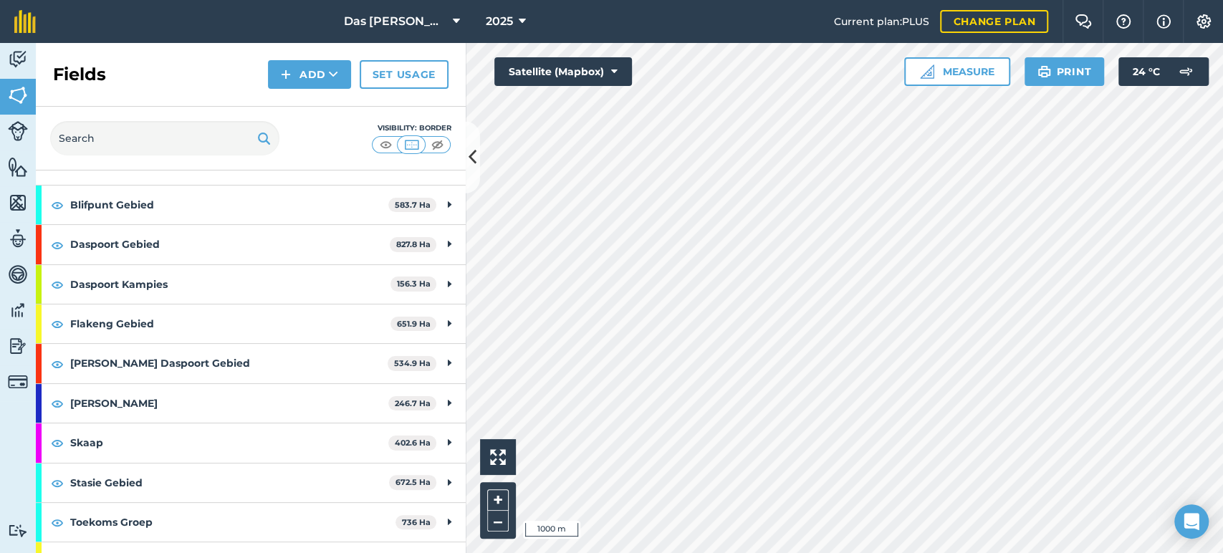
scroll to position [79, 0]
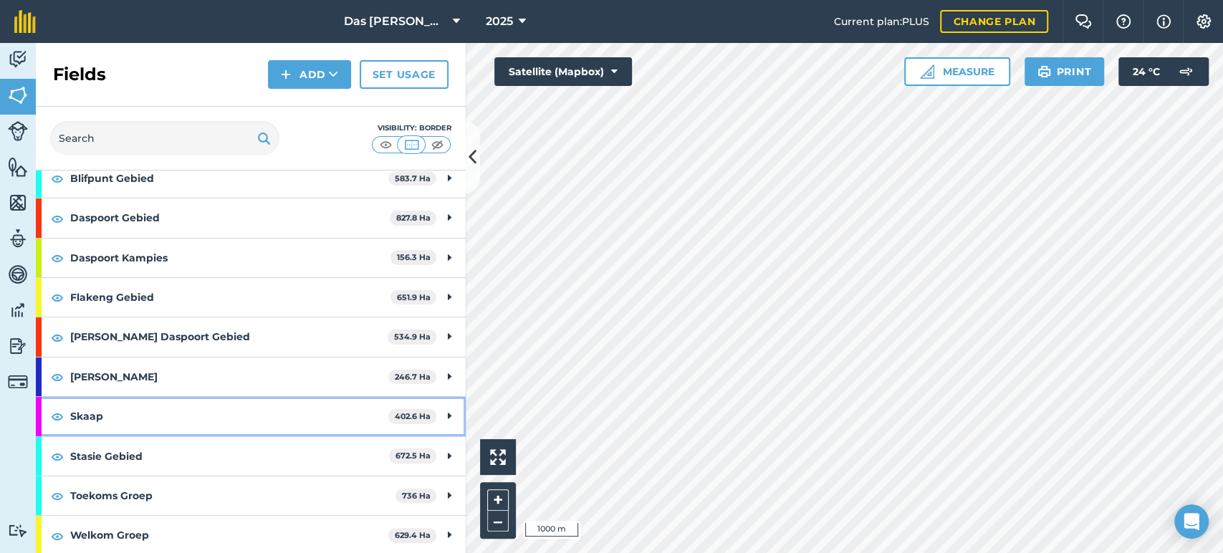
click at [135, 416] on strong "Skaap" at bounding box center [229, 416] width 318 height 39
click at [315, 412] on strong "Skaap" at bounding box center [227, 416] width 315 height 39
click at [315, 412] on strong "Skaap" at bounding box center [229, 416] width 318 height 39
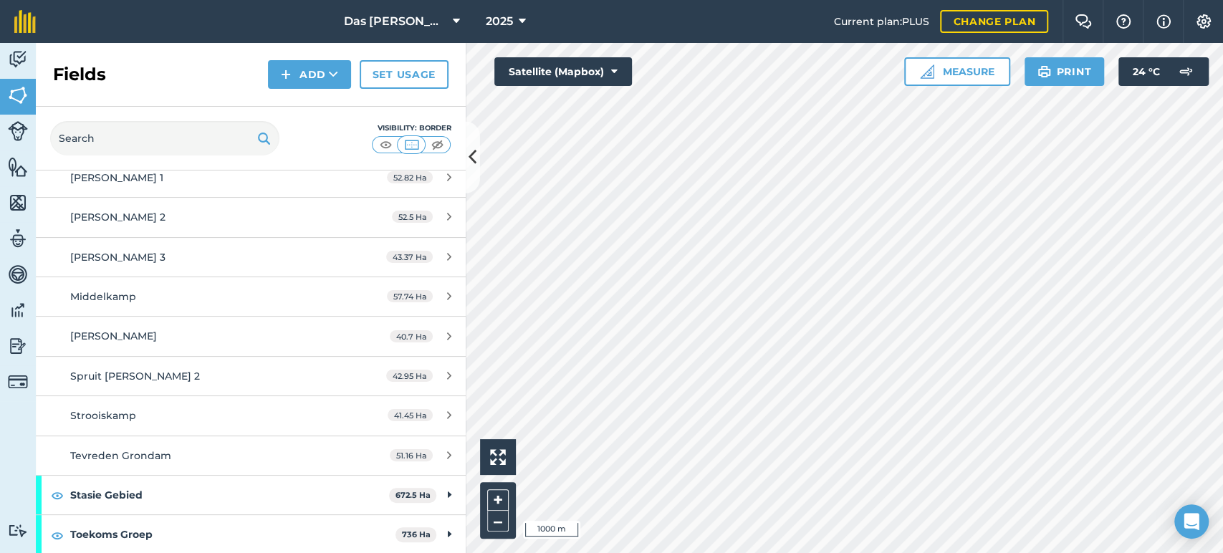
scroll to position [291, 0]
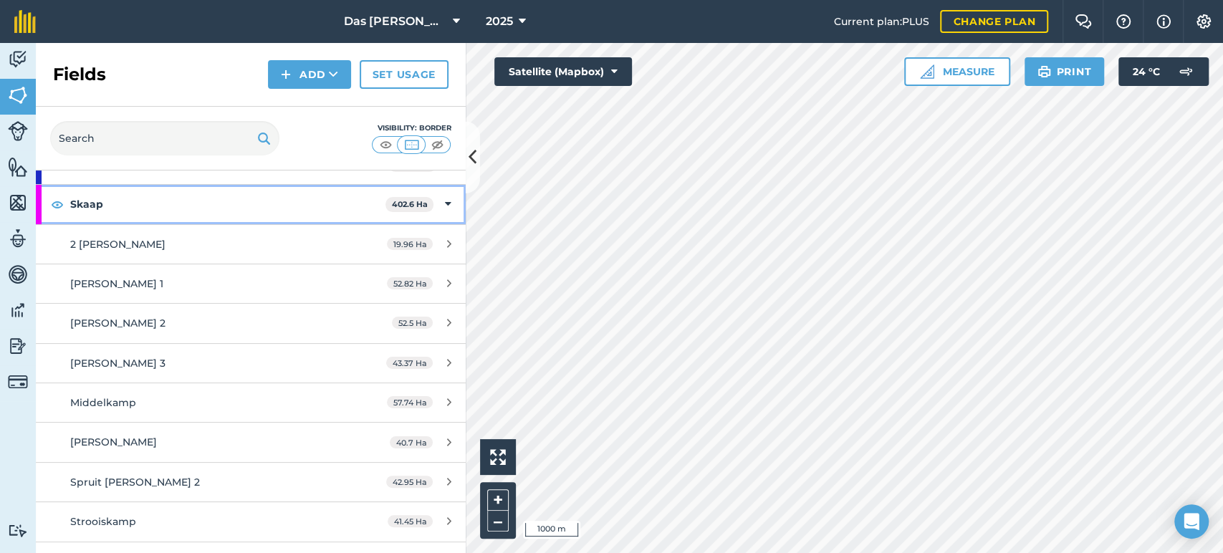
click at [439, 198] on div "Skaap 402.6 Ha" at bounding box center [251, 204] width 430 height 39
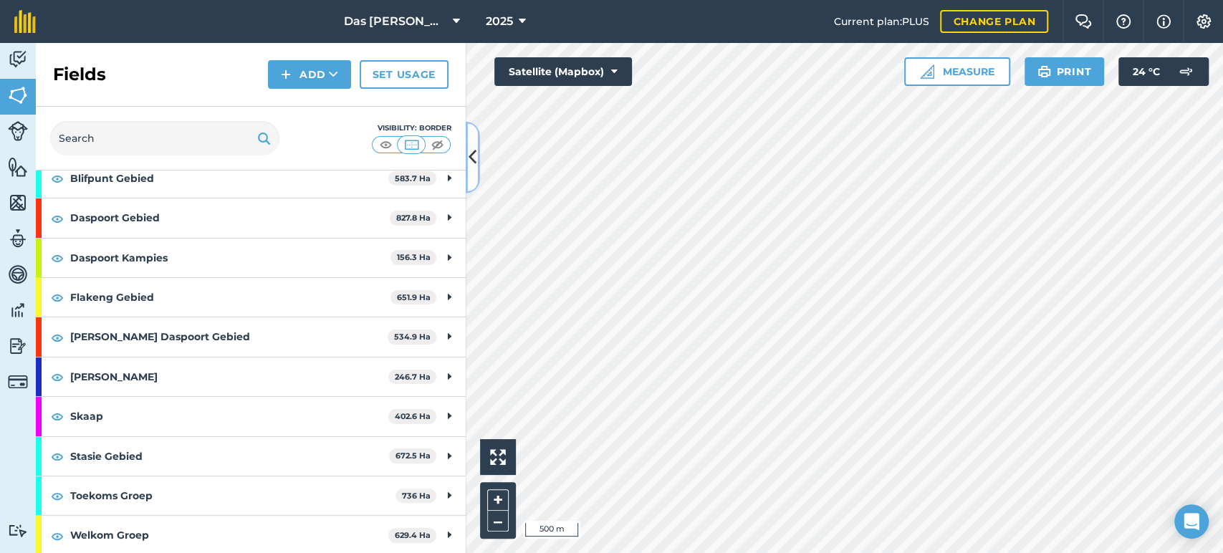
click at [474, 176] on button at bounding box center [473, 158] width 14 height 72
